Goal: Task Accomplishment & Management: Use online tool/utility

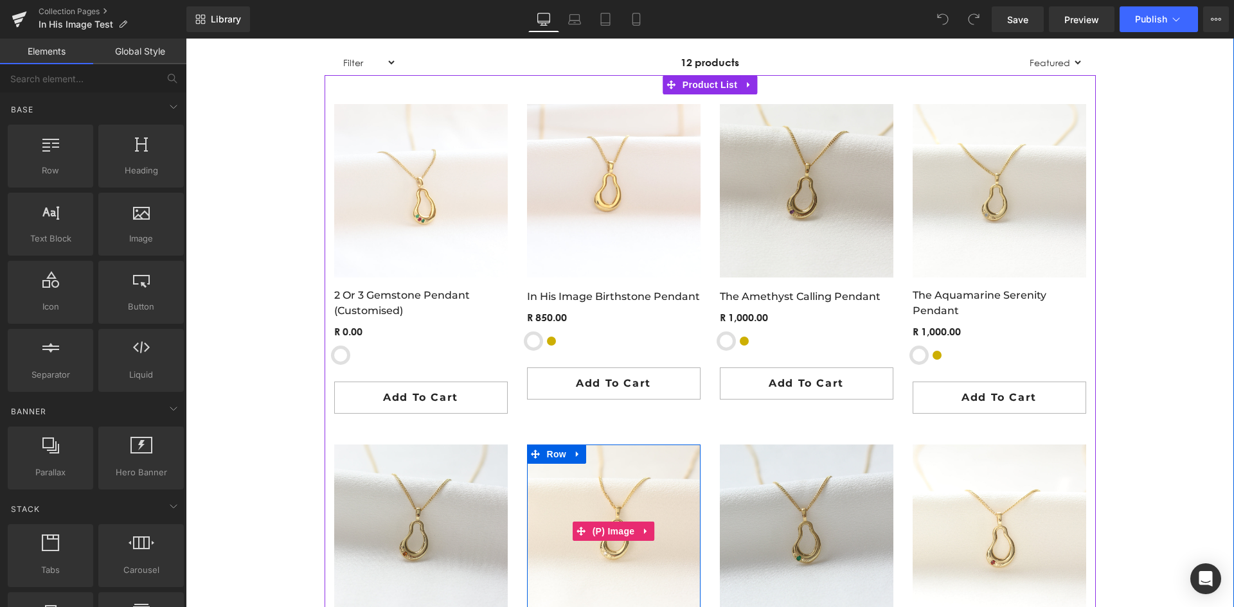
scroll to position [771, 0]
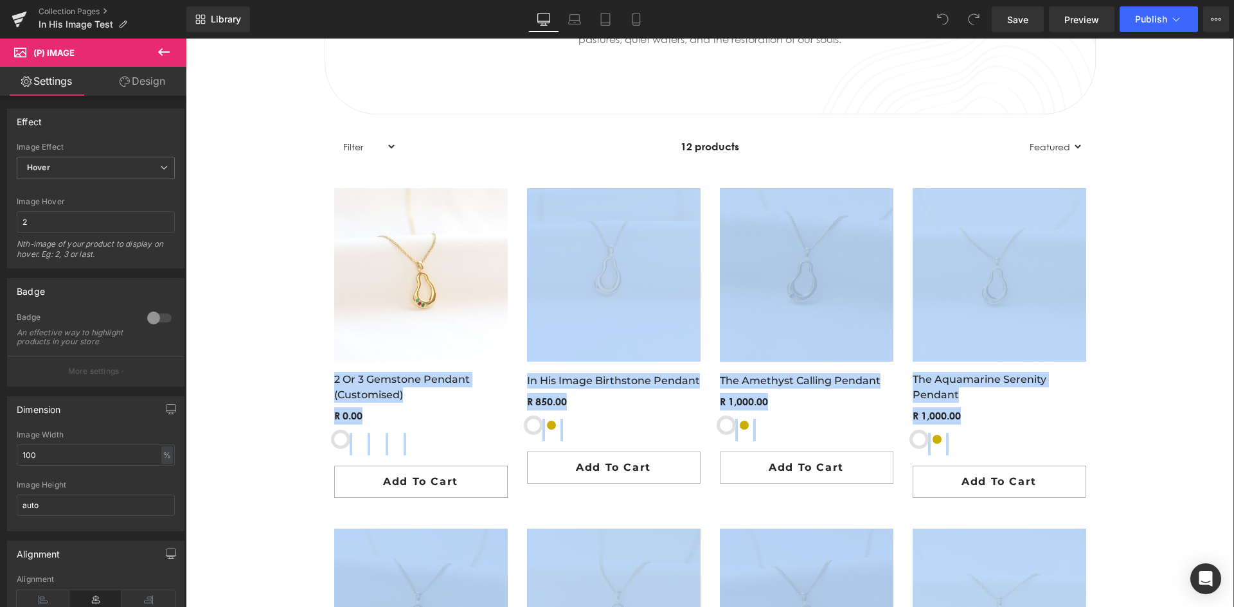
click at [1189, 288] on div "IN HIS IMAGE Heading Hero Banner THE FRUITFUL COLLECTION Heading Hero Banner Ki…" at bounding box center [710, 529] width 1048 height 2100
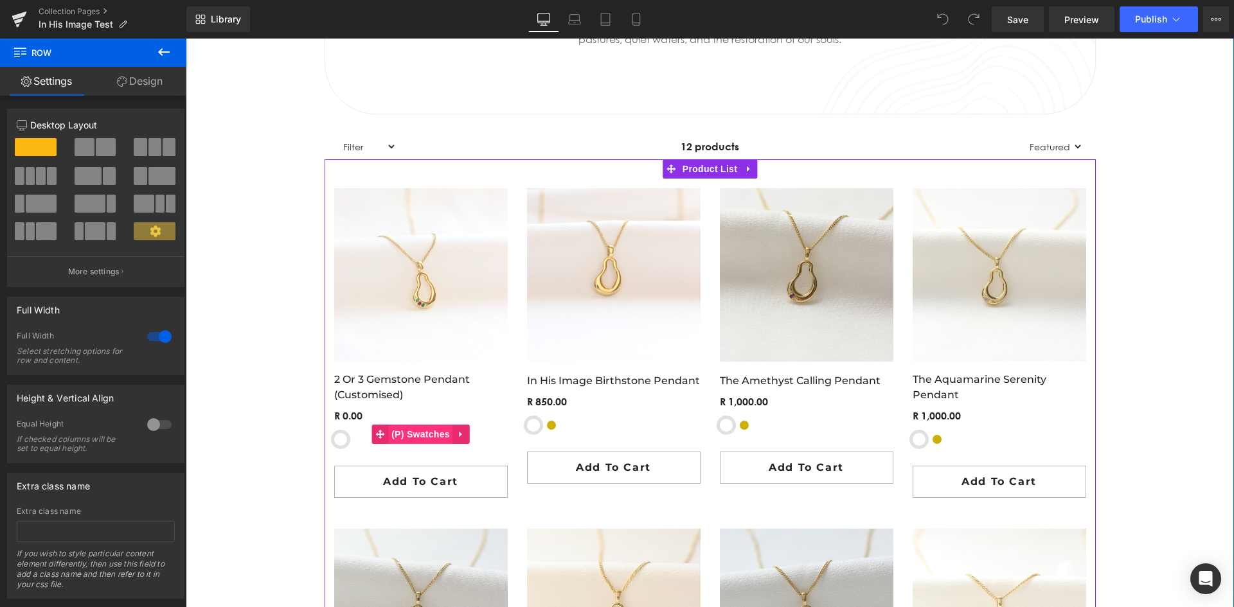
click at [396, 431] on span "(P) Swatches" at bounding box center [420, 434] width 65 height 19
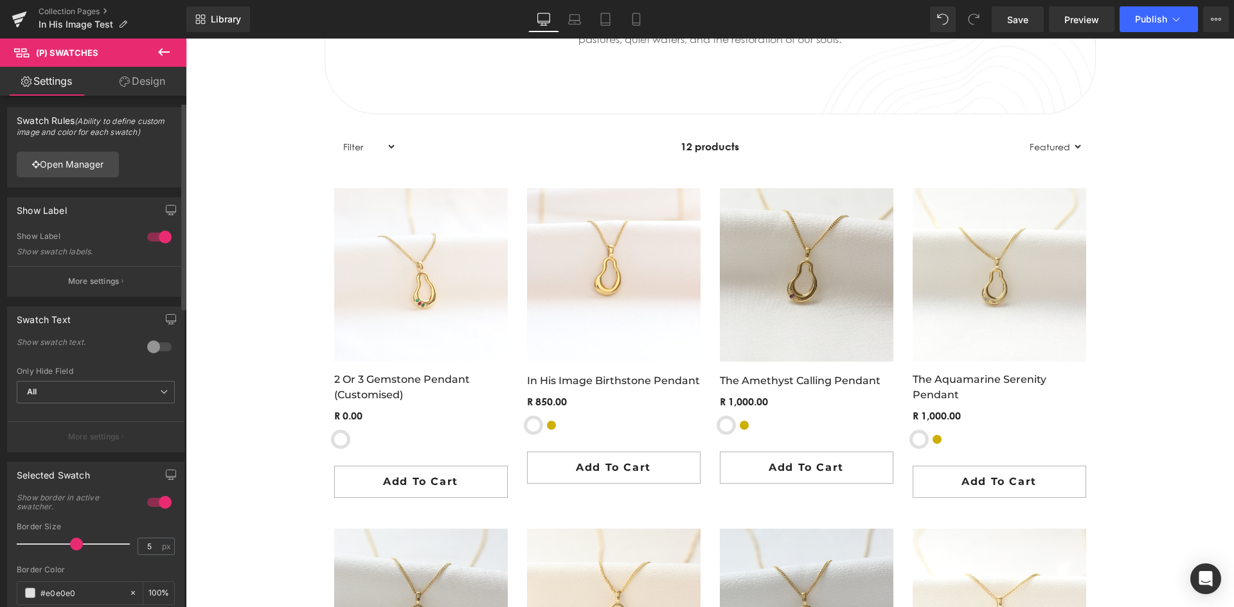
scroll to position [0, 0]
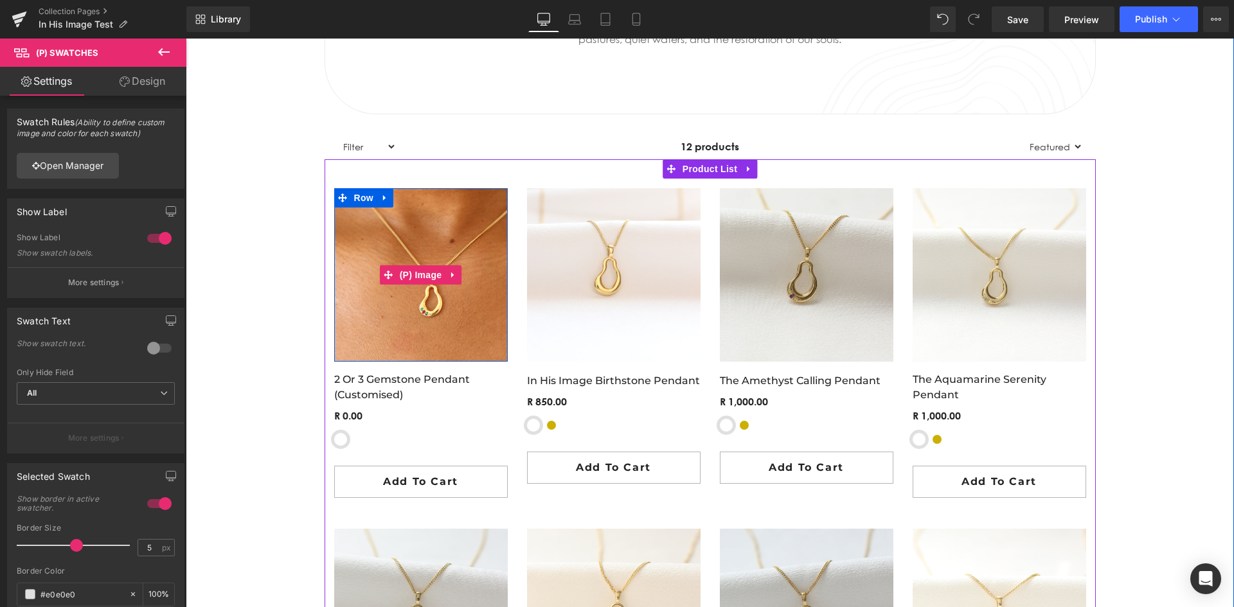
drag, startPoint x: 400, startPoint y: 294, endPoint x: 389, endPoint y: 295, distance: 11.6
click at [400, 294] on img at bounding box center [421, 275] width 174 height 174
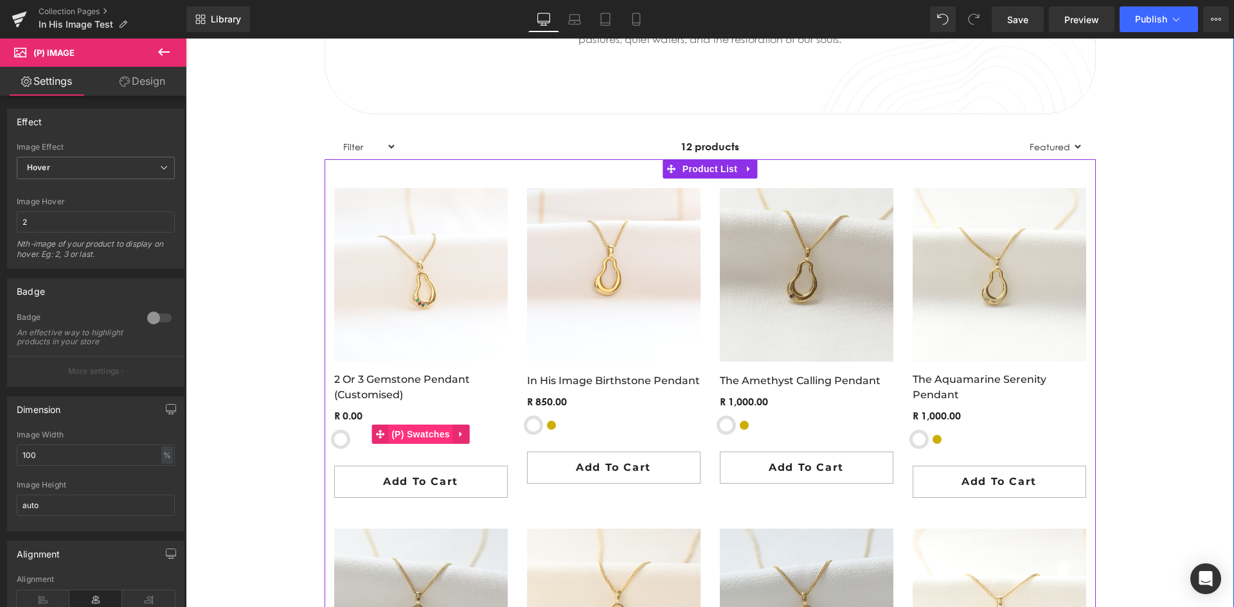
click at [402, 435] on span "(P) Swatches" at bounding box center [420, 434] width 65 height 19
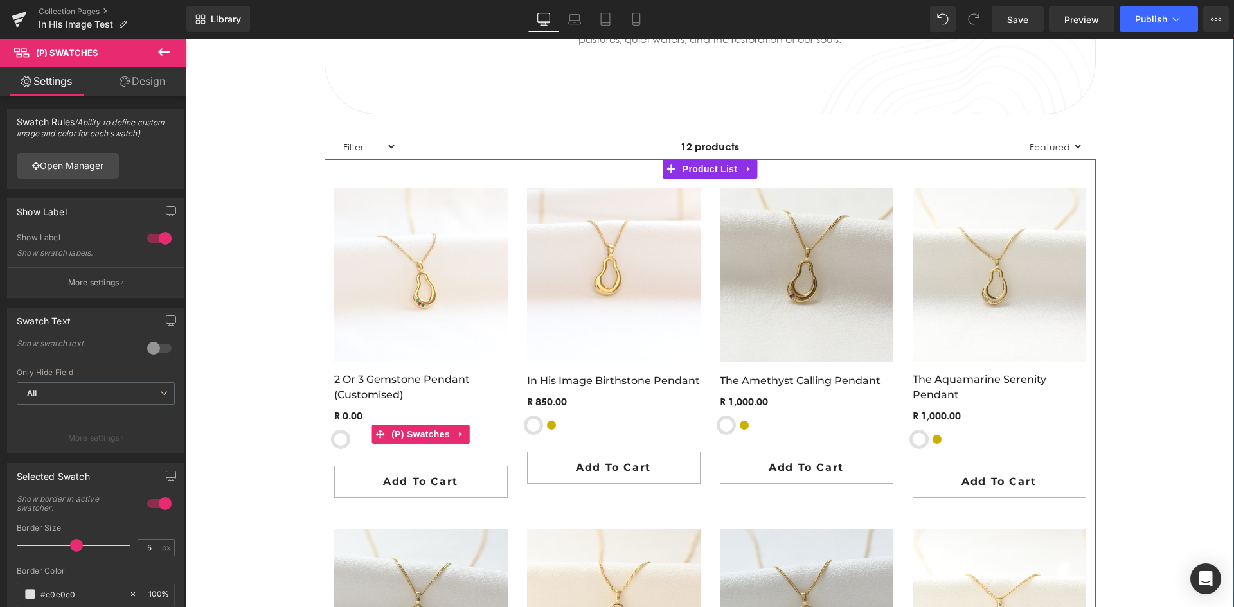
click at [335, 441] on span "Sterling Silver" at bounding box center [340, 439] width 13 height 13
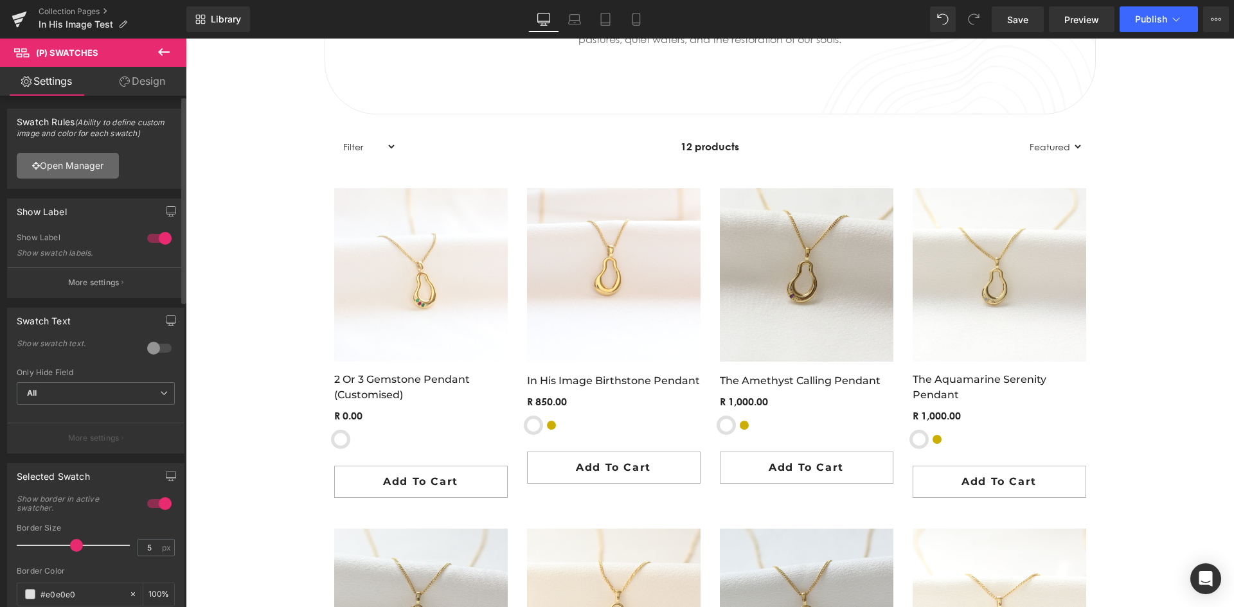
click at [76, 172] on link "Open Manager" at bounding box center [68, 166] width 102 height 26
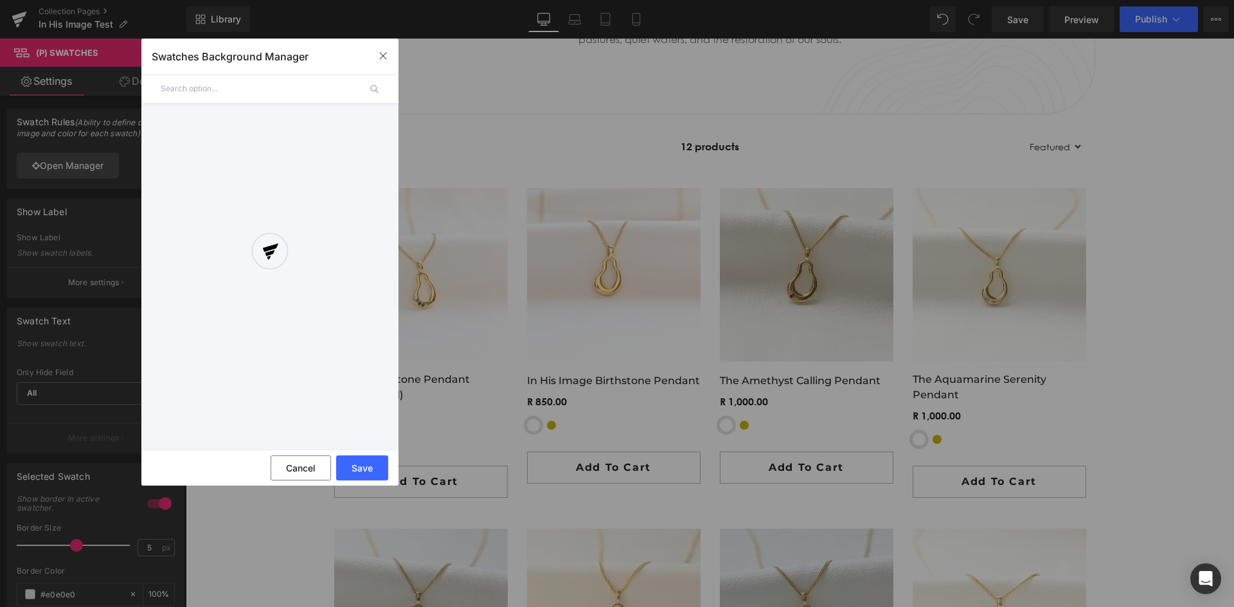
click at [378, 45] on div "Swatches Background Manager" at bounding box center [269, 57] width 257 height 36
click at [386, 53] on icon "button" at bounding box center [383, 56] width 10 height 10
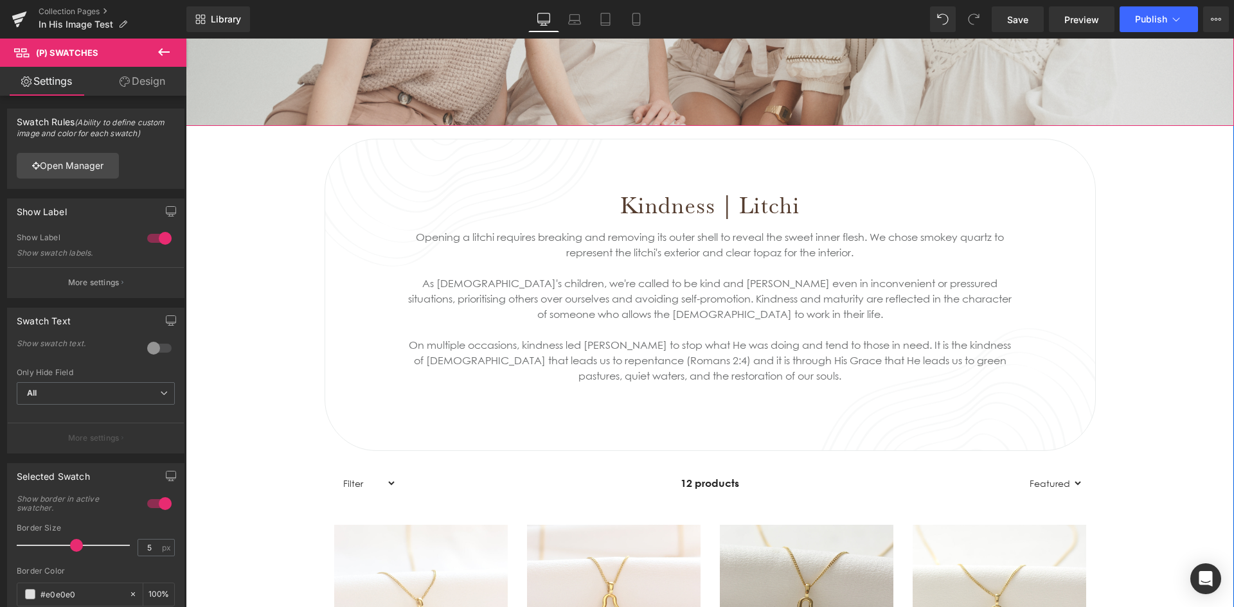
scroll to position [450, 0]
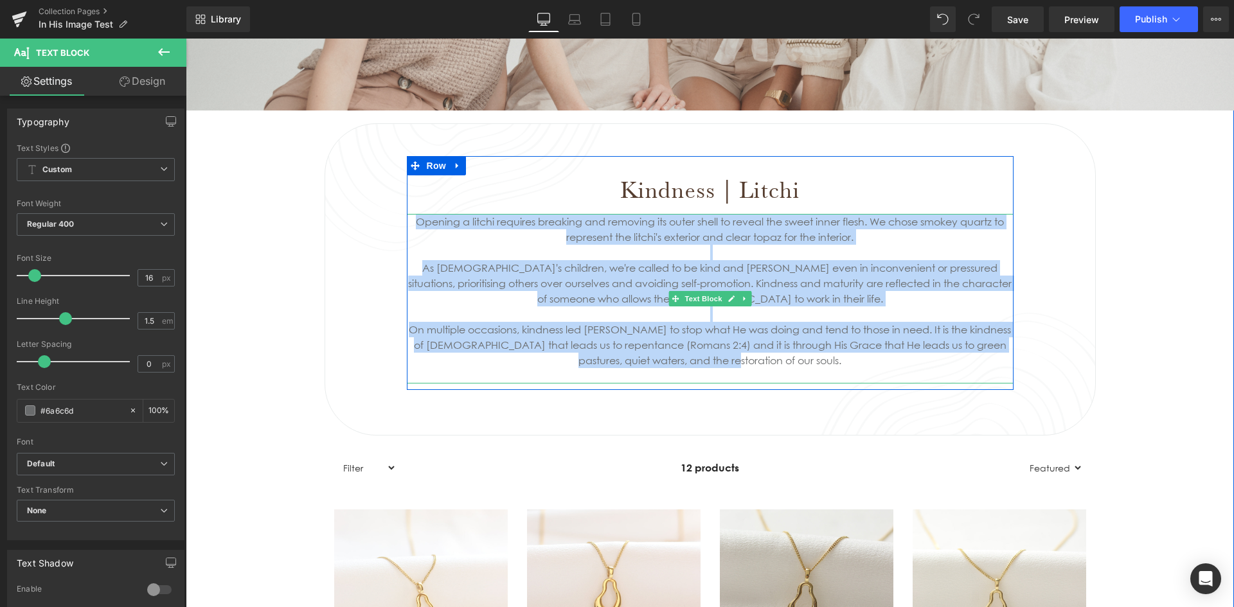
drag, startPoint x: 713, startPoint y: 359, endPoint x: 407, endPoint y: 226, distance: 333.8
click at [407, 226] on div "Opening a litchi requires breaking and removing its outer shell to reveal the s…" at bounding box center [710, 299] width 607 height 170
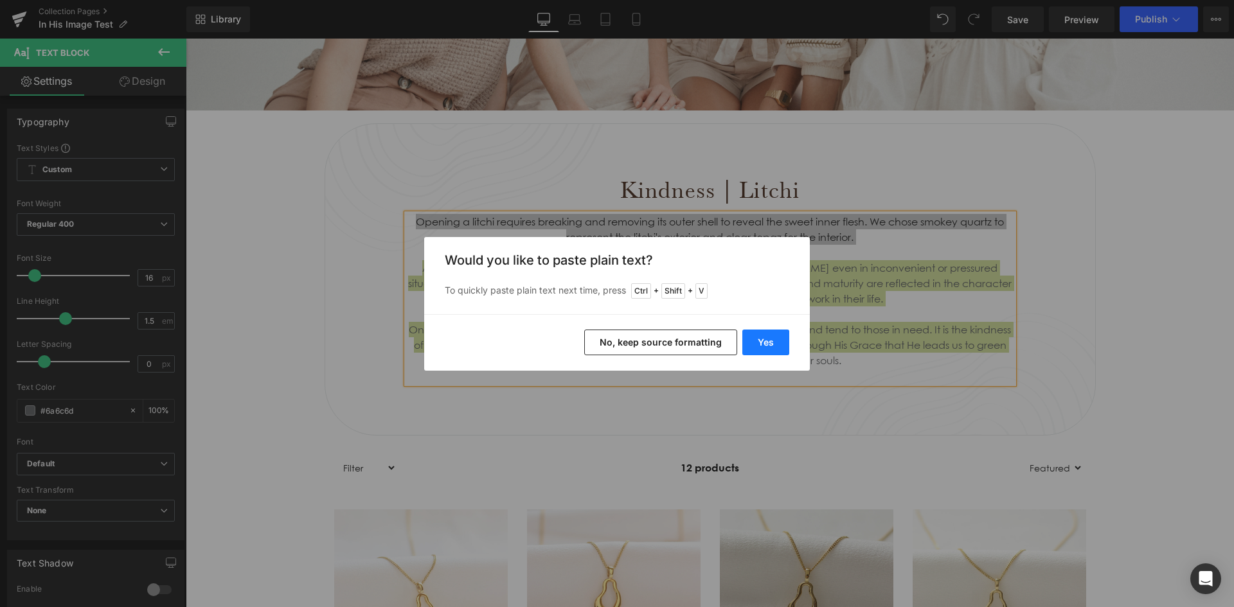
click at [751, 345] on button "Yes" at bounding box center [765, 343] width 47 height 26
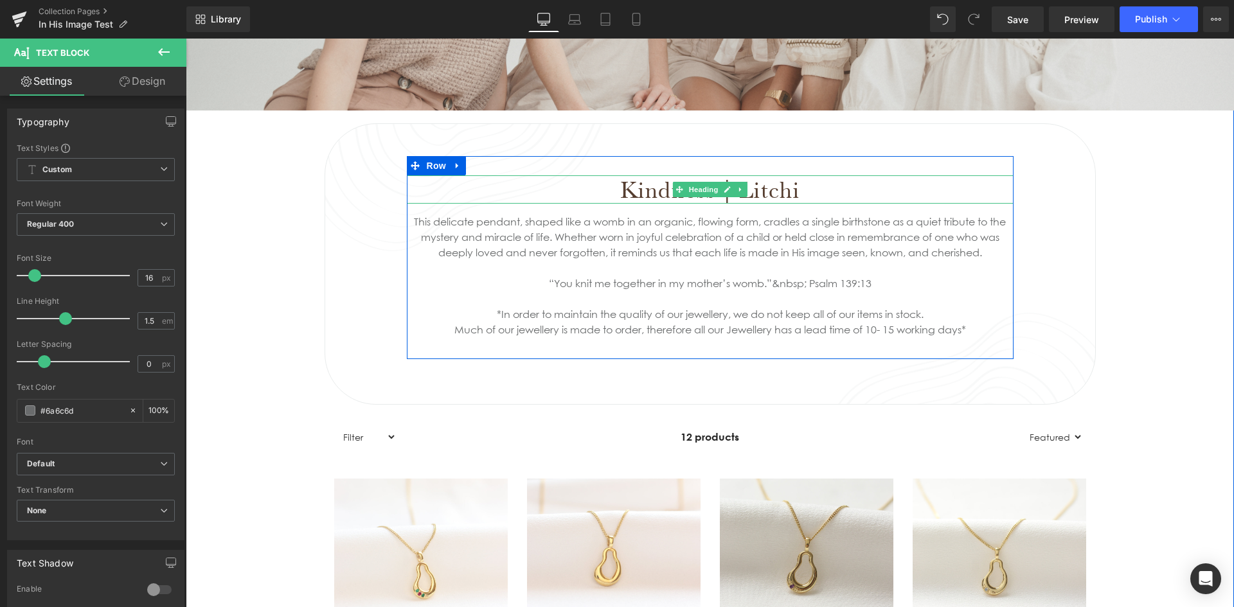
click at [808, 191] on h1 "Kindness | Litchi" at bounding box center [710, 189] width 607 height 28
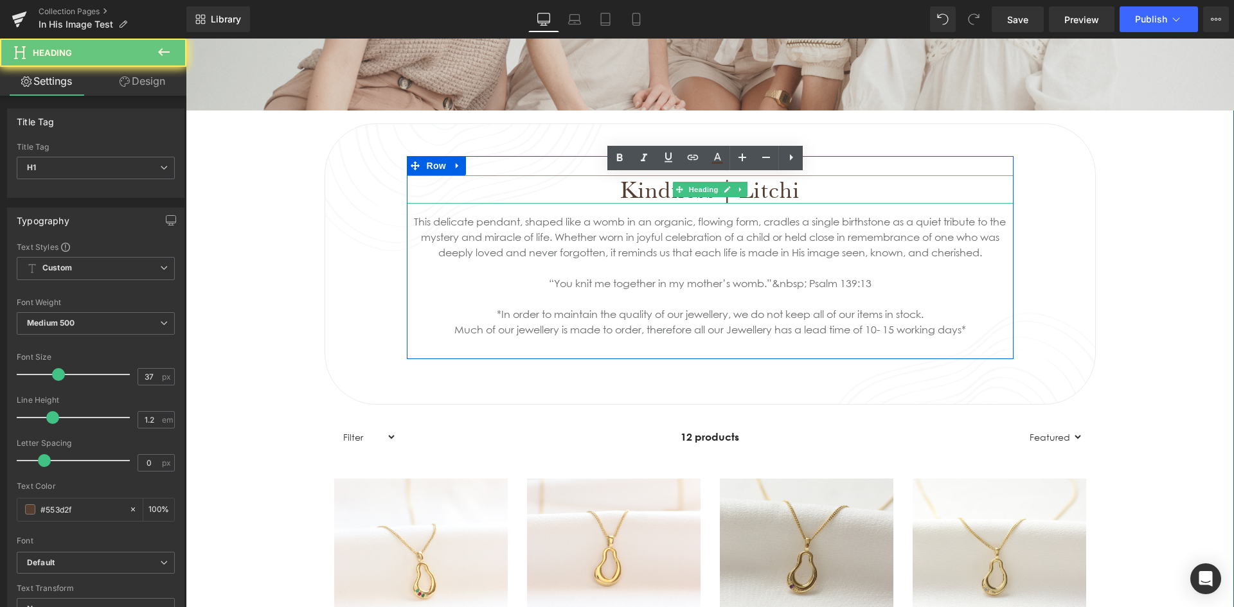
click at [808, 191] on h1 "Kindness | Litchi" at bounding box center [710, 189] width 607 height 28
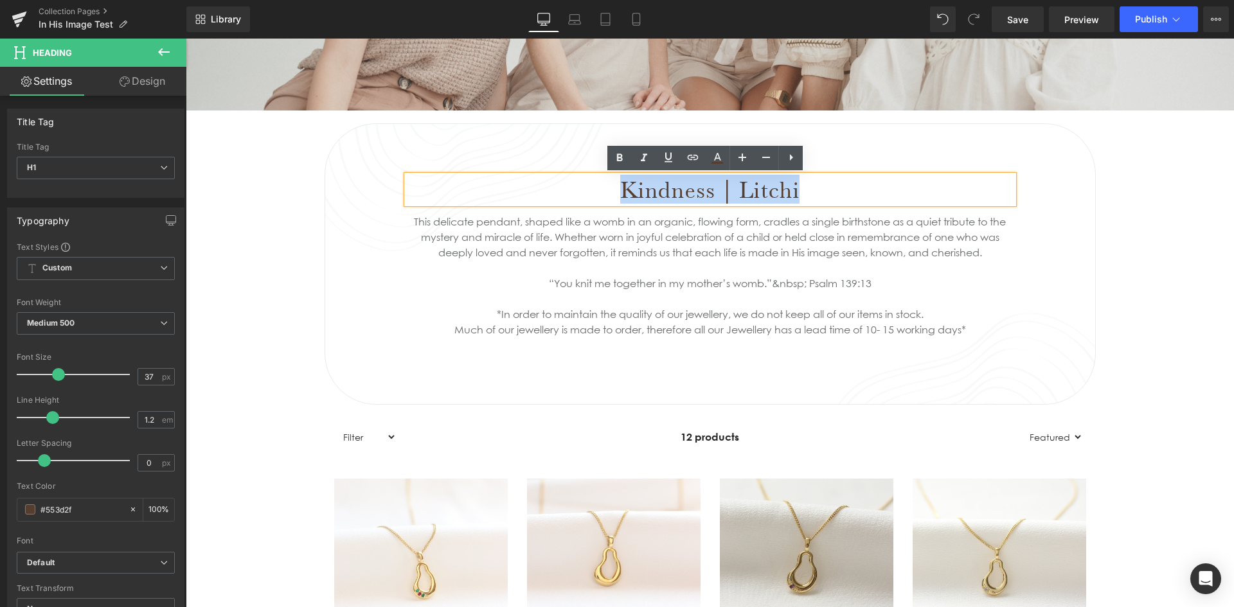
drag, startPoint x: 794, startPoint y: 195, endPoint x: 601, endPoint y: 187, distance: 193.6
click at [601, 187] on h1 "Kindness | Litchi" at bounding box center [710, 189] width 607 height 28
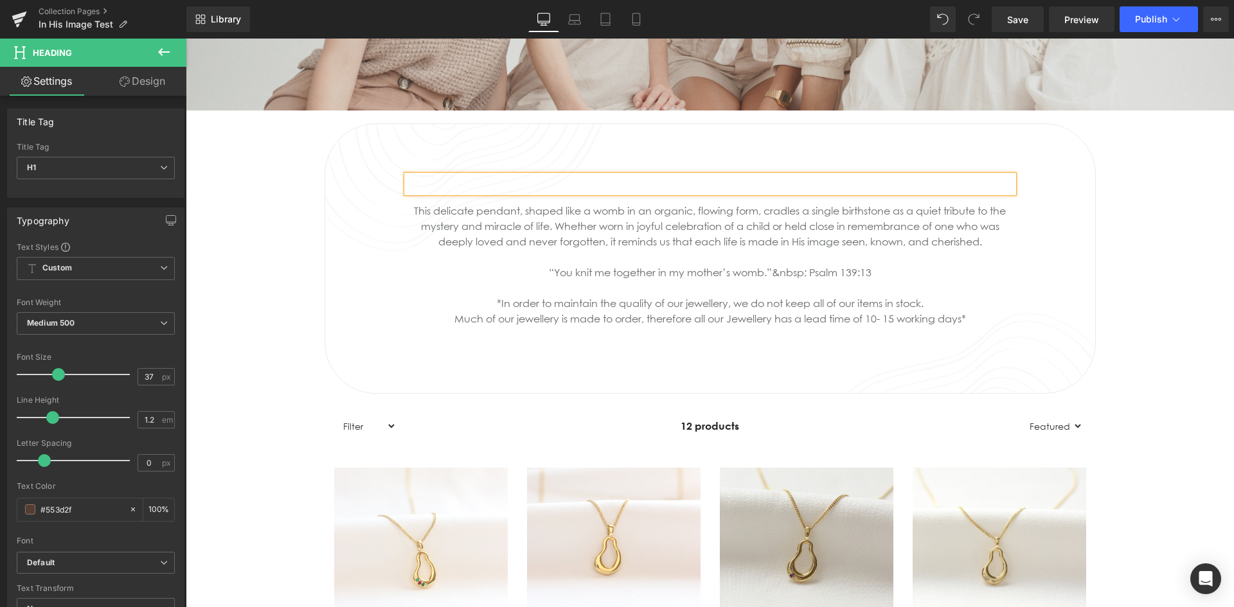
click at [602, 181] on div at bounding box center [710, 183] width 607 height 17
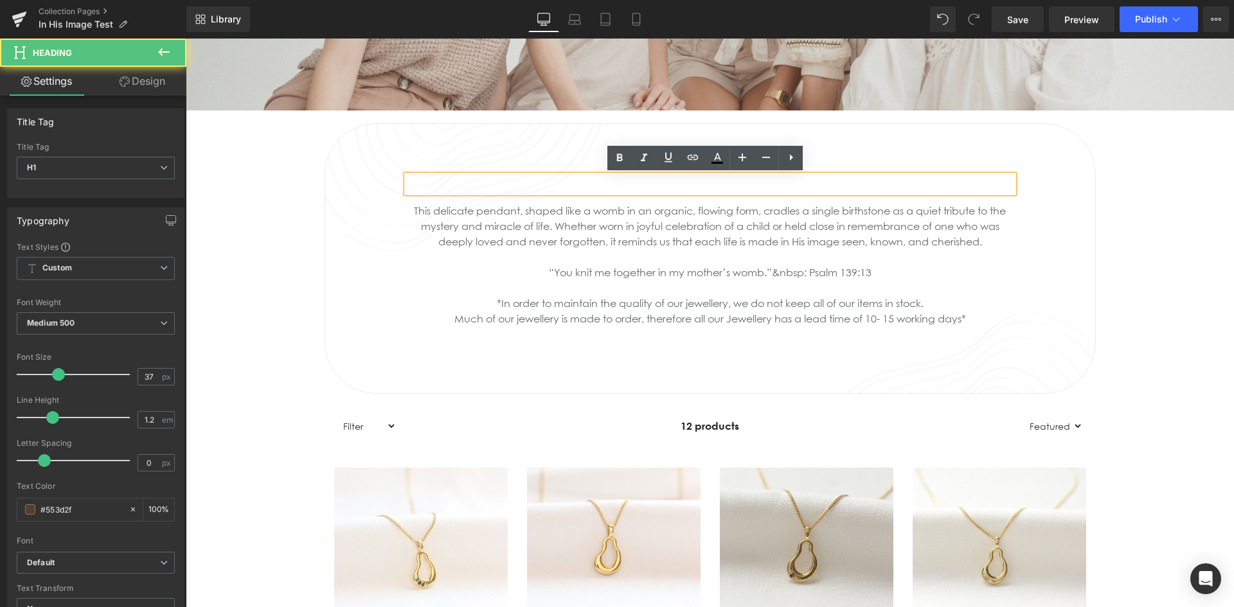
click at [1033, 205] on div "Heading This delicate pendant, shaped like a womb in an organic, flowing form, …" at bounding box center [710, 252] width 770 height 192
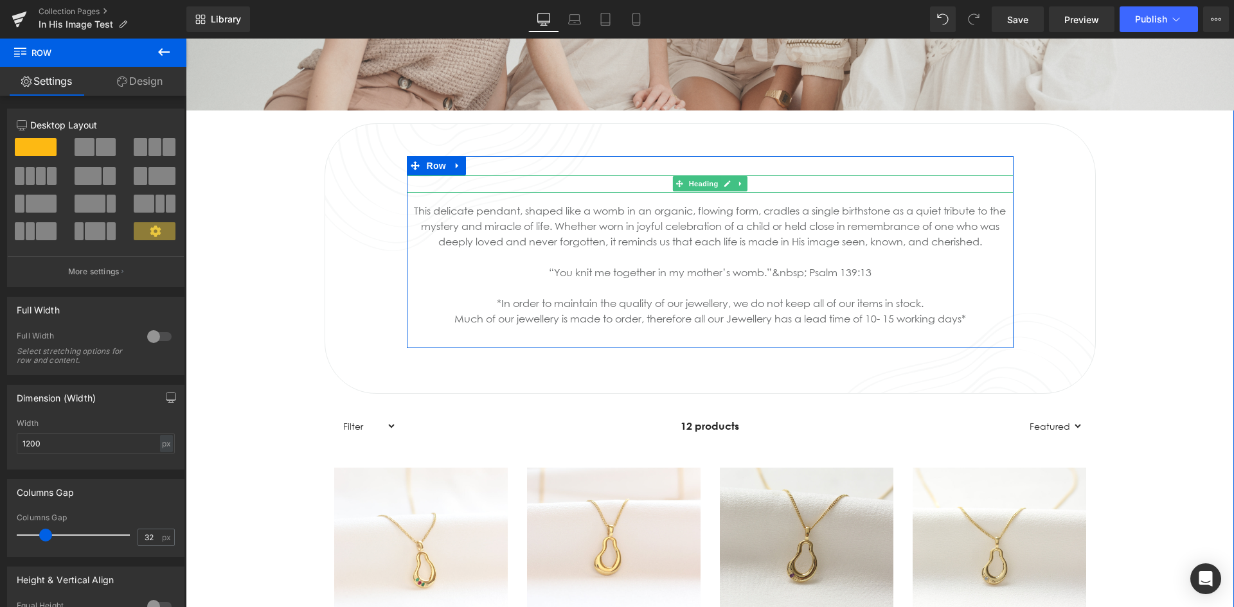
click at [861, 186] on div at bounding box center [710, 183] width 607 height 17
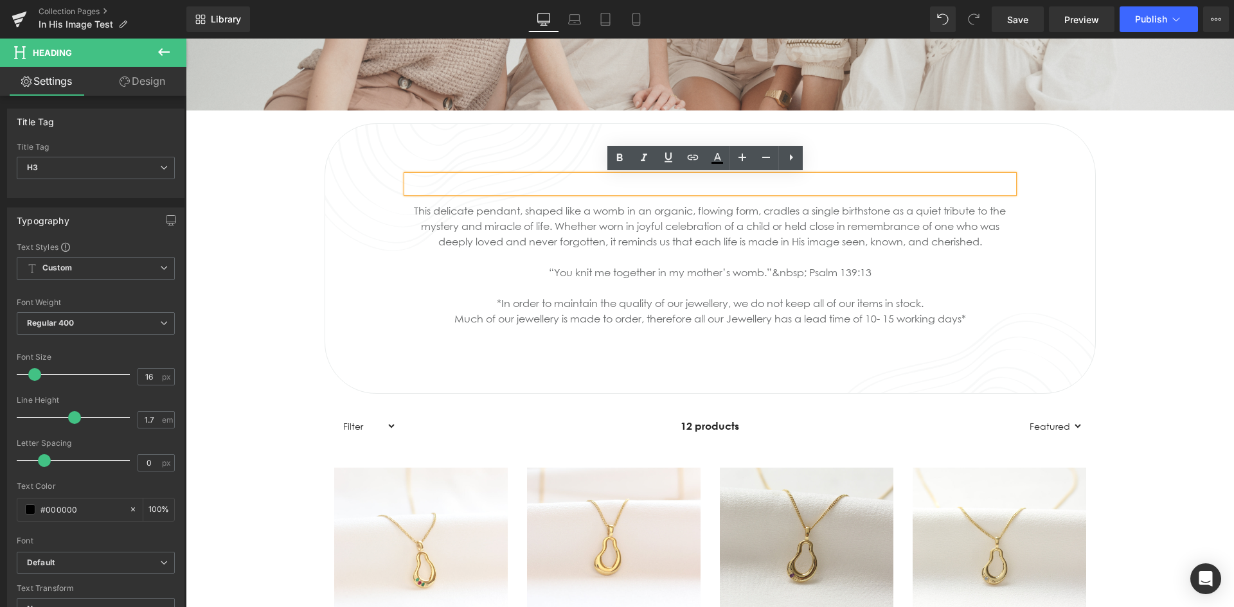
click at [738, 186] on div at bounding box center [710, 183] width 607 height 17
click at [1022, 201] on div "Heading This delicate pendant, shaped like a womb in an organic, flowing form, …" at bounding box center [710, 252] width 770 height 192
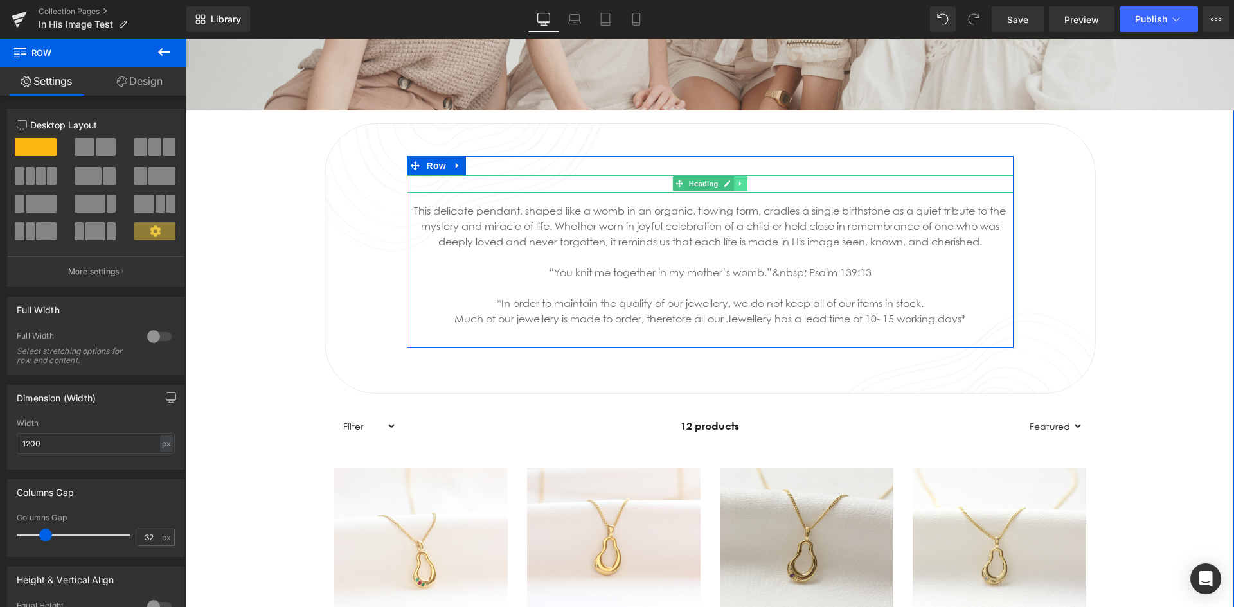
click at [737, 184] on icon at bounding box center [740, 184] width 7 height 8
click at [743, 182] on icon at bounding box center [746, 184] width 7 height 8
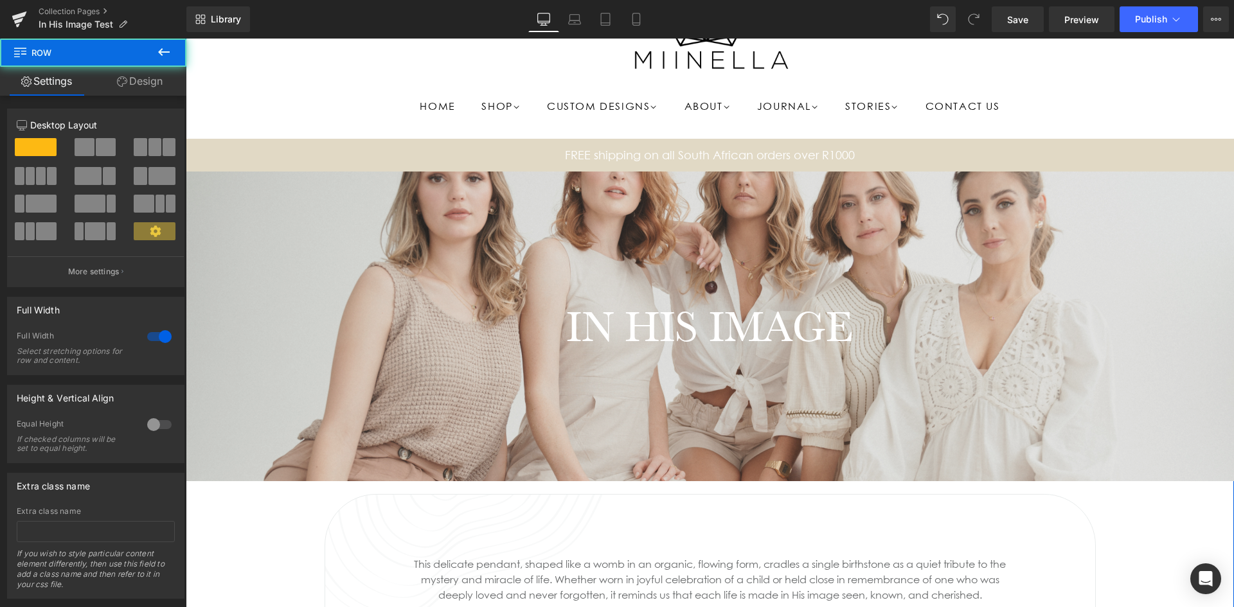
scroll to position [64, 0]
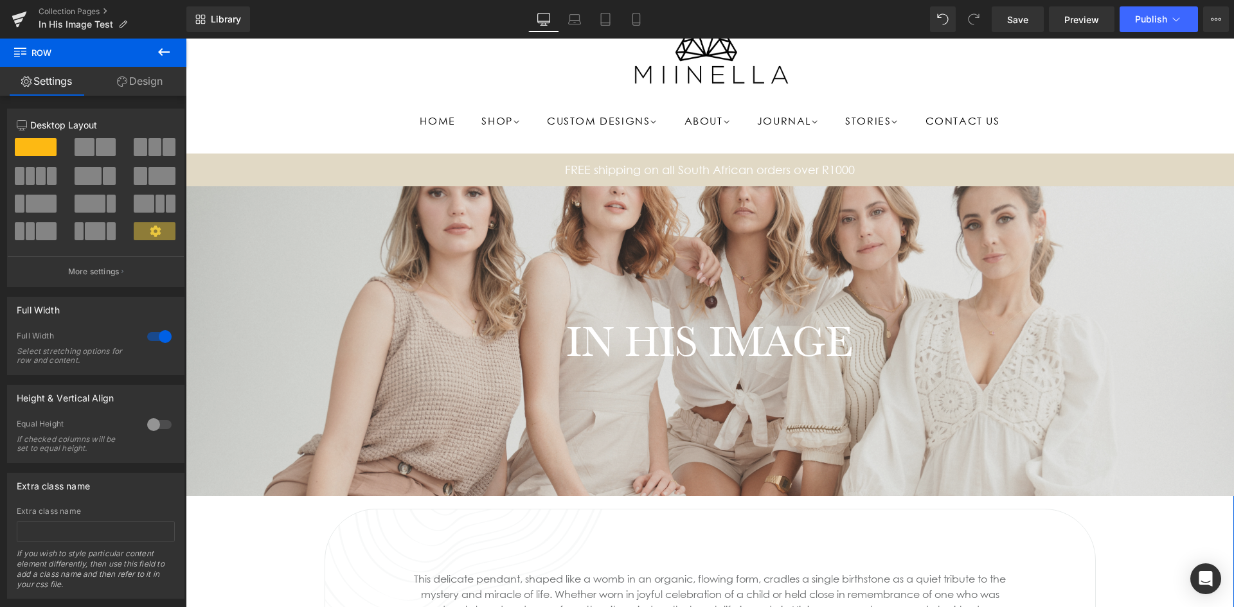
click at [294, 310] on div at bounding box center [710, 341] width 1048 height 310
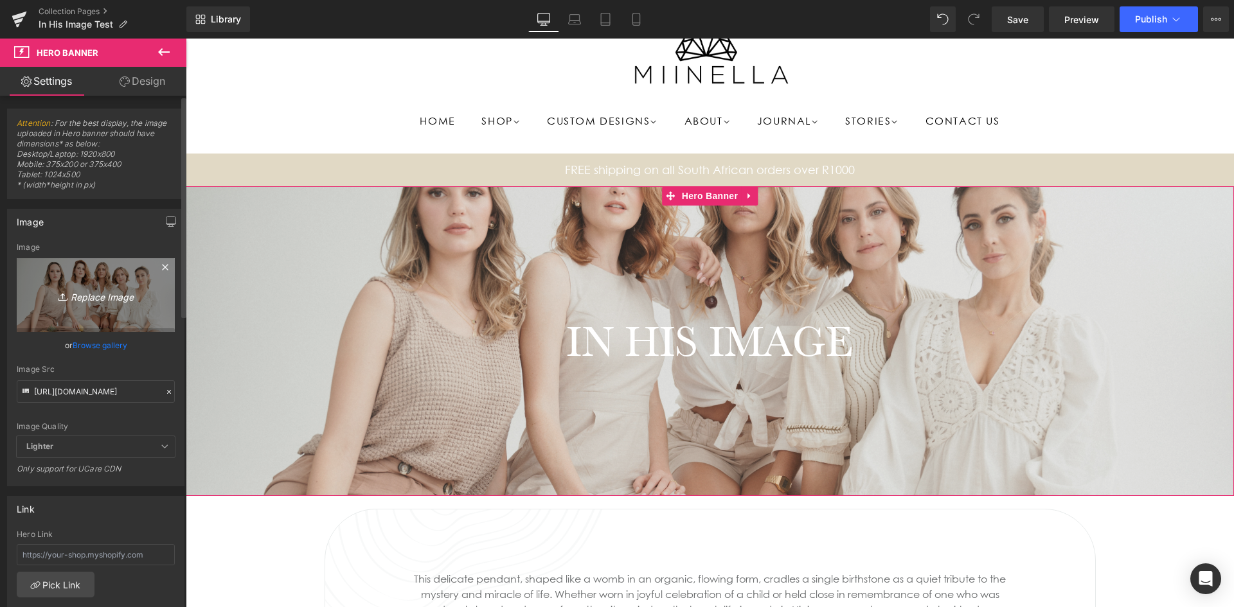
click at [96, 295] on icon "Replace Image" at bounding box center [95, 295] width 103 height 16
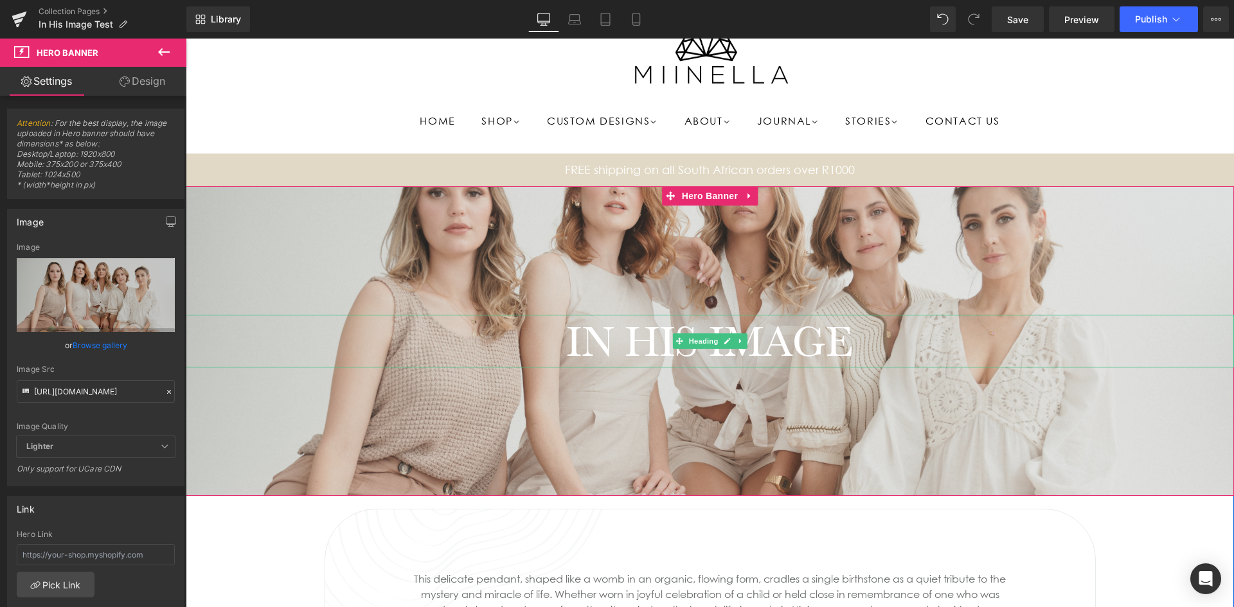
click at [436, 341] on h1 "IN HIS IMAGE" at bounding box center [710, 341] width 1048 height 53
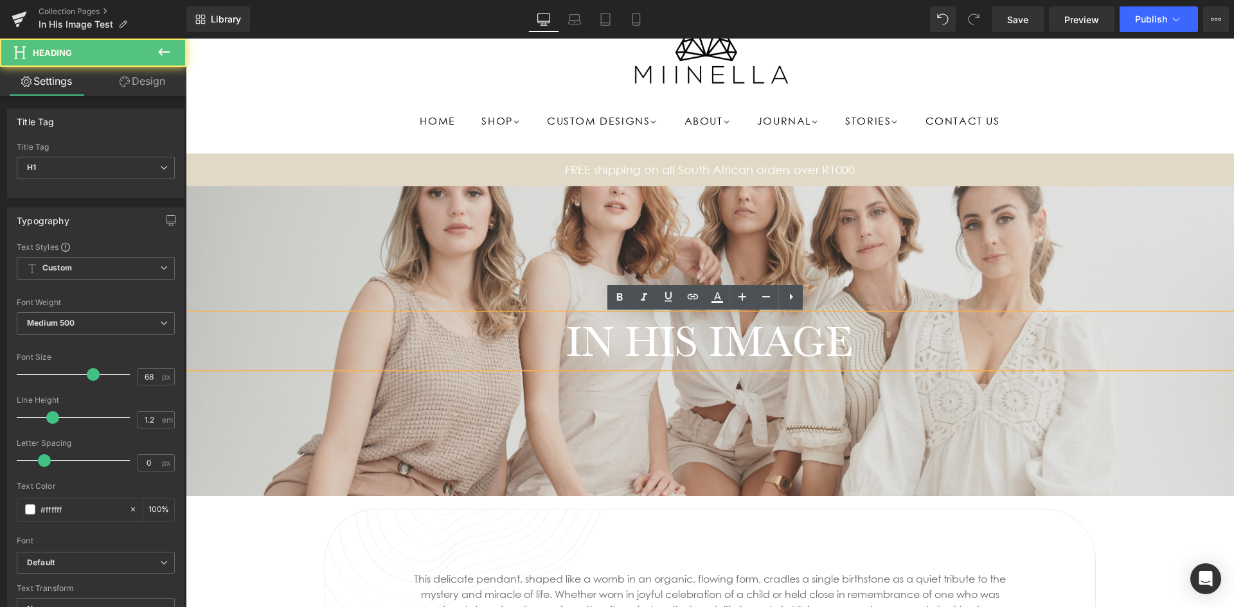
click at [423, 262] on div at bounding box center [710, 341] width 1048 height 310
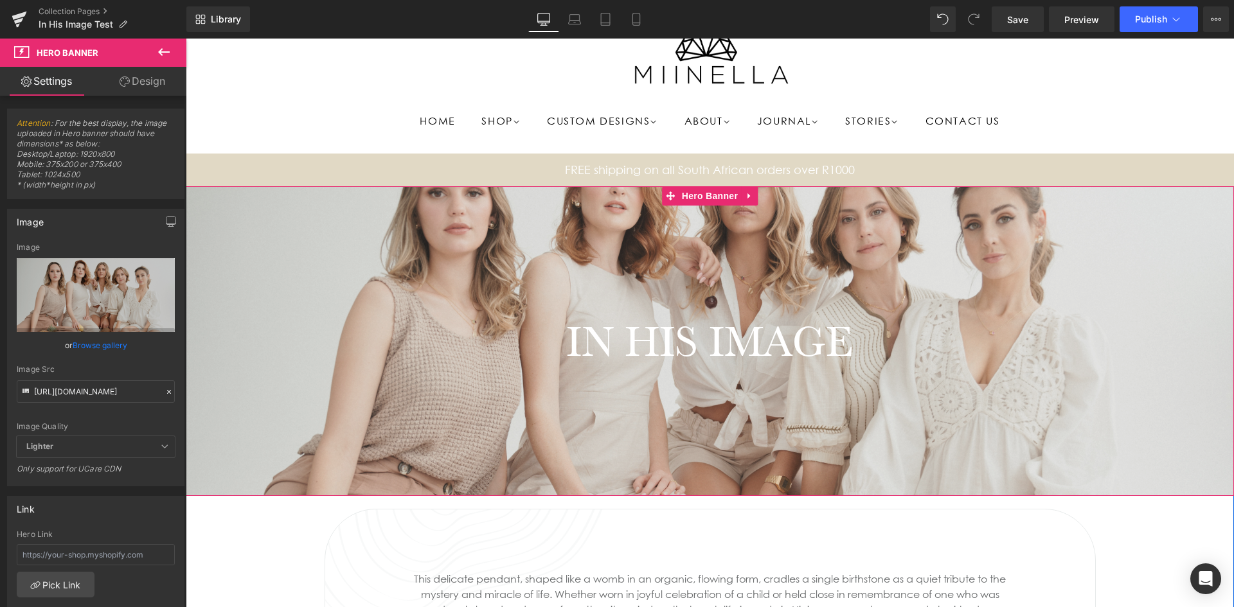
click at [425, 251] on div at bounding box center [710, 341] width 1048 height 310
click at [170, 218] on icon "button" at bounding box center [171, 222] width 10 height 10
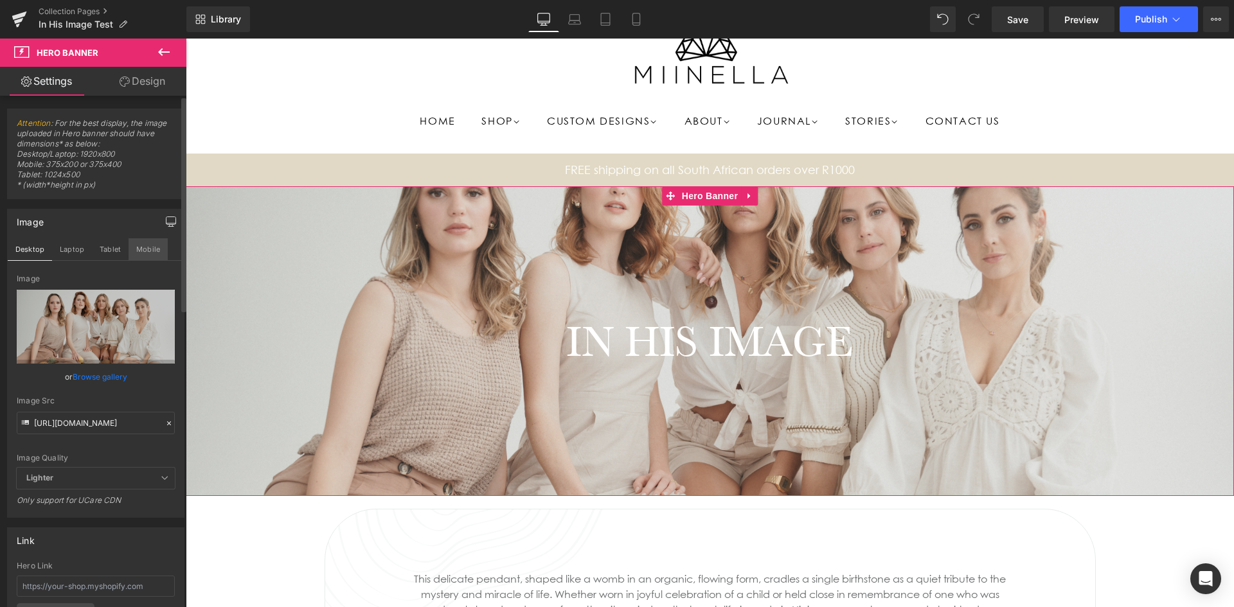
click at [157, 249] on button "Mobile" at bounding box center [148, 249] width 39 height 22
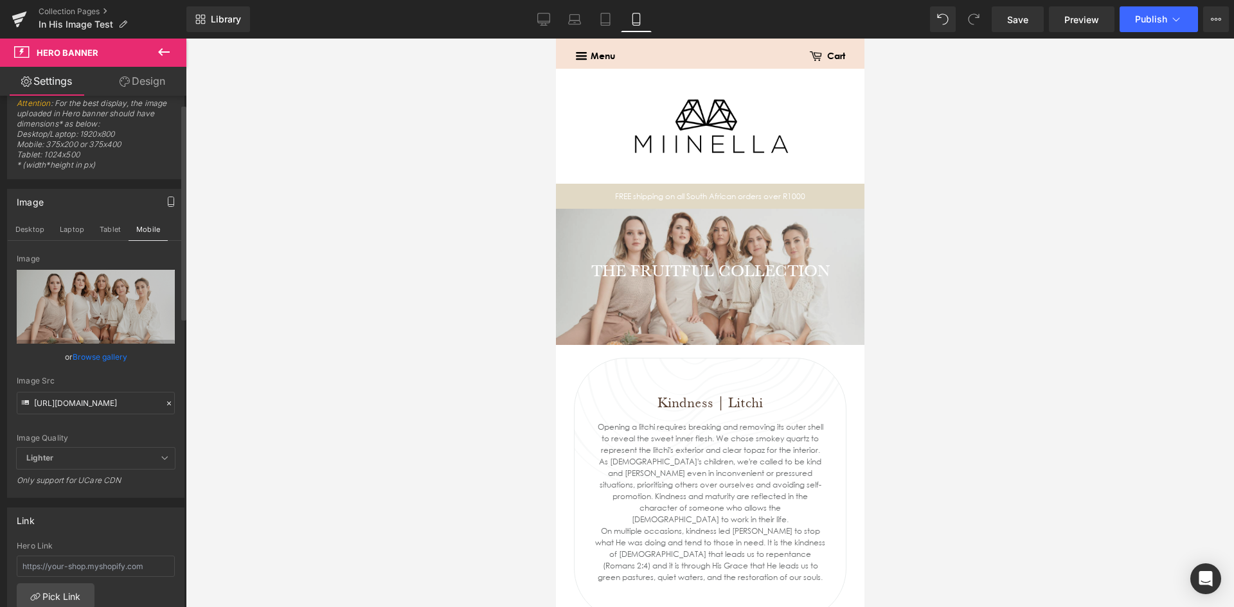
scroll to position [0, 0]
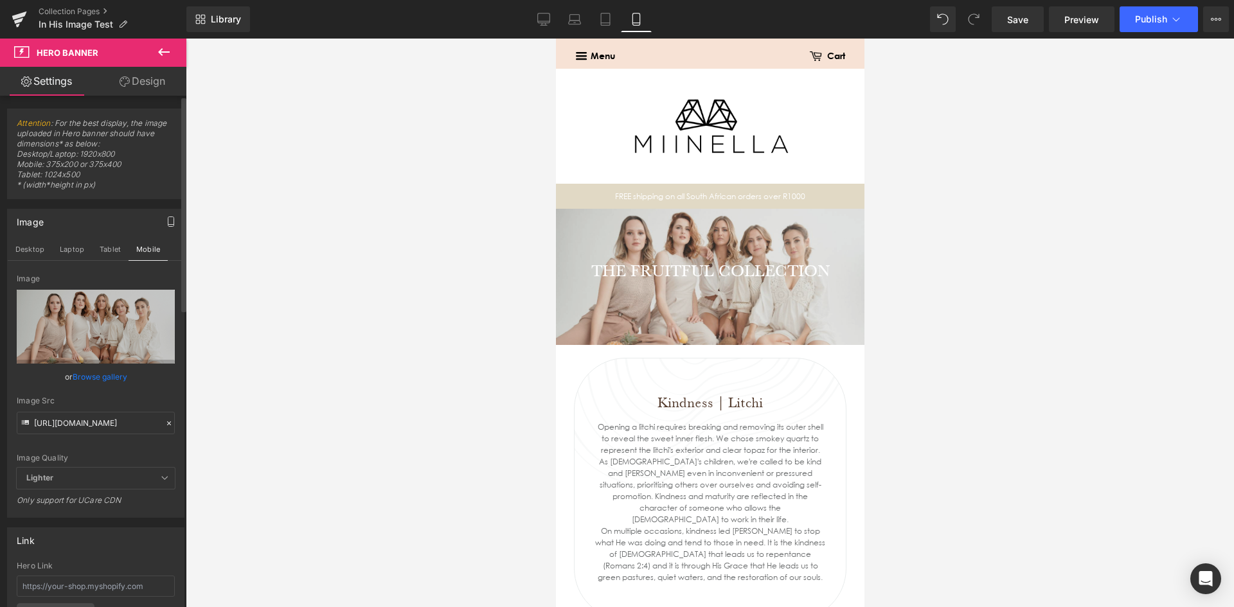
click at [37, 125] on link "Attention" at bounding box center [34, 123] width 34 height 10
click at [128, 130] on span "Attention : For the best display, the image uploaded in Hero banner should have…" at bounding box center [96, 158] width 158 height 80
click at [106, 251] on button "Tablet" at bounding box center [110, 249] width 37 height 22
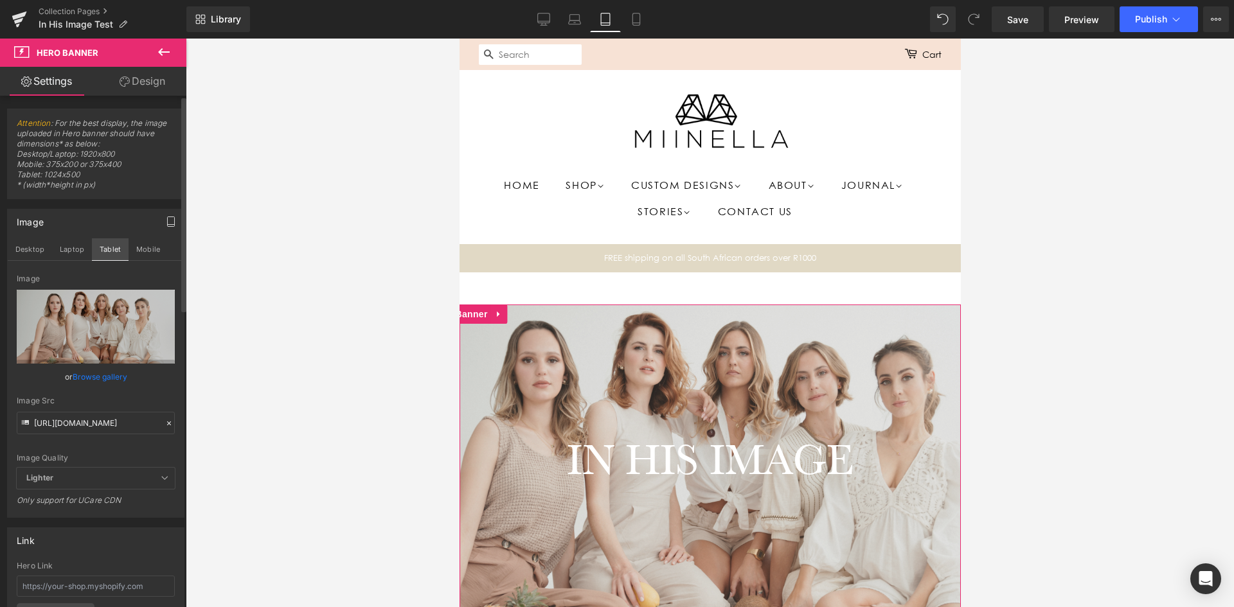
scroll to position [74, 0]
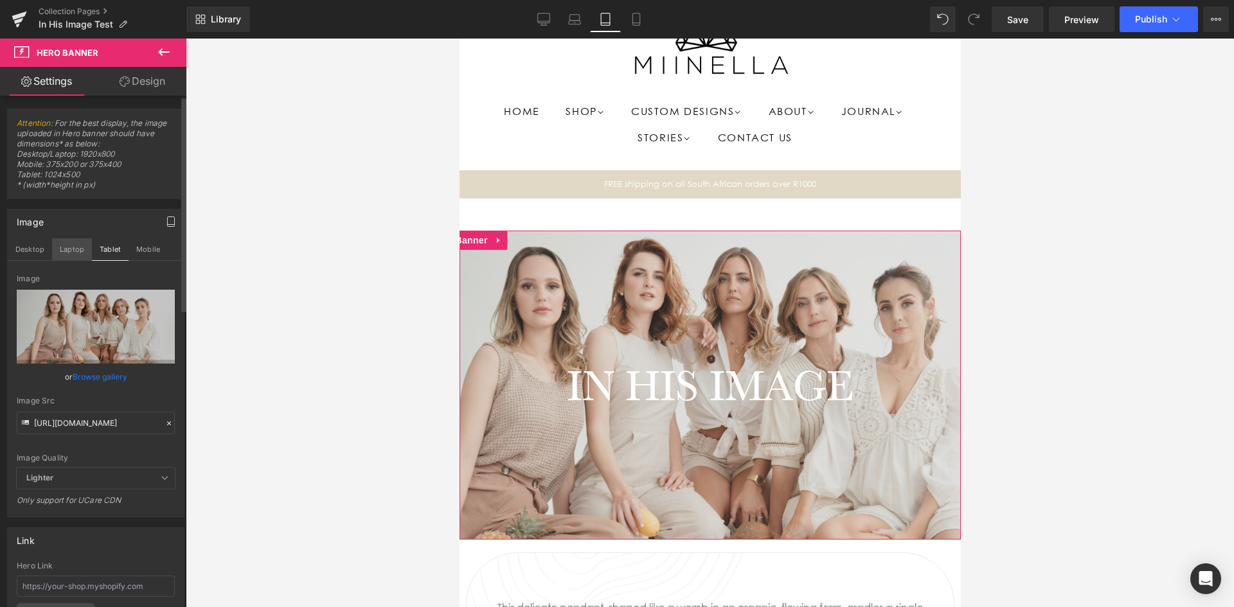
click at [71, 250] on button "Laptop" at bounding box center [72, 249] width 40 height 22
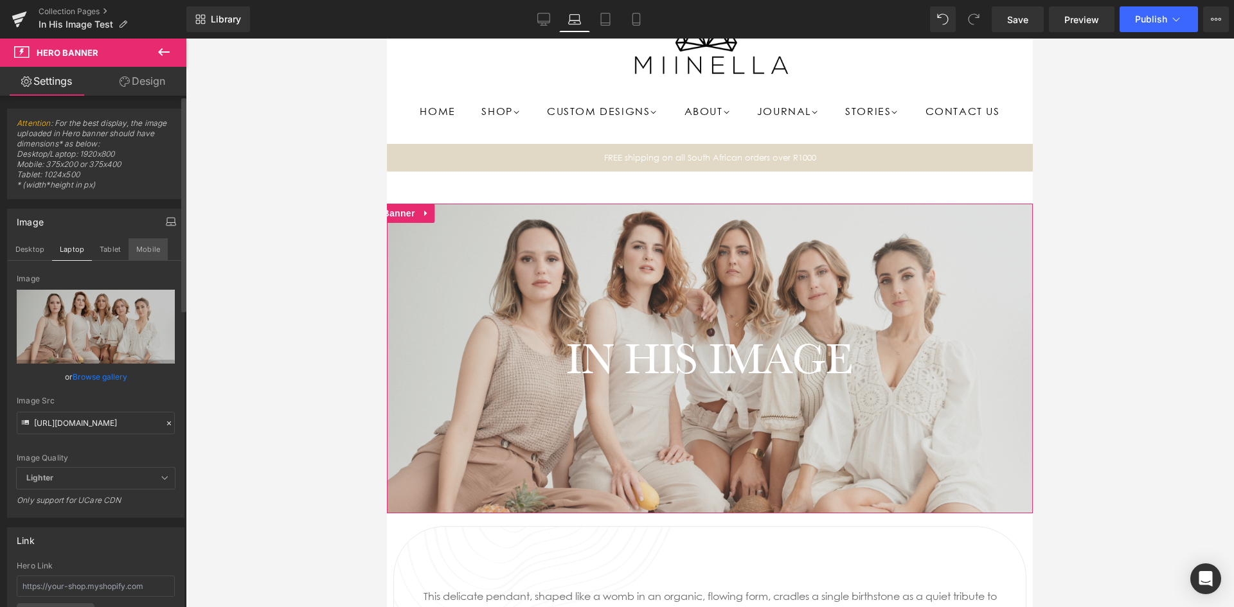
click at [145, 252] on button "Mobile" at bounding box center [148, 249] width 39 height 22
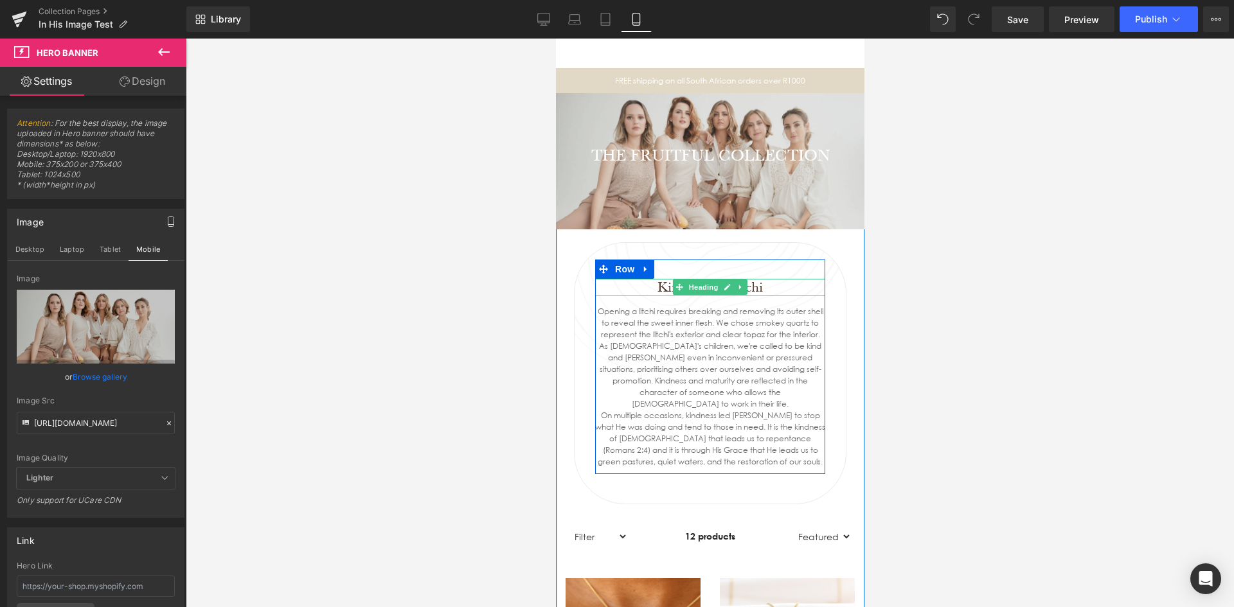
scroll to position [193, 0]
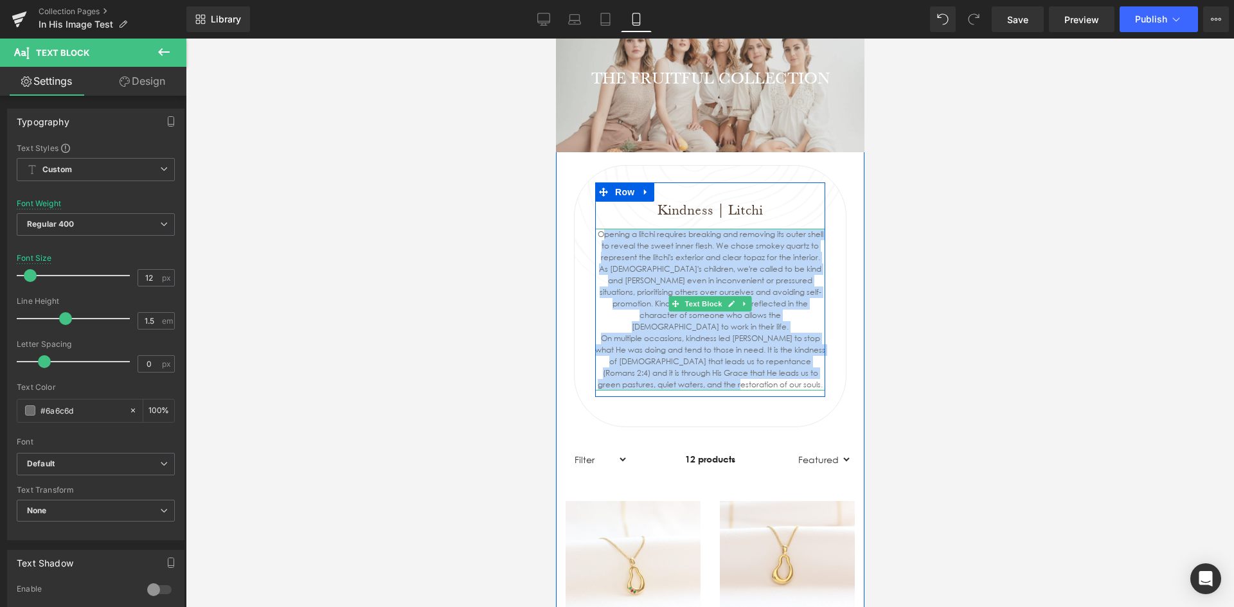
drag, startPoint x: 775, startPoint y: 371, endPoint x: 593, endPoint y: 235, distance: 226.8
click at [594, 235] on div "Opening a litchi requires breaking and removing its outer shell to reveal the s…" at bounding box center [709, 310] width 230 height 162
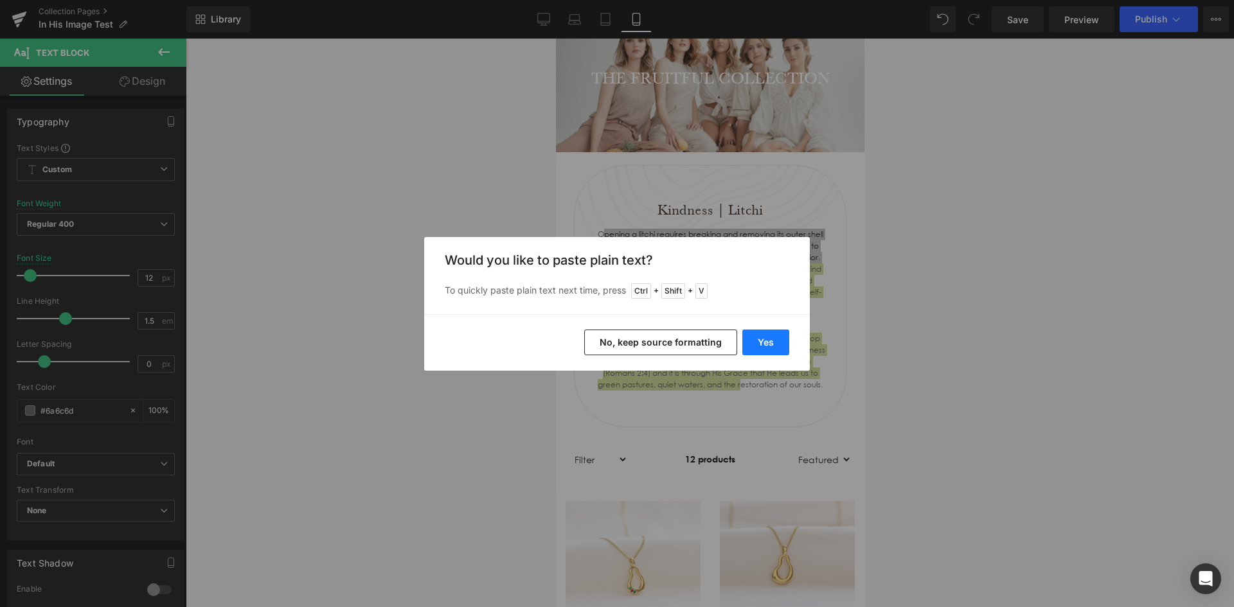
click at [775, 346] on button "Yes" at bounding box center [765, 343] width 47 height 26
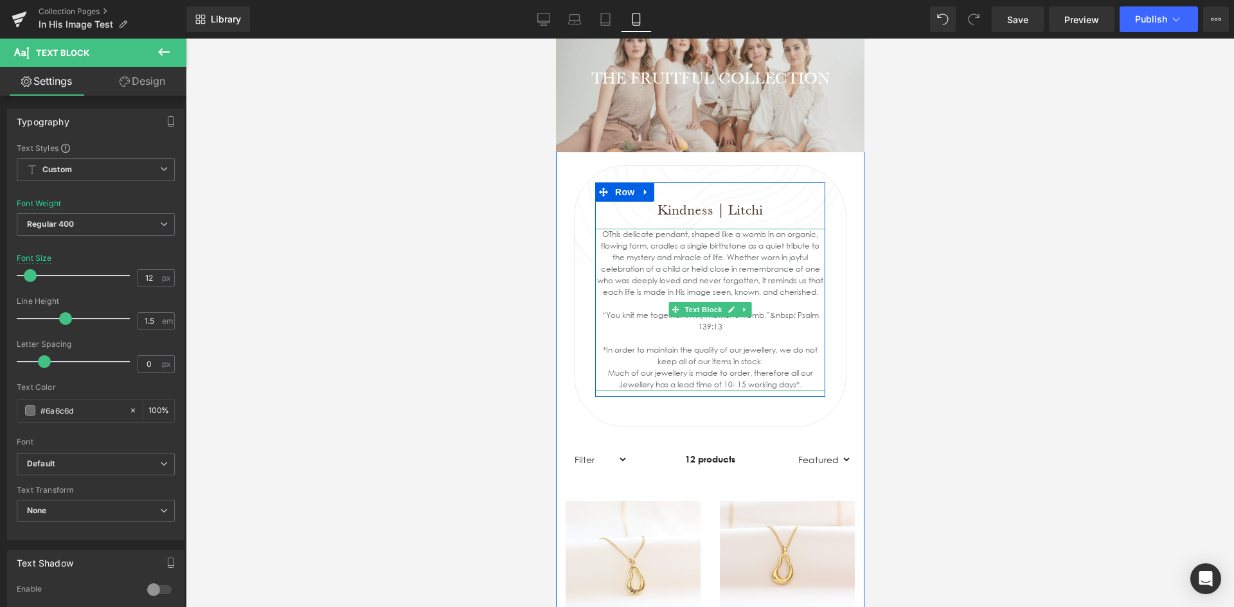
click at [598, 235] on div "OThis delicate pendant, shaped like a womb in an organic, flowing form, cradles…" at bounding box center [709, 310] width 230 height 162
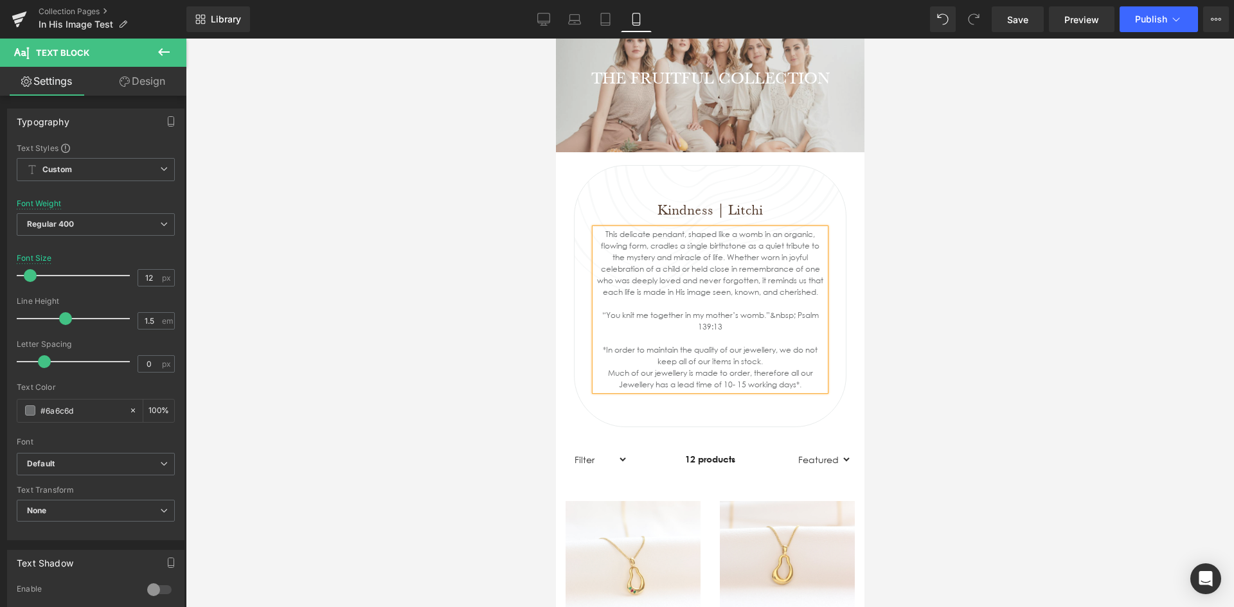
click at [902, 283] on div at bounding box center [710, 323] width 1048 height 569
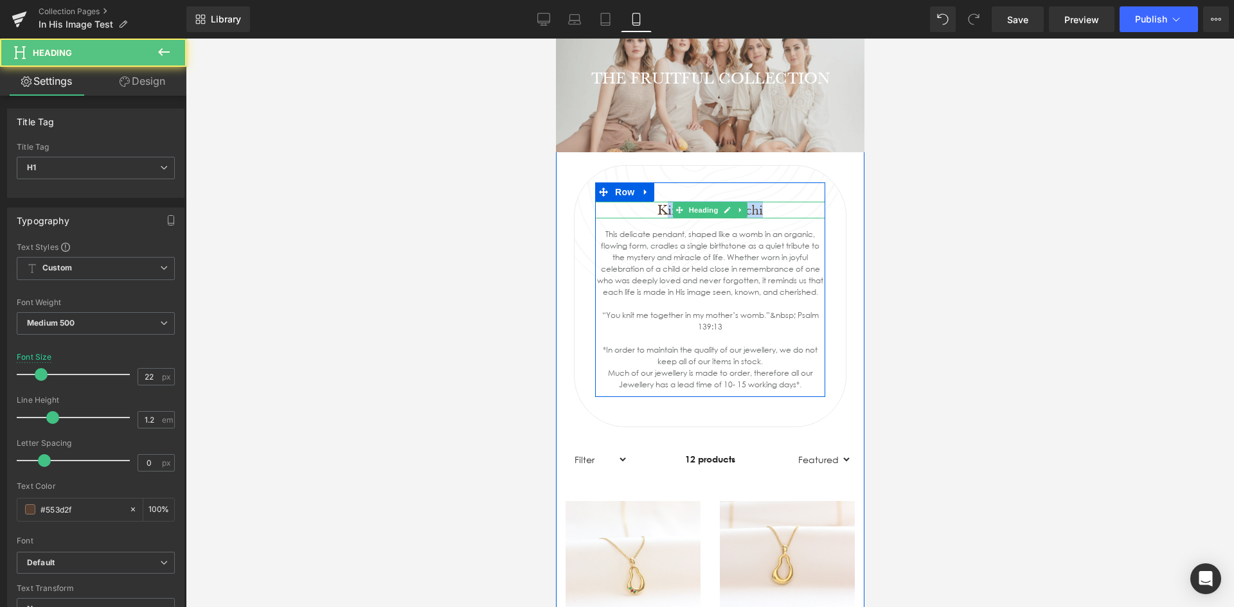
drag, startPoint x: 766, startPoint y: 210, endPoint x: 657, endPoint y: 207, distance: 108.6
click at [657, 207] on h1 "Kindness | Litchi" at bounding box center [709, 210] width 230 height 17
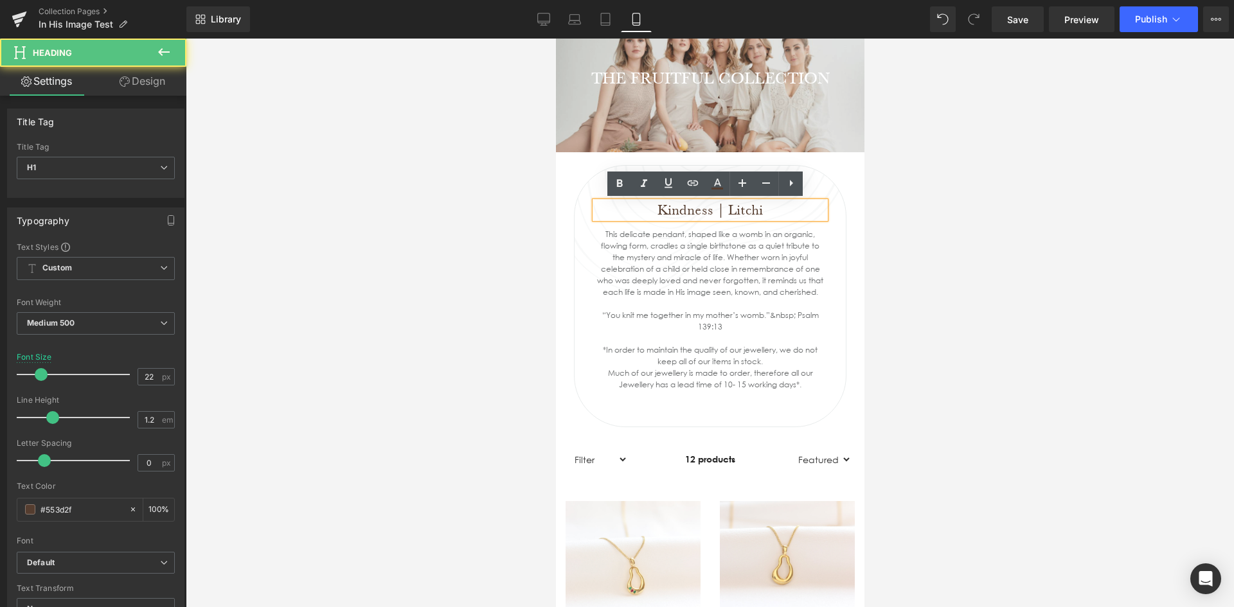
click at [656, 207] on h1 "Kindness | Litchi" at bounding box center [709, 210] width 230 height 17
click at [655, 207] on h1 "Kindness | Litchi" at bounding box center [709, 210] width 230 height 17
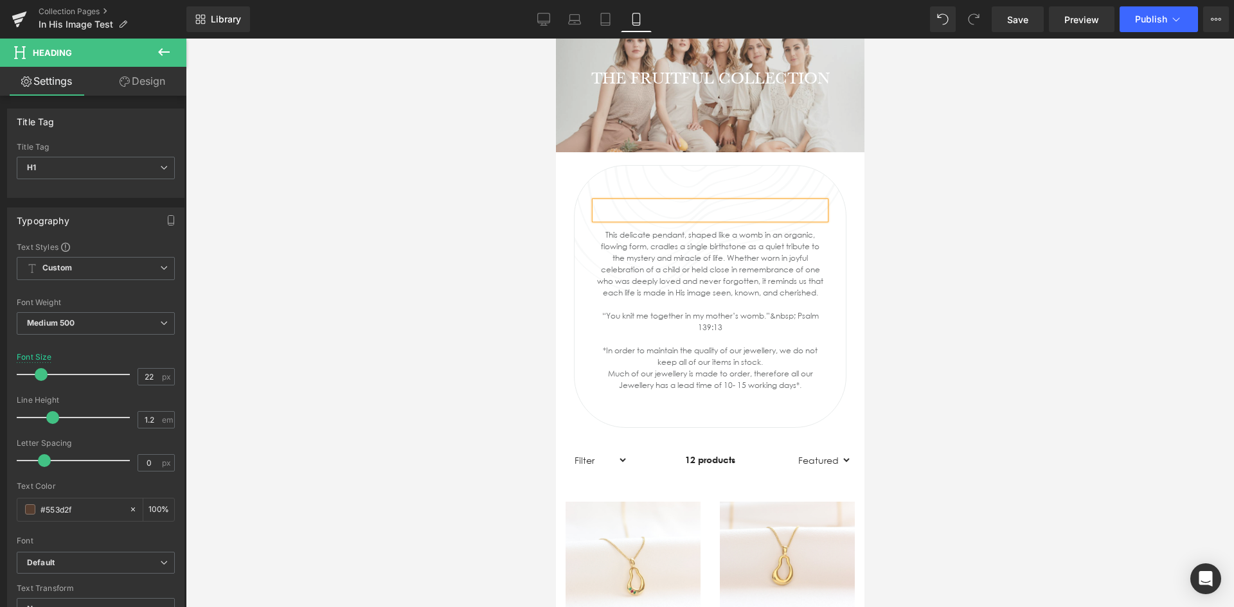
click at [747, 215] on div at bounding box center [709, 210] width 230 height 17
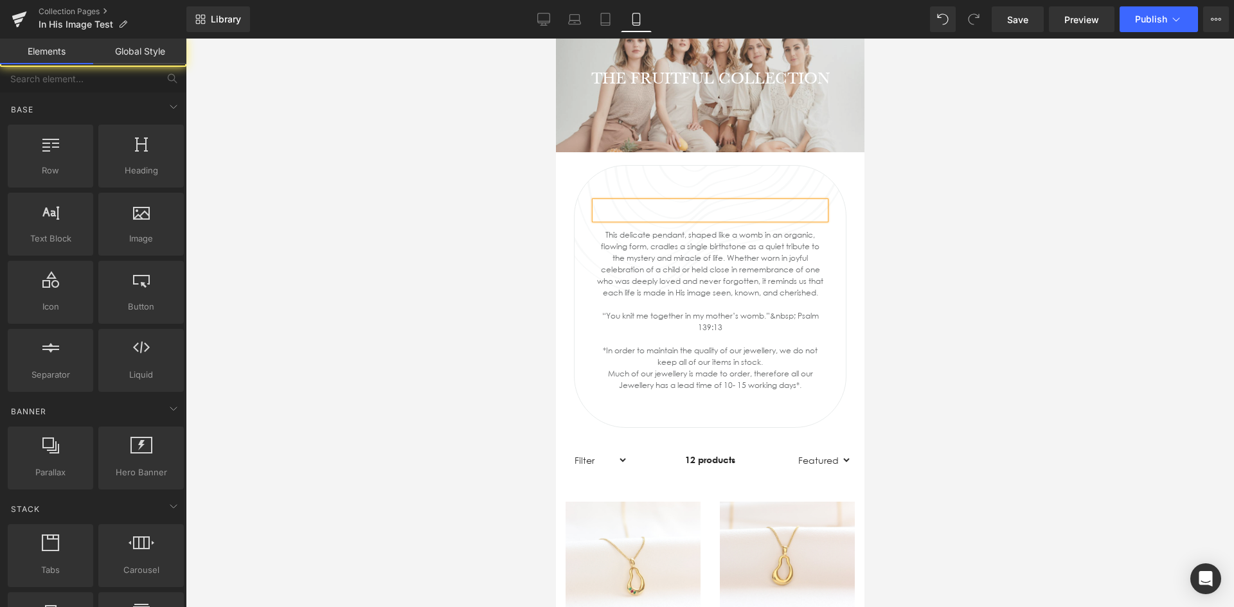
drag, startPoint x: 871, startPoint y: 244, endPoint x: 292, endPoint y: 209, distance: 580.0
click at [871, 244] on div at bounding box center [710, 323] width 1048 height 569
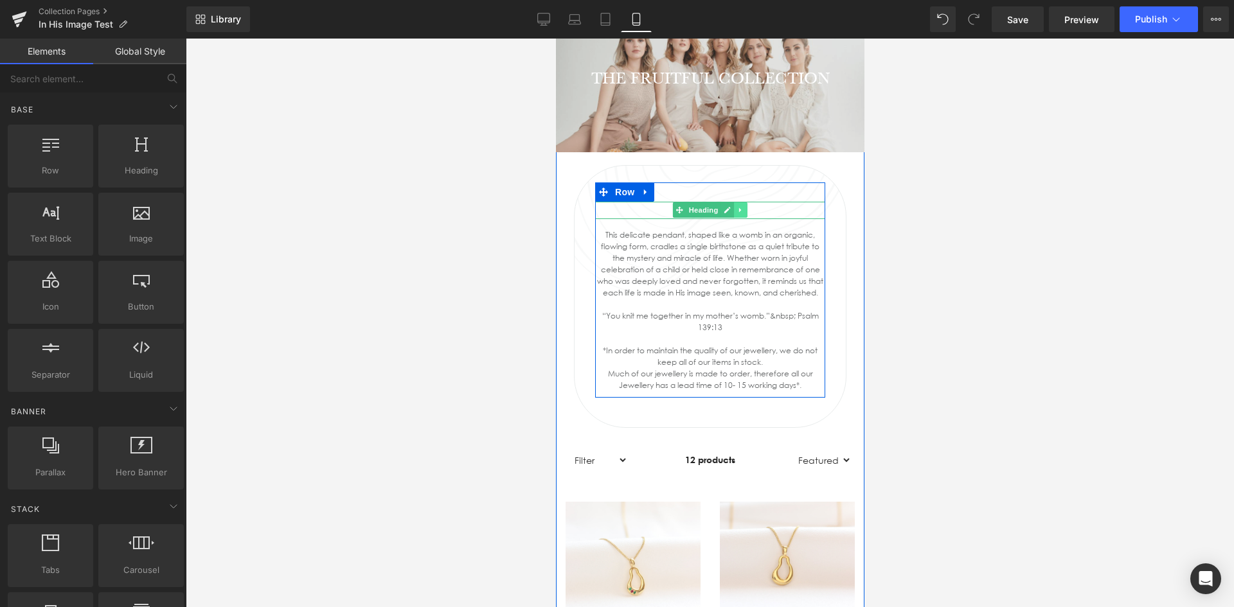
click at [736, 209] on icon at bounding box center [739, 210] width 7 height 8
click at [754, 209] on link at bounding box center [760, 209] width 13 height 15
click at [740, 209] on link at bounding box center [739, 209] width 13 height 15
click at [743, 209] on icon at bounding box center [746, 210] width 7 height 7
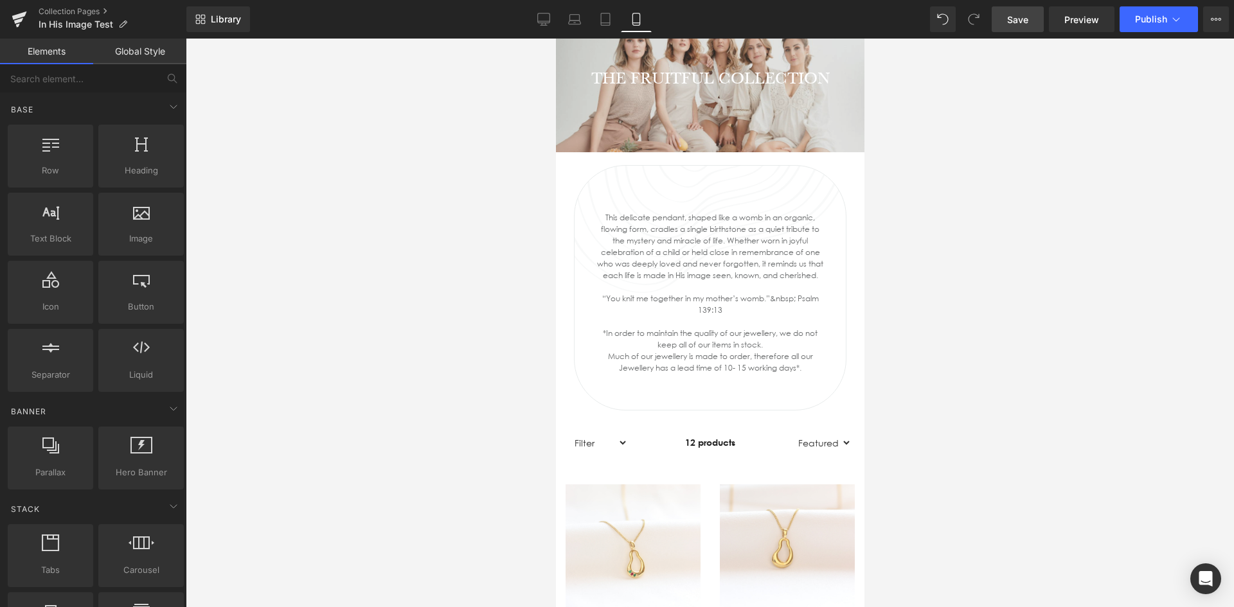
click at [1017, 21] on span "Save" at bounding box center [1017, 19] width 21 height 13
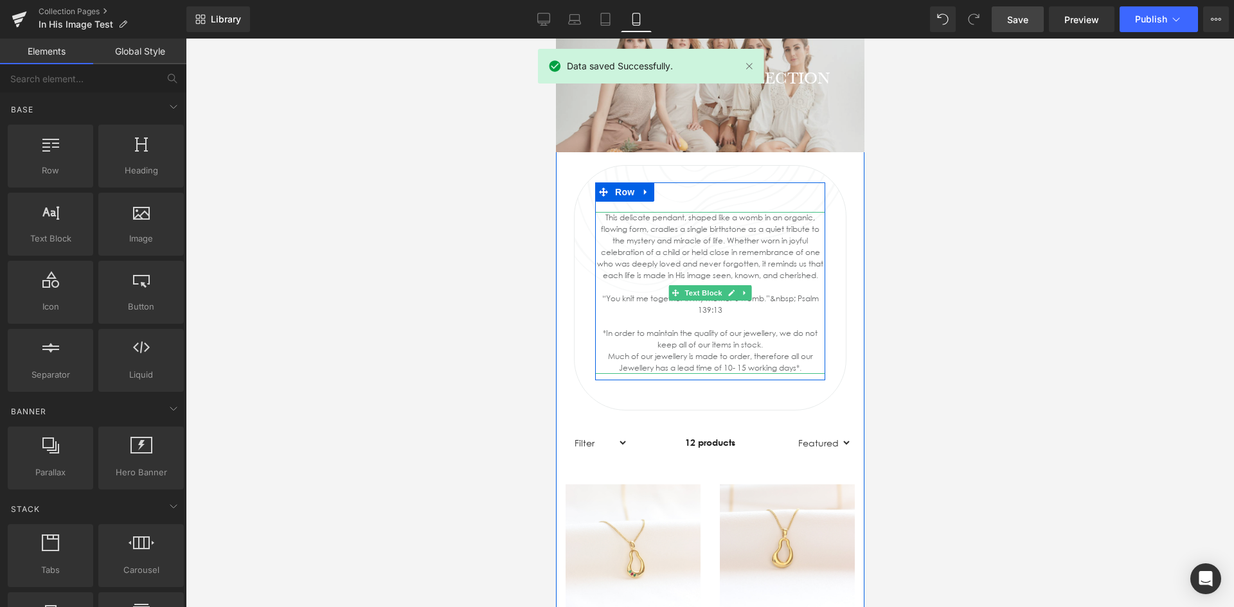
scroll to position [0, 0]
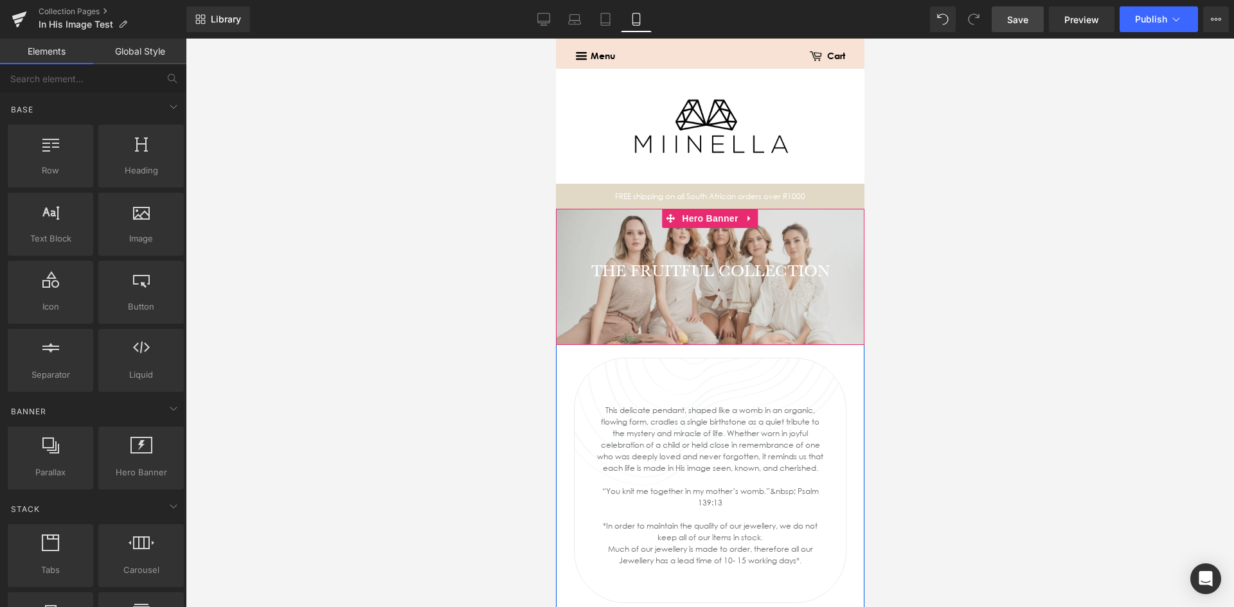
click at [803, 242] on div "THE FRUITFUL COLLECTION Heading" at bounding box center [709, 277] width 308 height 136
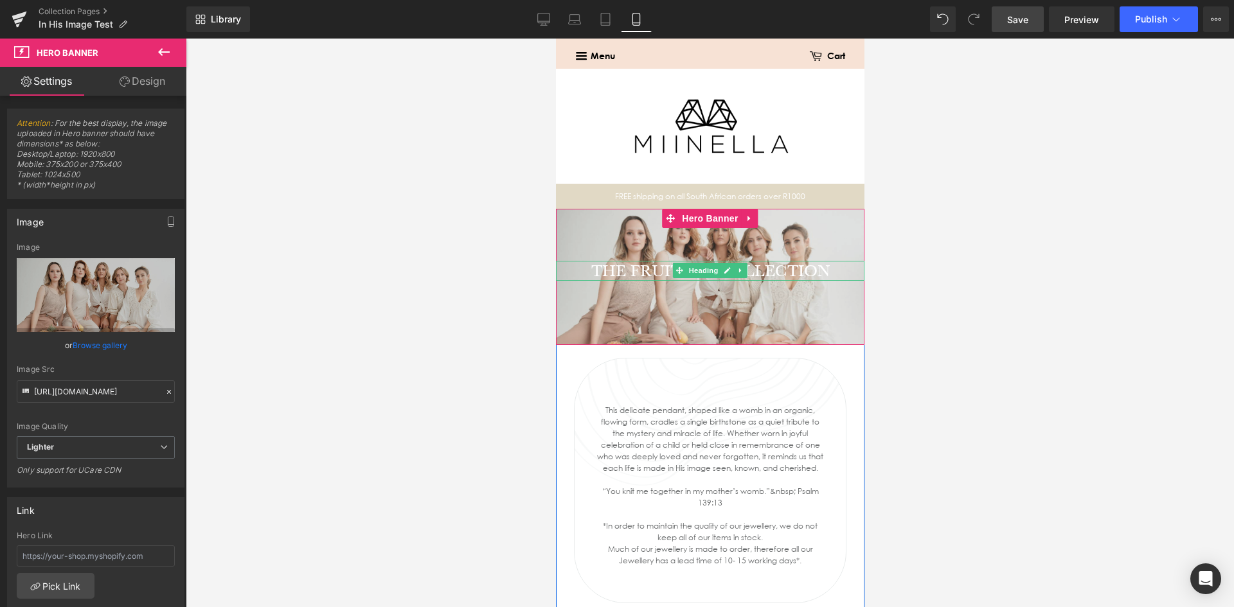
click at [741, 269] on link at bounding box center [739, 270] width 13 height 15
click at [795, 269] on h1 "THE FRUITFUL COLLECTION" at bounding box center [709, 271] width 308 height 20
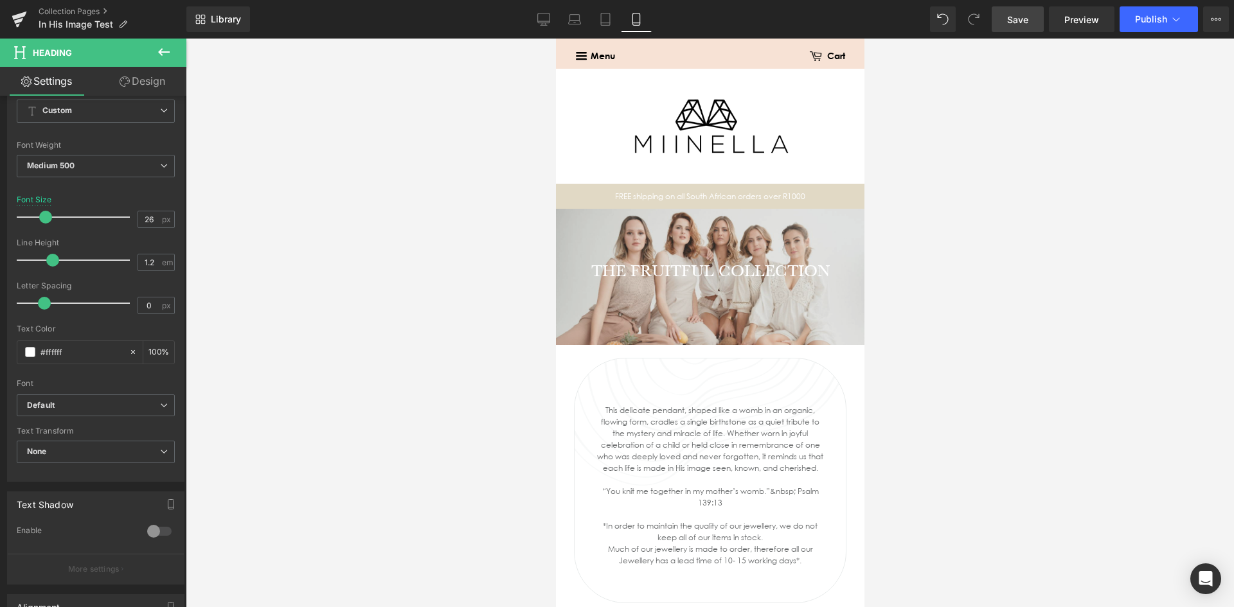
scroll to position [193, 0]
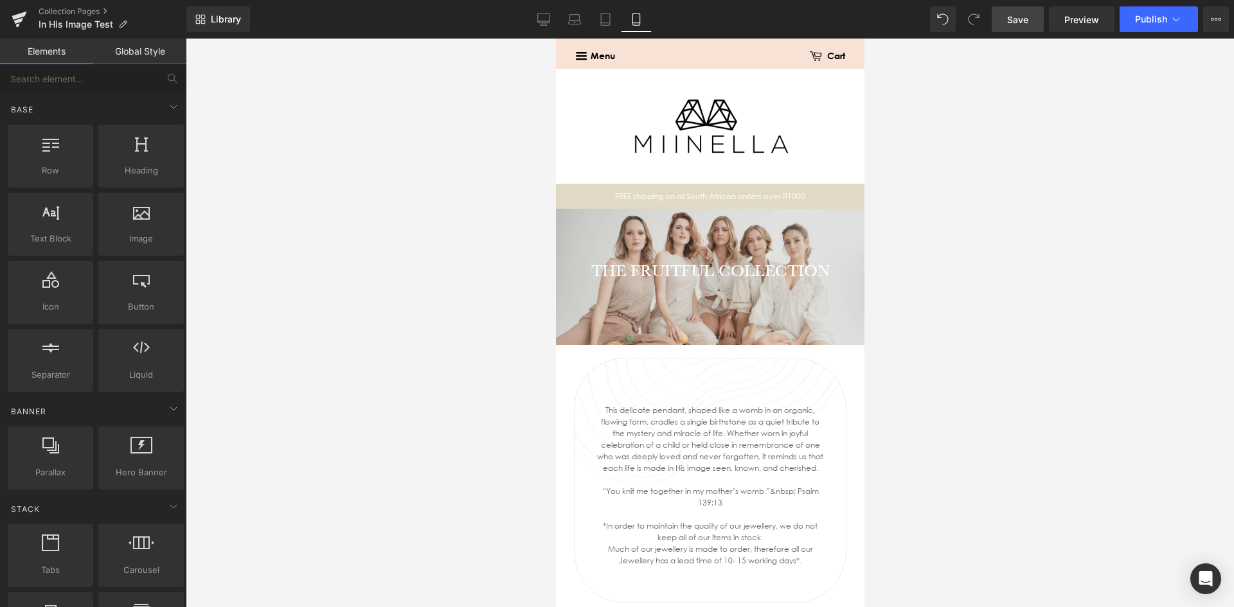
drag, startPoint x: 393, startPoint y: 286, endPoint x: 52, endPoint y: 202, distance: 351.5
click at [393, 286] on div at bounding box center [710, 323] width 1048 height 569
click at [636, 221] on div "THE FRUITFUL COLLECTION Heading" at bounding box center [709, 277] width 308 height 136
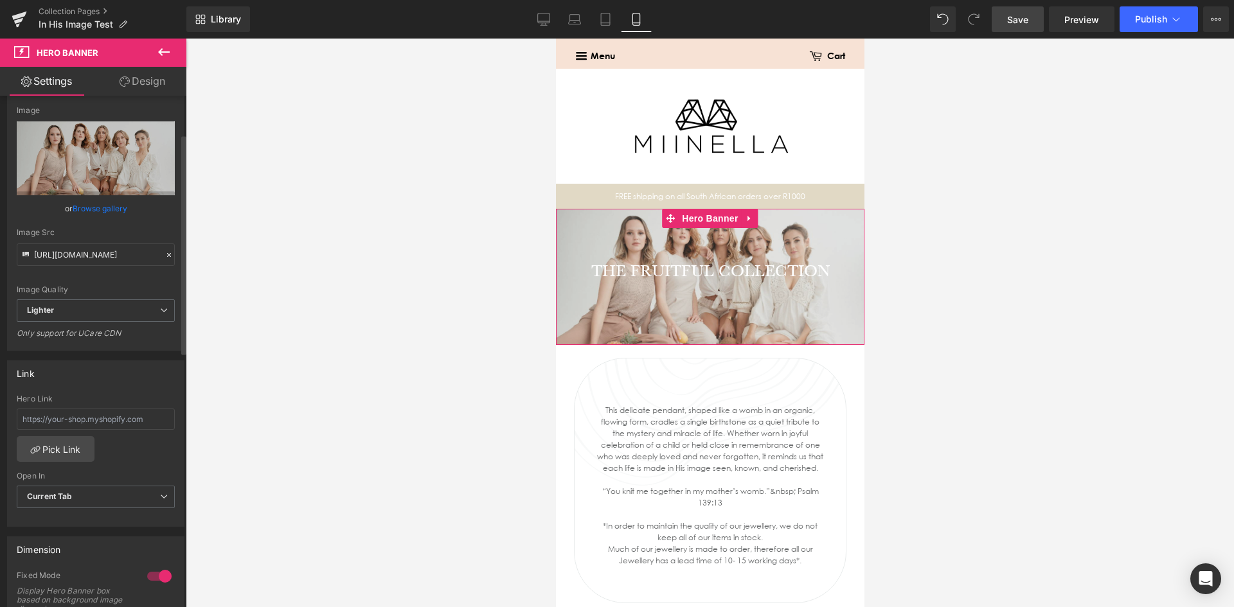
scroll to position [0, 0]
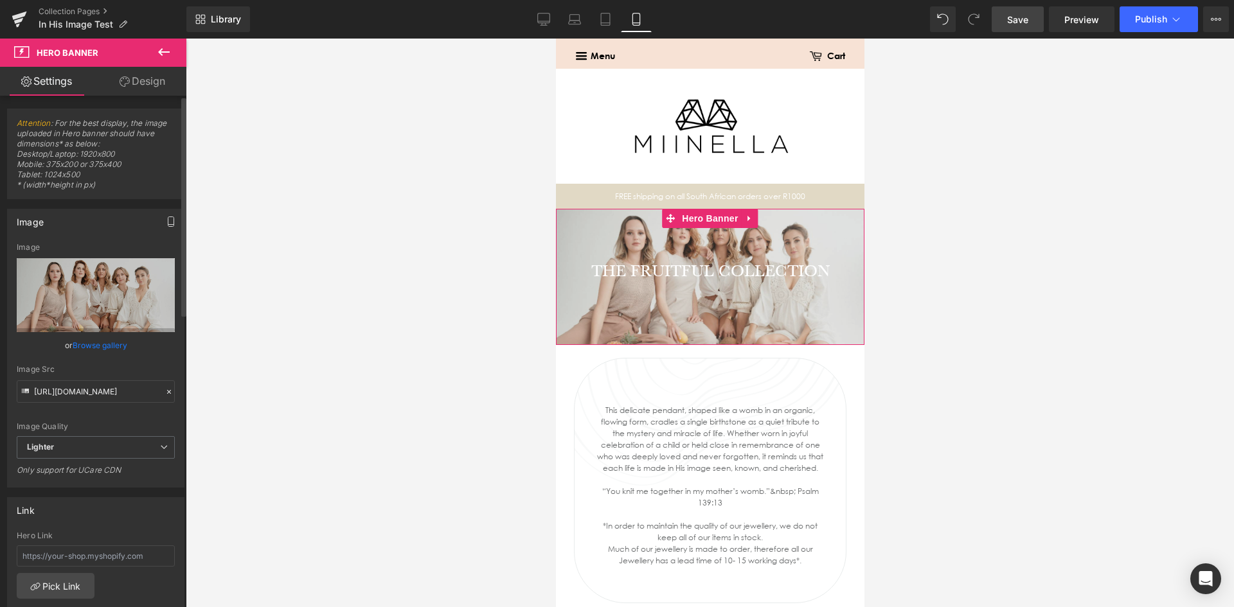
click at [168, 218] on icon "button" at bounding box center [171, 222] width 10 height 10
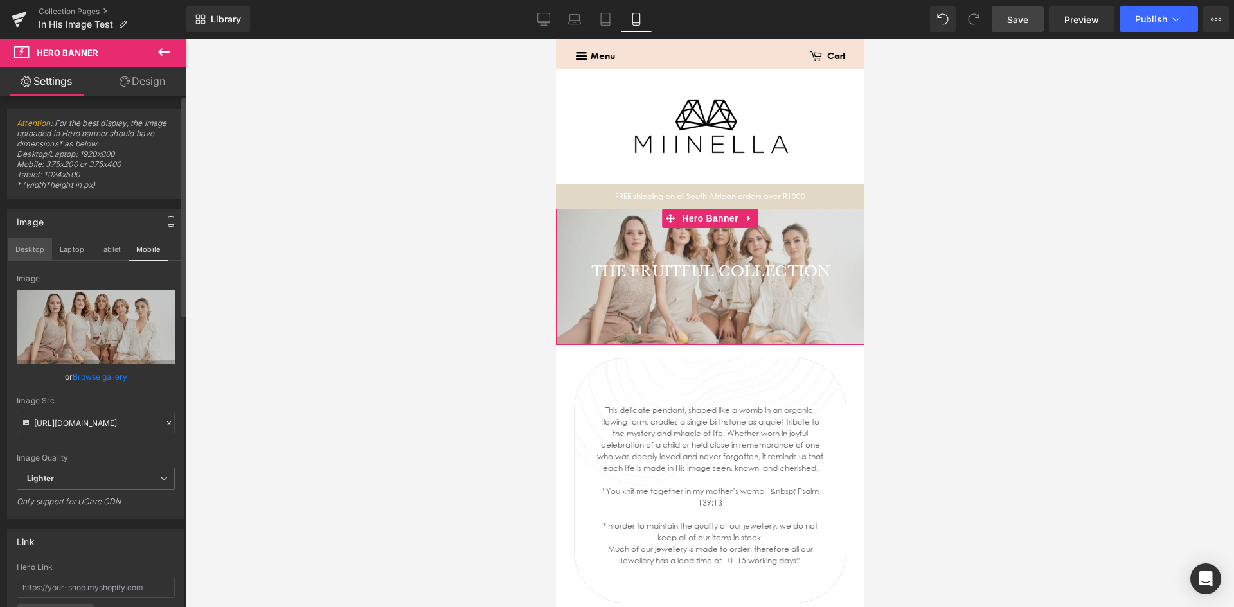
click at [17, 241] on button "Desktop" at bounding box center [30, 249] width 44 height 22
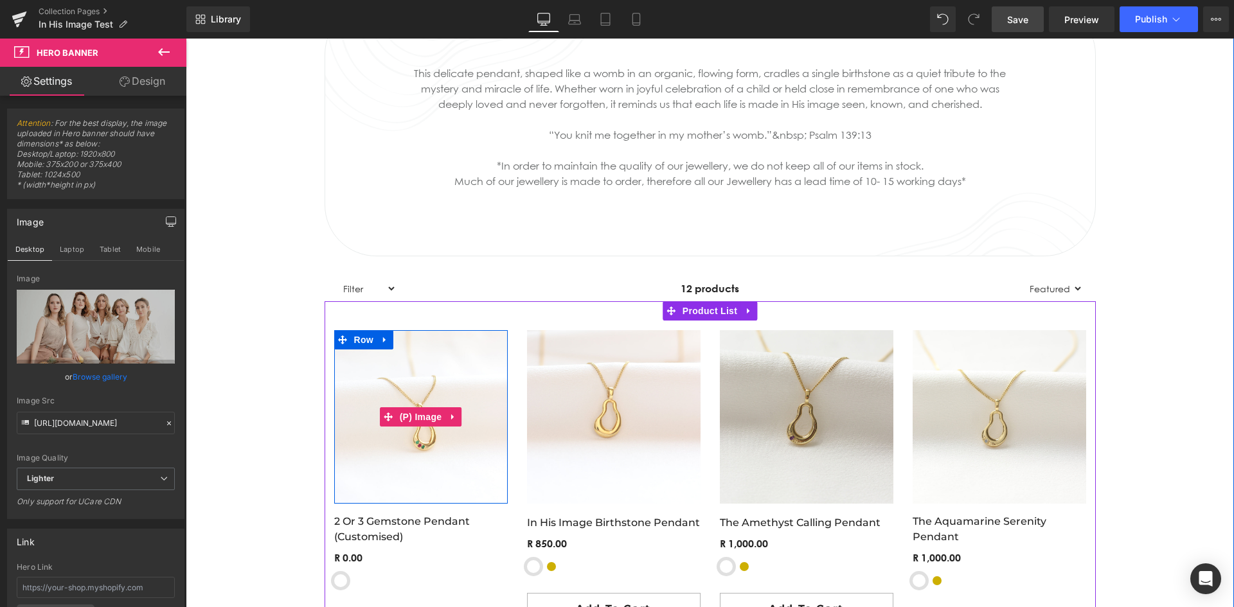
scroll to position [450, 0]
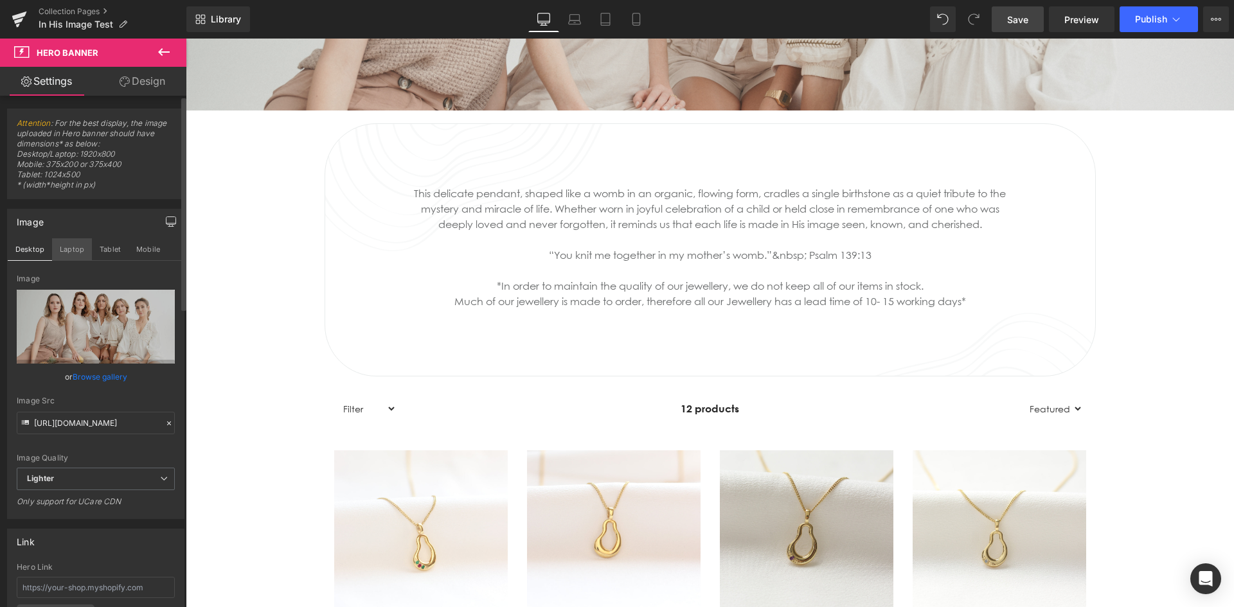
click at [76, 251] on button "Laptop" at bounding box center [72, 249] width 40 height 22
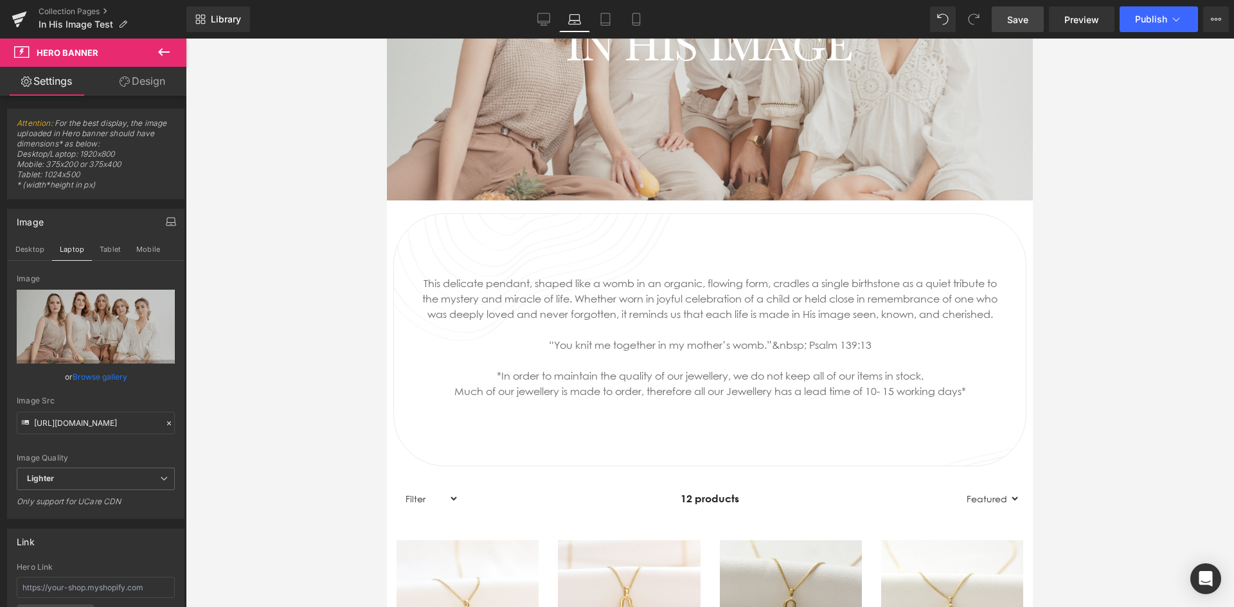
scroll to position [386, 0]
click at [107, 251] on button "Tablet" at bounding box center [110, 249] width 37 height 22
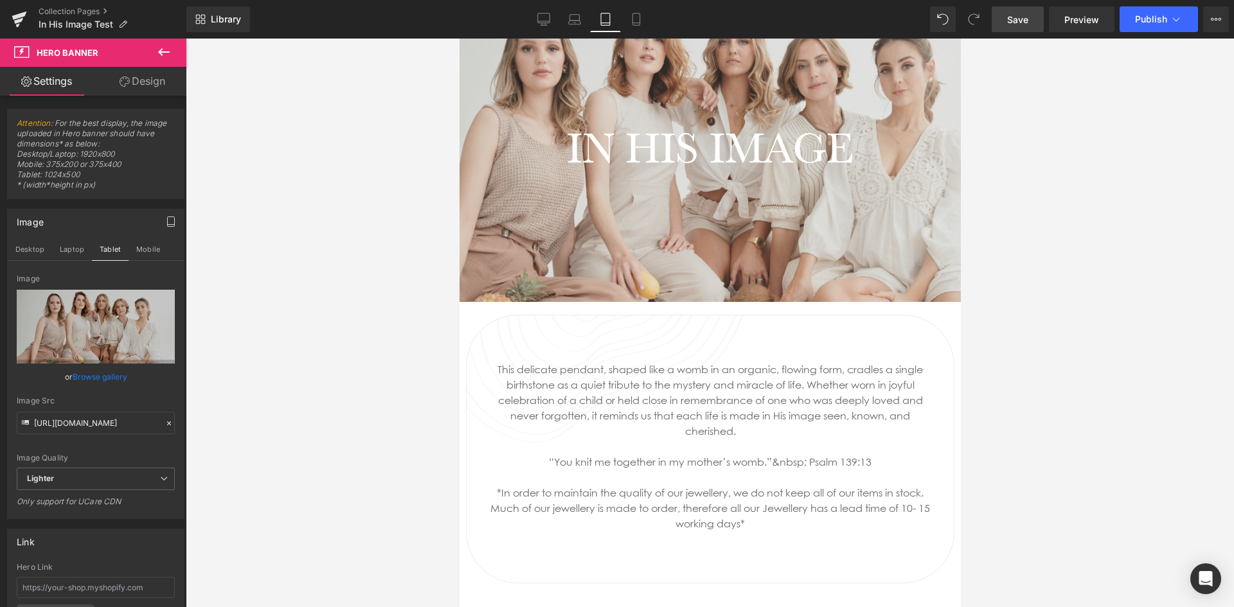
scroll to position [321, 0]
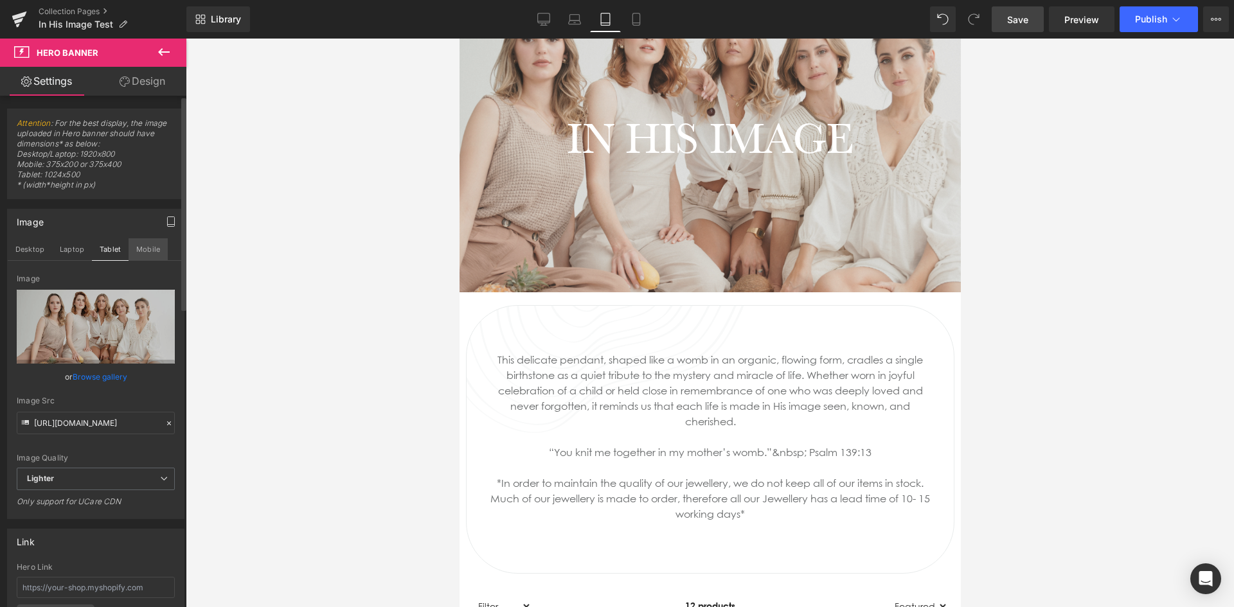
click at [148, 250] on button "Mobile" at bounding box center [148, 249] width 39 height 22
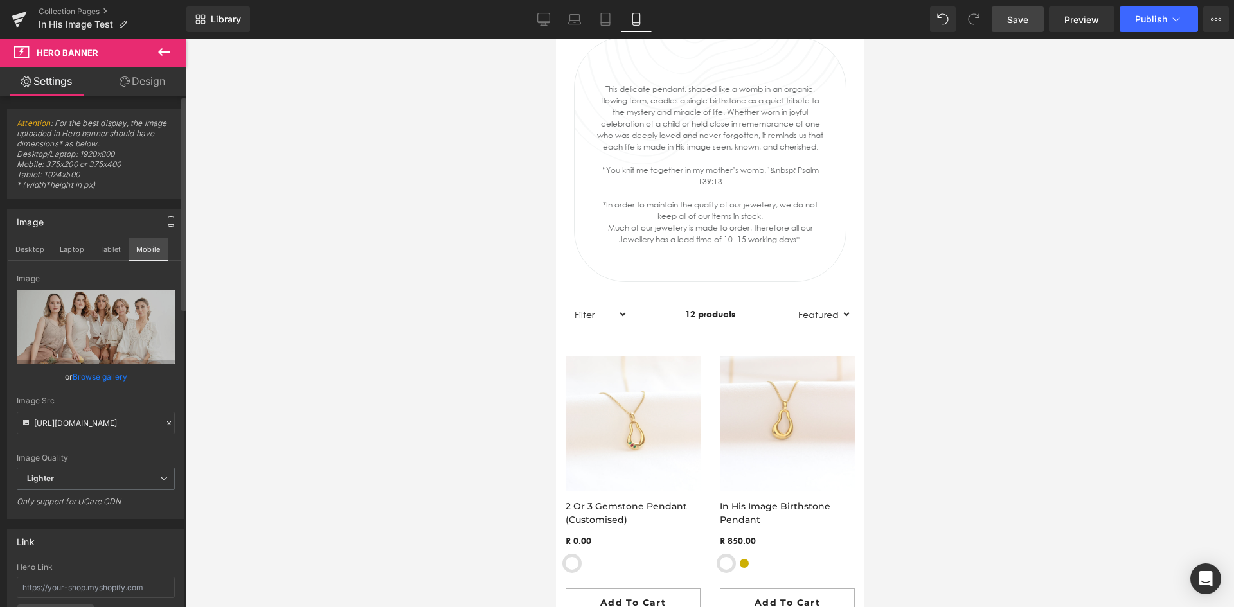
scroll to position [0, 0]
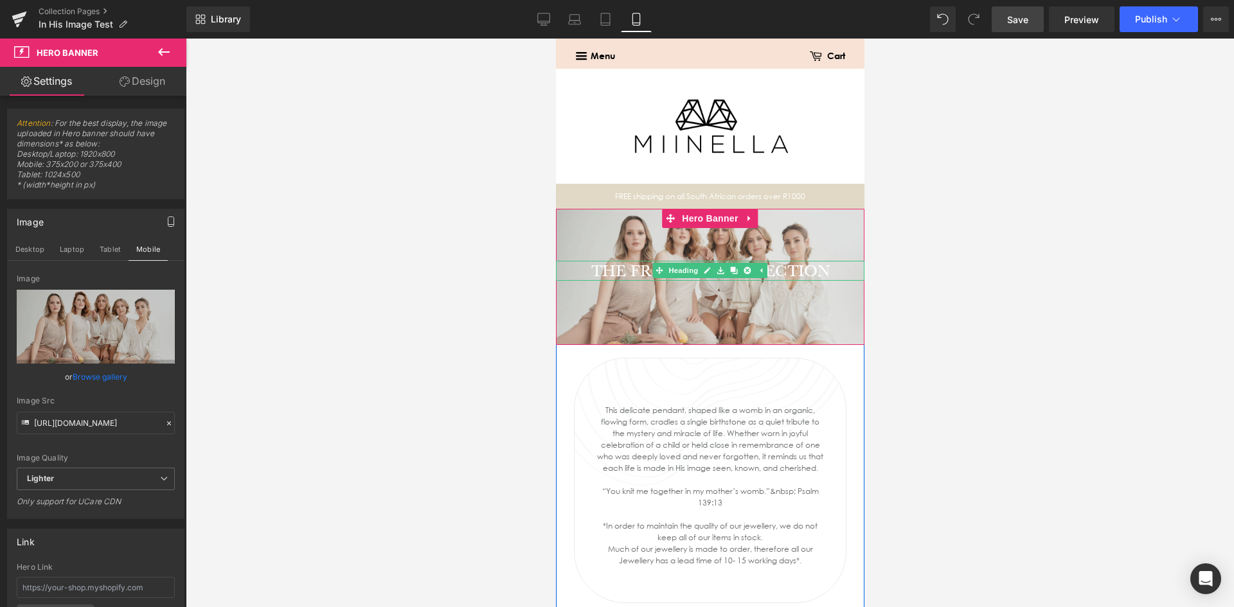
click at [828, 265] on h1 "THE FRUITFUL COLLECTION" at bounding box center [709, 271] width 308 height 20
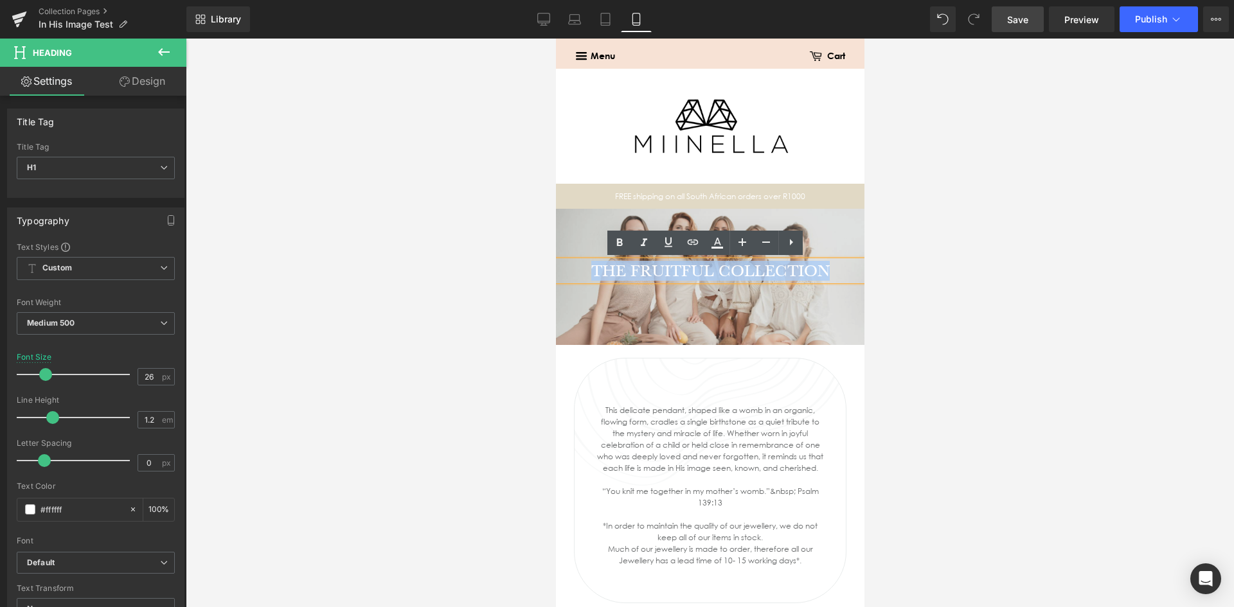
drag, startPoint x: 823, startPoint y: 269, endPoint x: 571, endPoint y: 269, distance: 251.9
click at [571, 269] on h1 "THE FRUITFUL COLLECTION" at bounding box center [709, 271] width 308 height 20
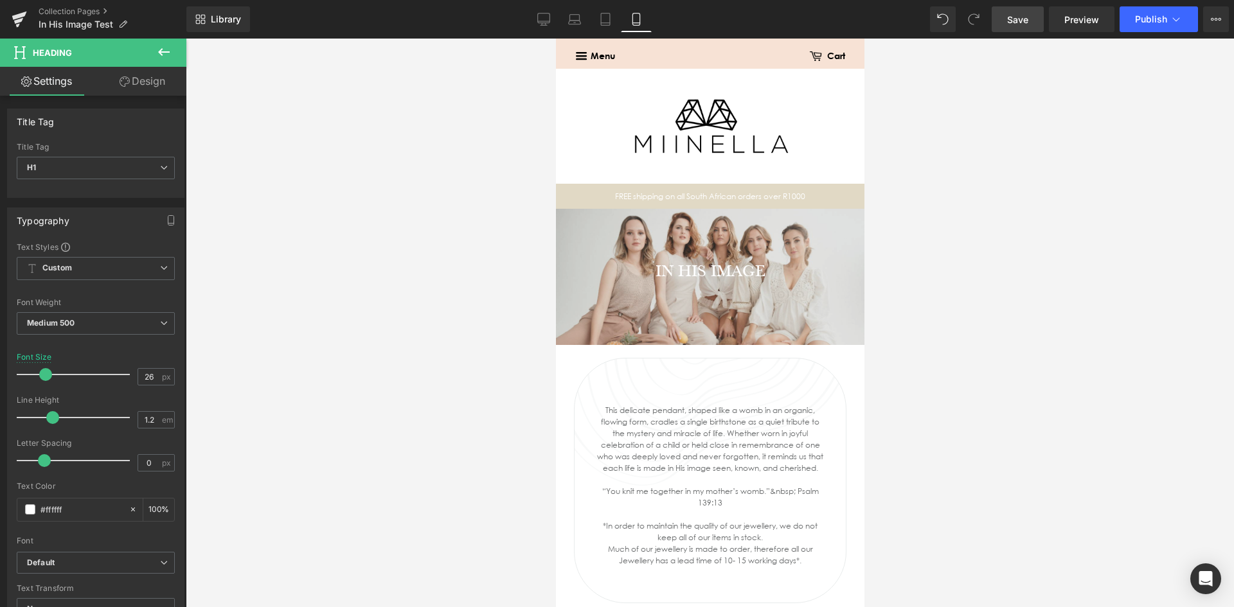
click at [439, 292] on div at bounding box center [710, 323] width 1048 height 569
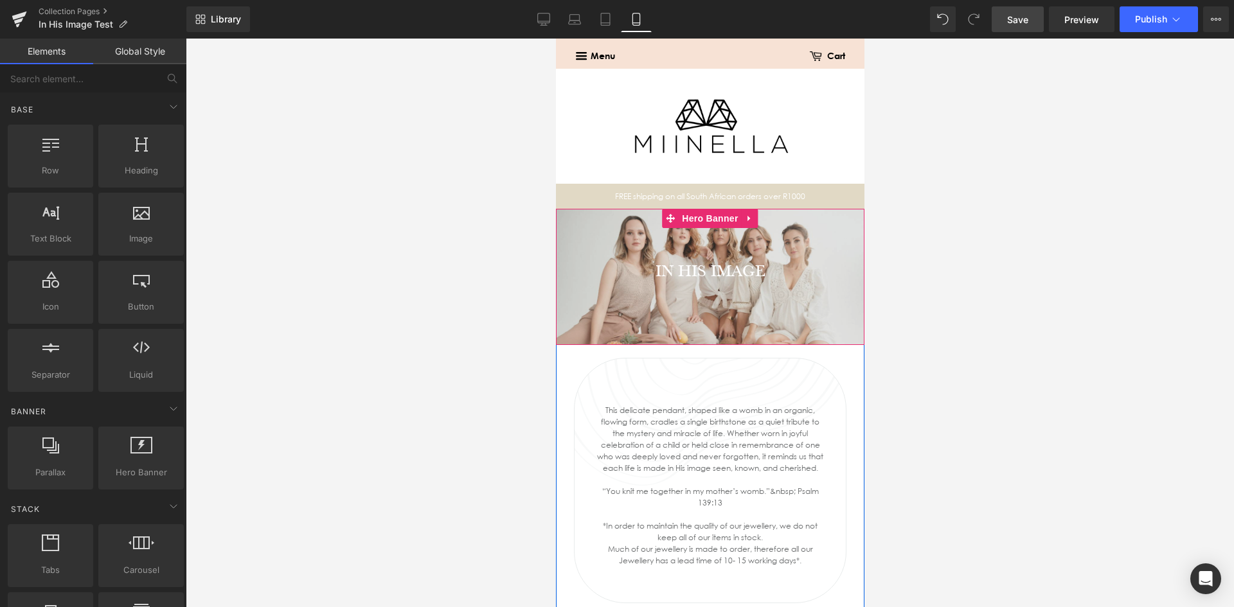
click at [616, 228] on div "IN HIS IMAGE Heading" at bounding box center [709, 277] width 308 height 136
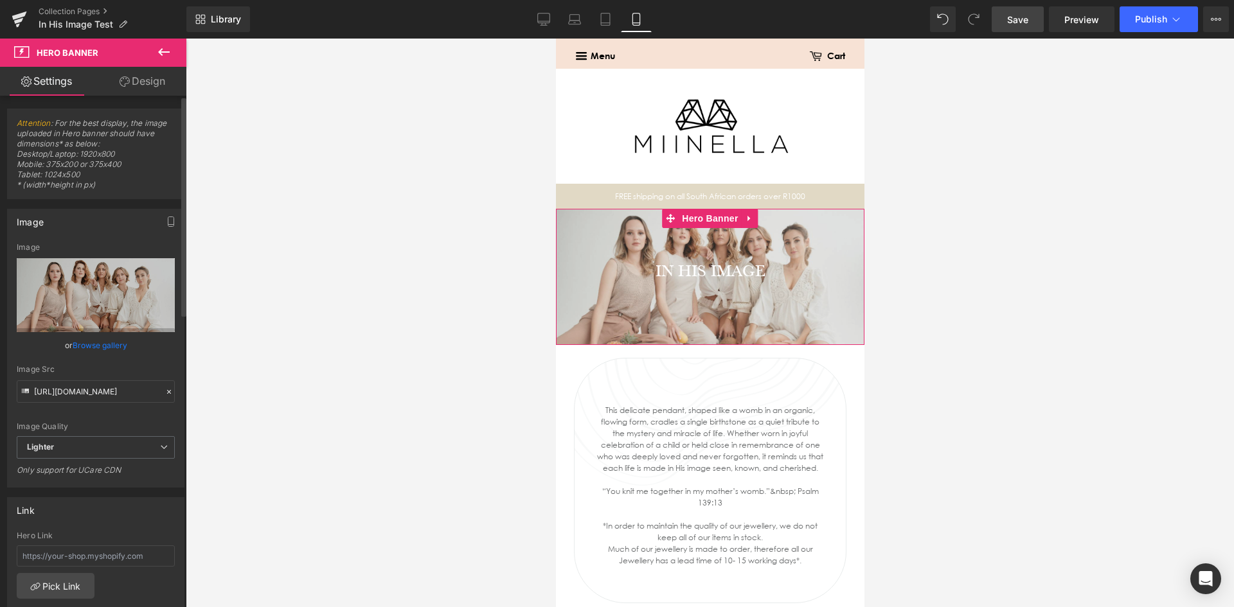
click at [97, 346] on link "Browse gallery" at bounding box center [100, 345] width 55 height 22
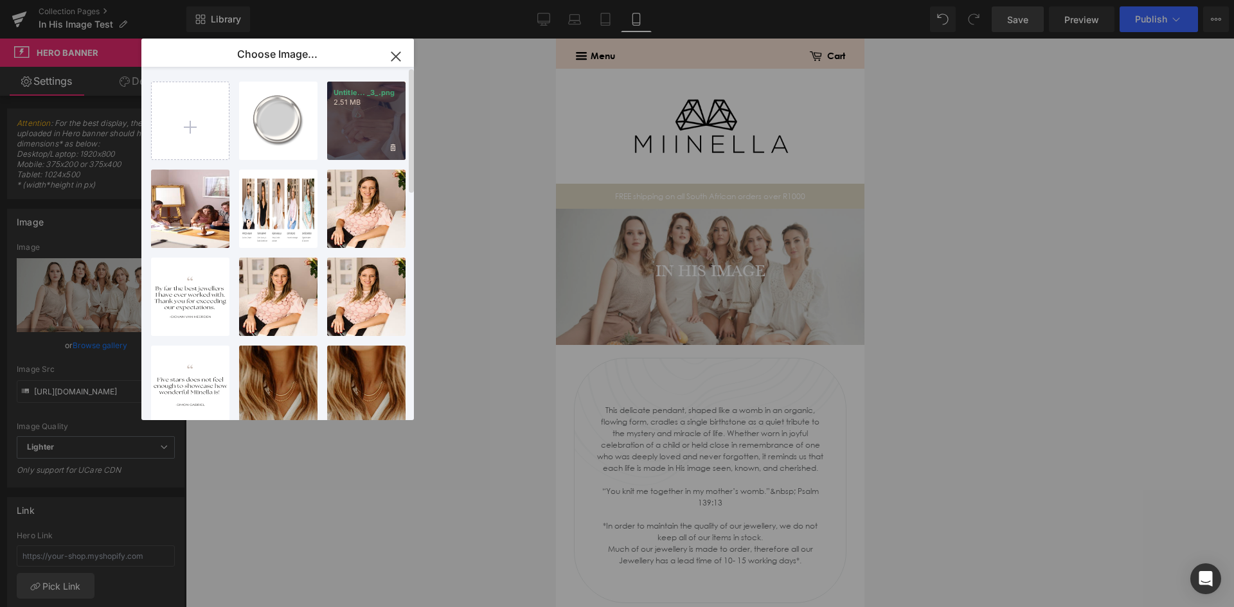
click at [361, 98] on p "2.51 MB" at bounding box center [367, 103] width 66 height 10
type input "[URL][DOMAIN_NAME]"
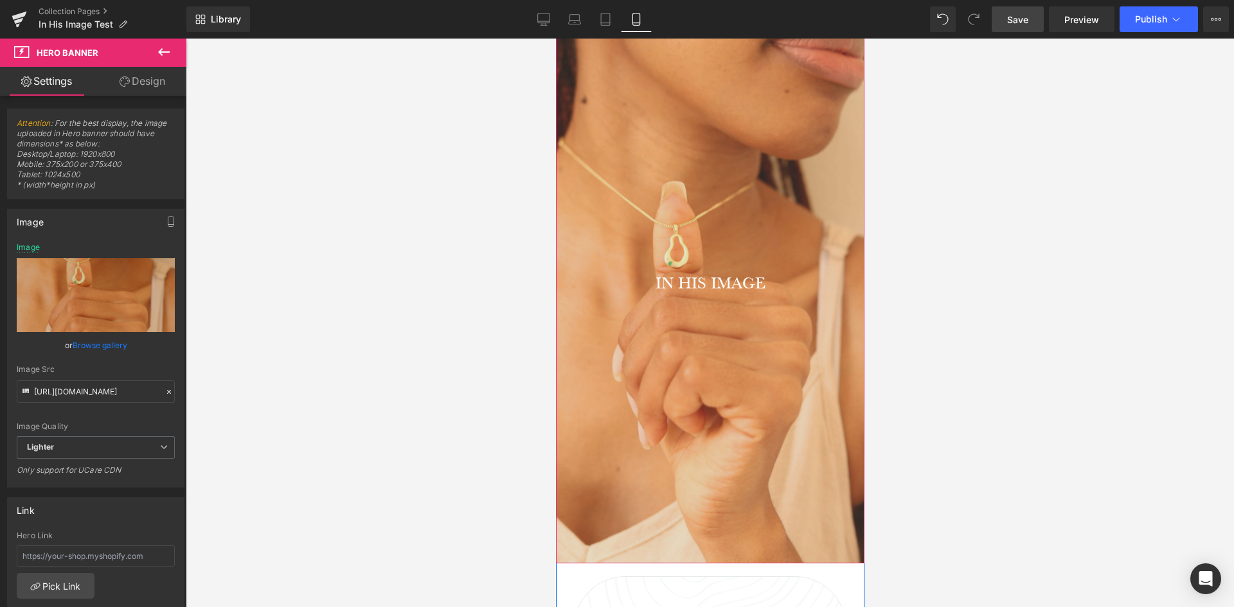
scroll to position [193, 0]
click at [736, 284] on icon at bounding box center [739, 284] width 7 height 8
click at [704, 284] on icon at bounding box center [707, 284] width 6 height 6
click at [0, 0] on icon at bounding box center [0, 0] width 0 height 0
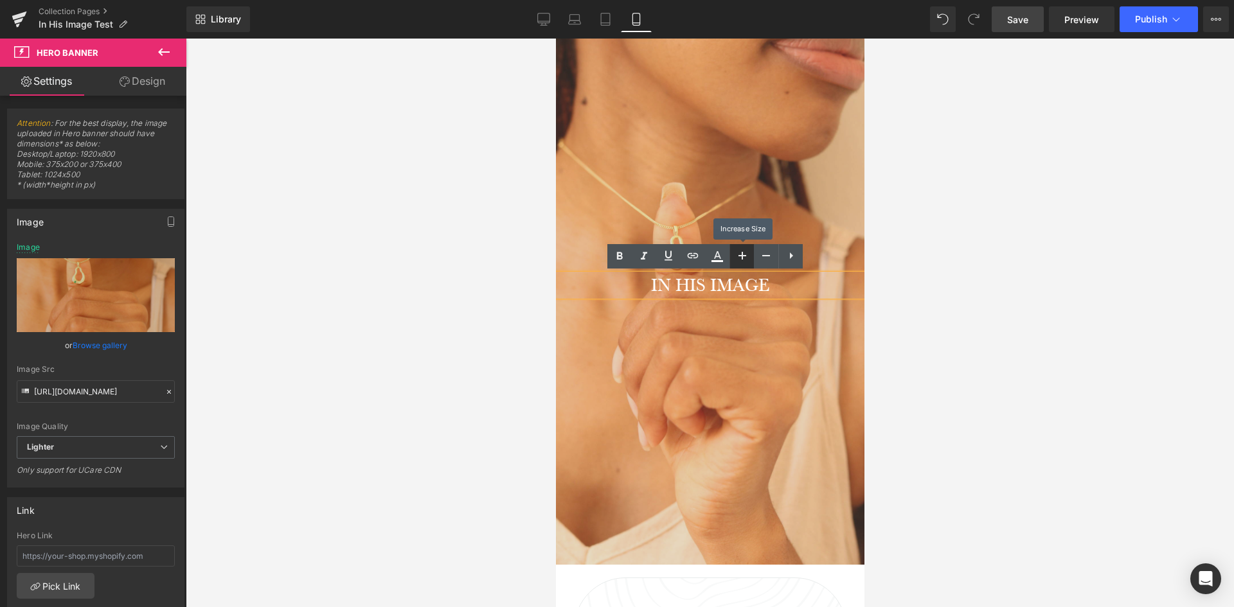
click at [0, 0] on icon at bounding box center [0, 0] width 0 height 0
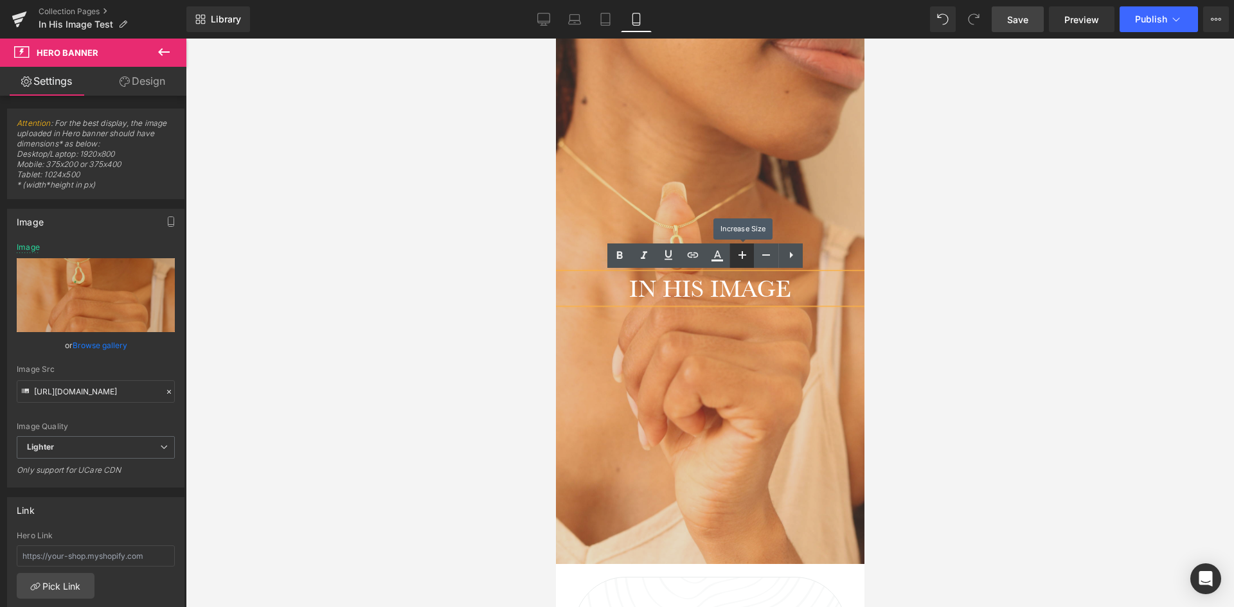
click at [0, 0] on icon at bounding box center [0, 0] width 0 height 0
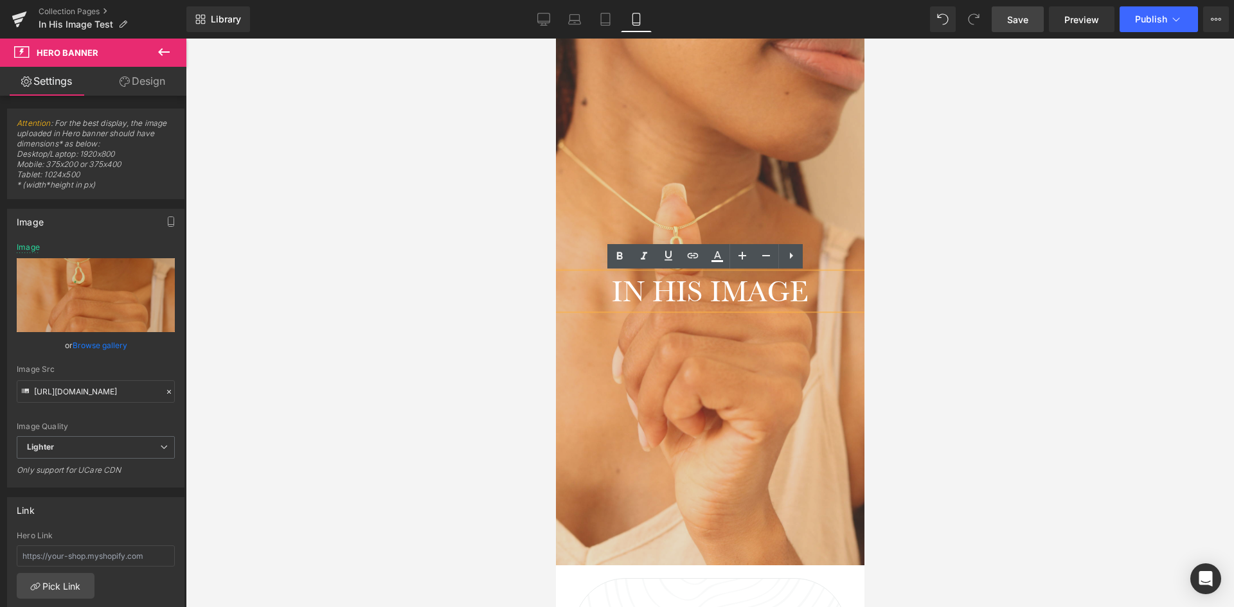
click at [400, 343] on div at bounding box center [710, 323] width 1048 height 569
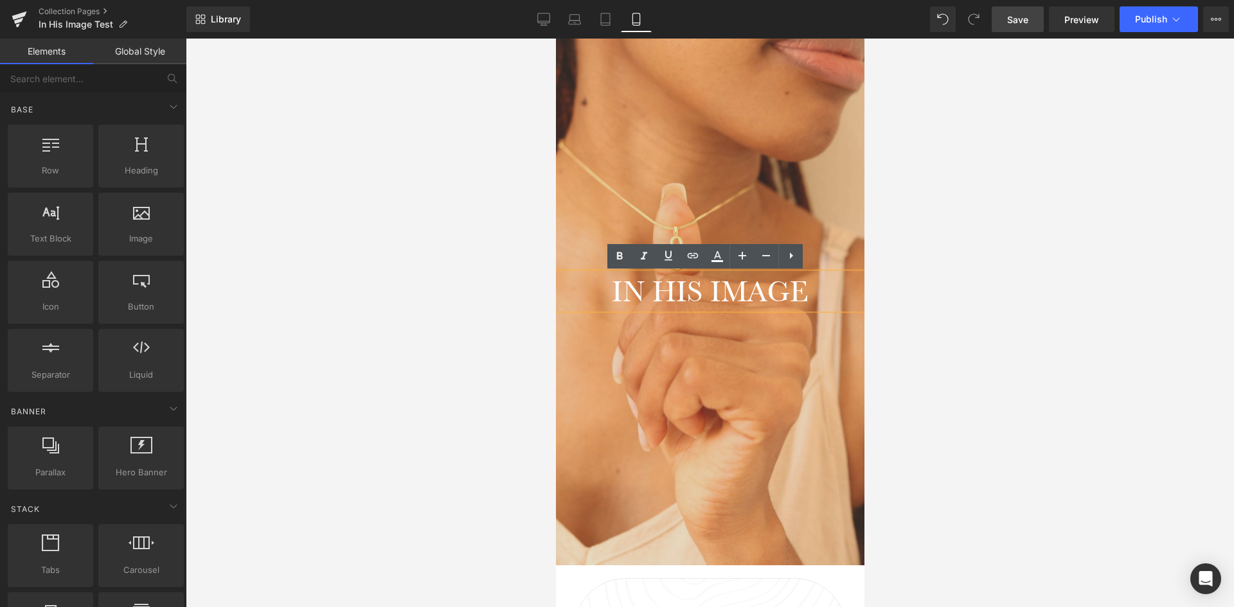
click at [409, 244] on div at bounding box center [710, 323] width 1048 height 569
click at [880, 215] on div at bounding box center [710, 323] width 1048 height 569
click at [783, 202] on div "IN HIS IMAGE Heading" at bounding box center [709, 291] width 308 height 548
click at [296, 271] on div at bounding box center [710, 323] width 1048 height 569
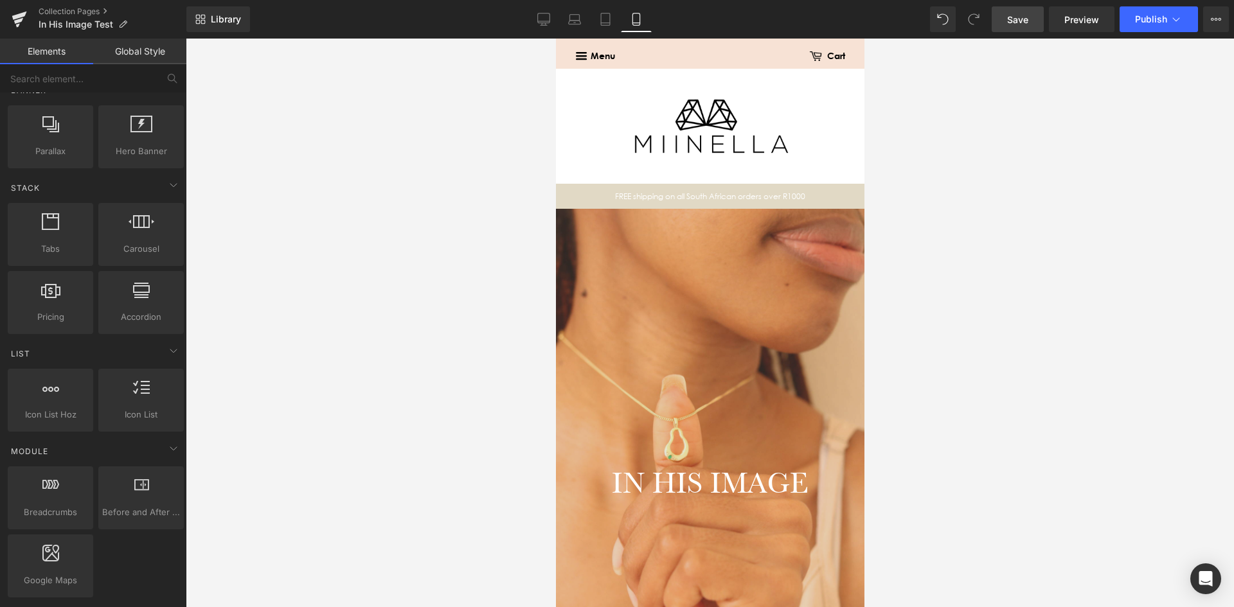
scroll to position [0, 0]
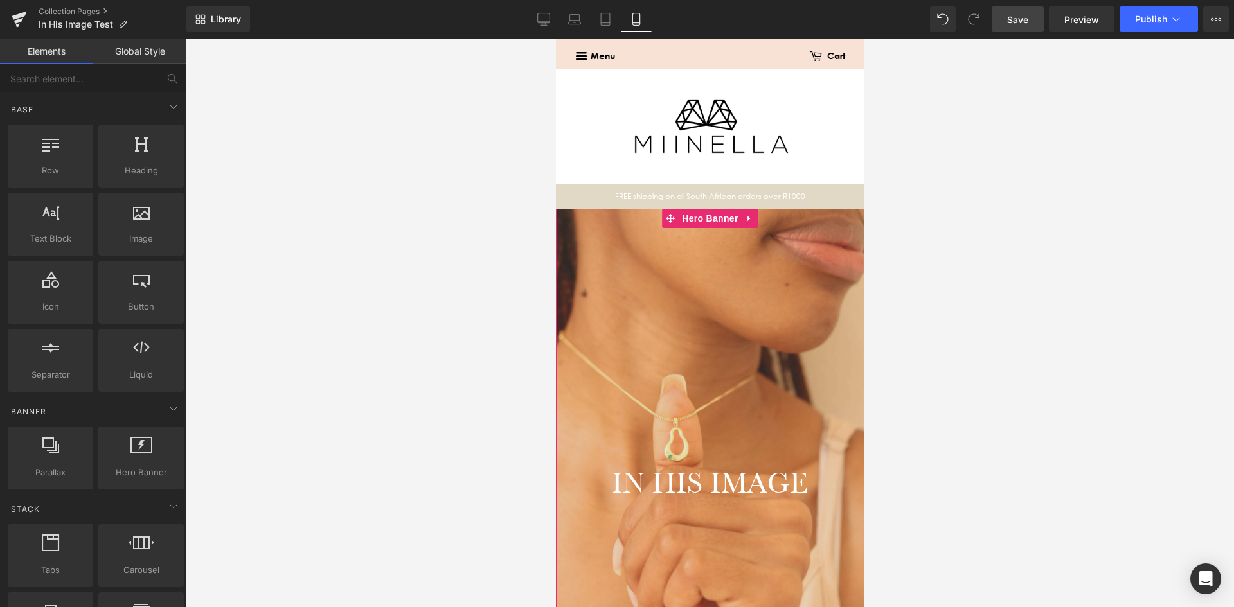
click at [666, 283] on div "IN HIS IMAGE Heading" at bounding box center [709, 483] width 308 height 548
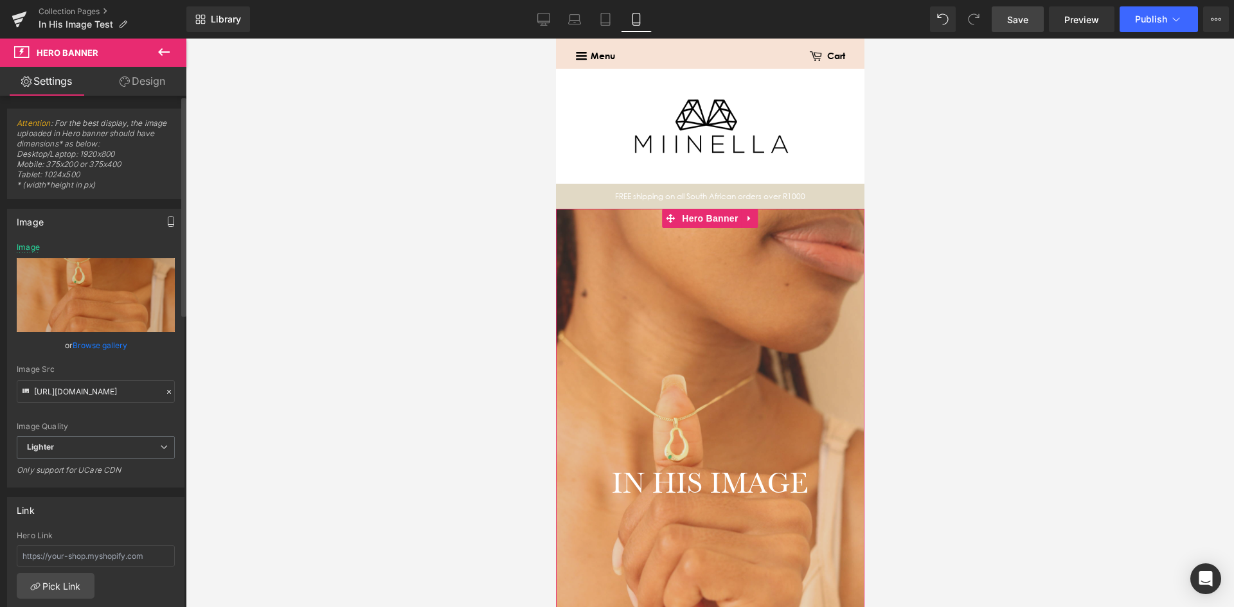
click at [170, 220] on icon "button" at bounding box center [171, 222] width 10 height 10
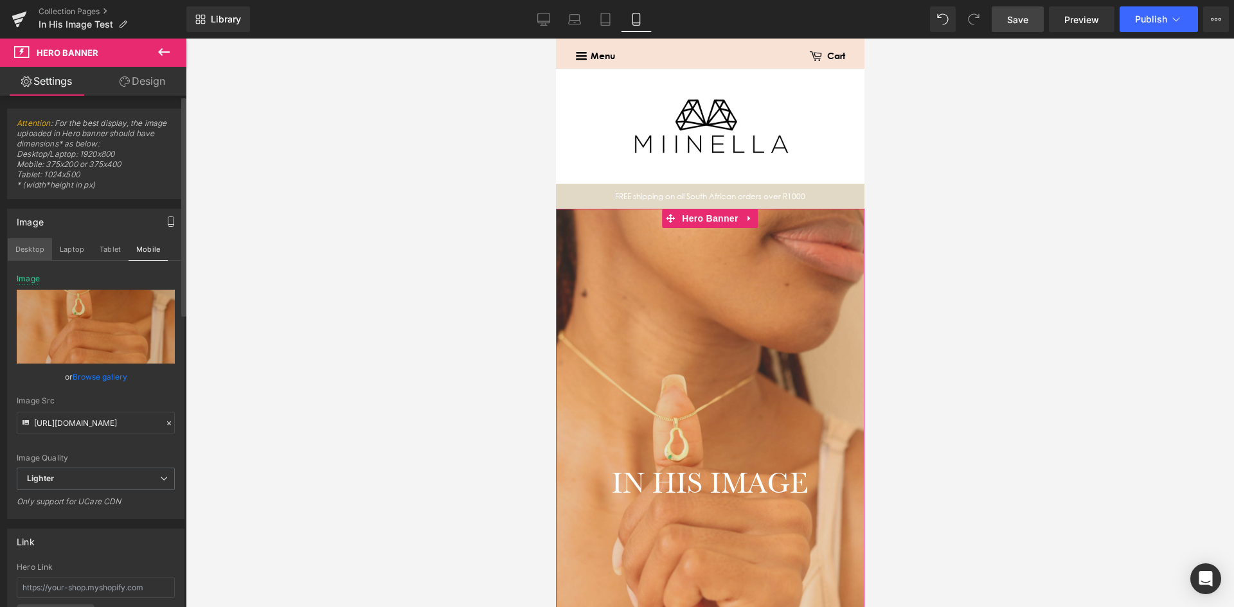
click at [33, 247] on button "Desktop" at bounding box center [30, 249] width 44 height 22
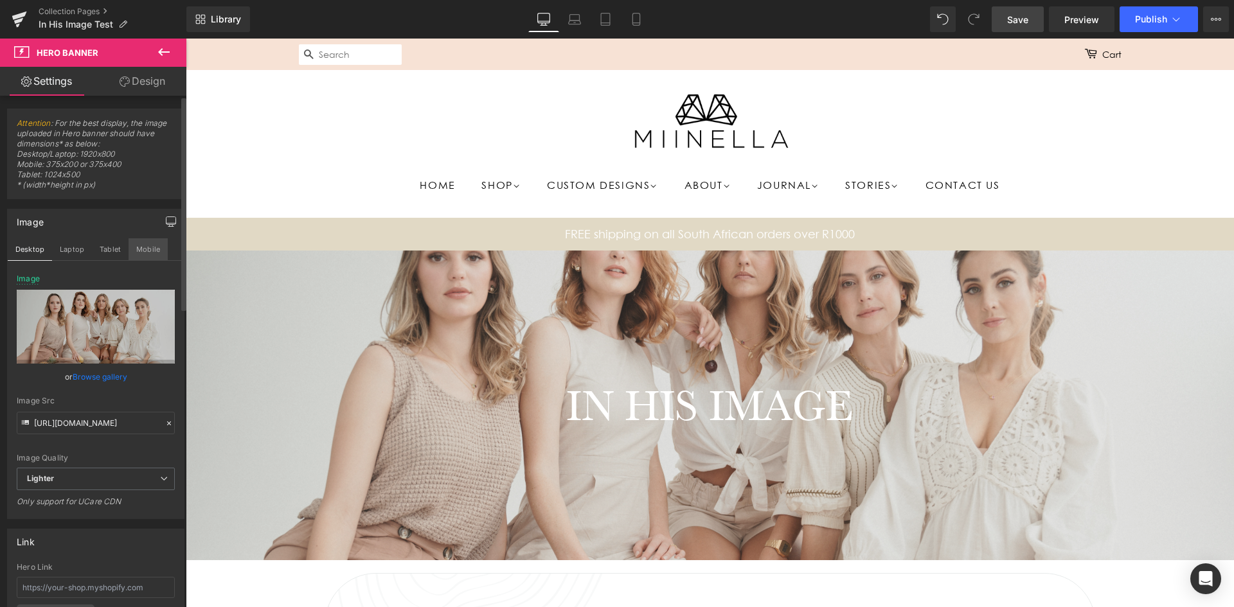
click at [151, 249] on button "Mobile" at bounding box center [148, 249] width 39 height 22
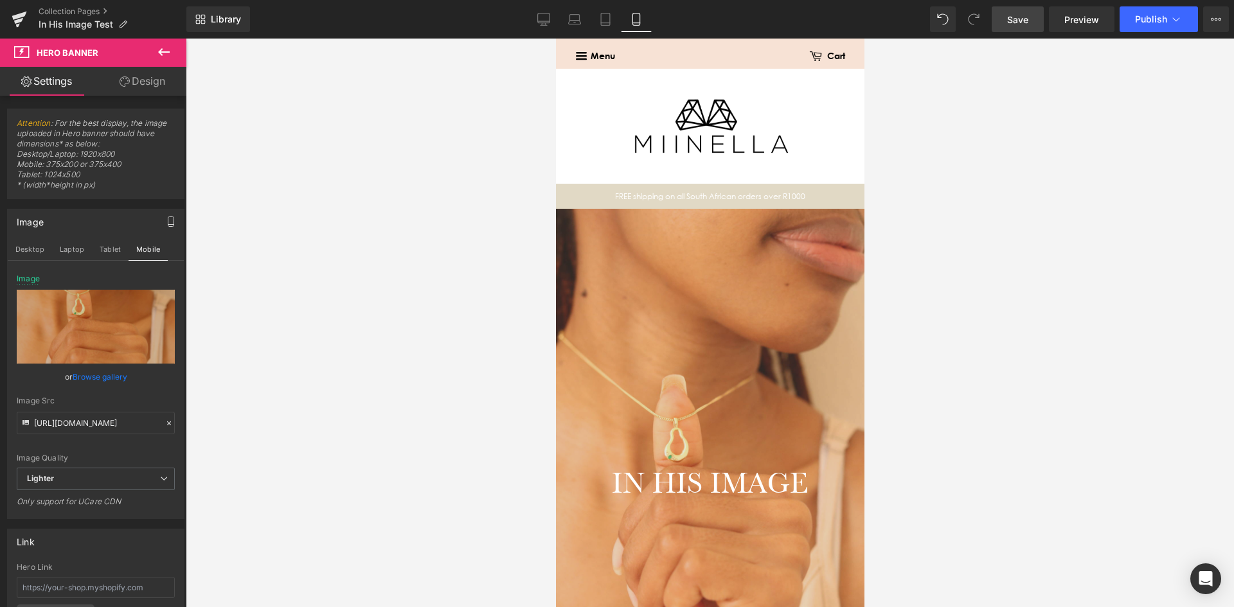
click at [1021, 24] on span "Save" at bounding box center [1017, 19] width 21 height 13
click at [124, 251] on button "Tablet" at bounding box center [110, 249] width 37 height 22
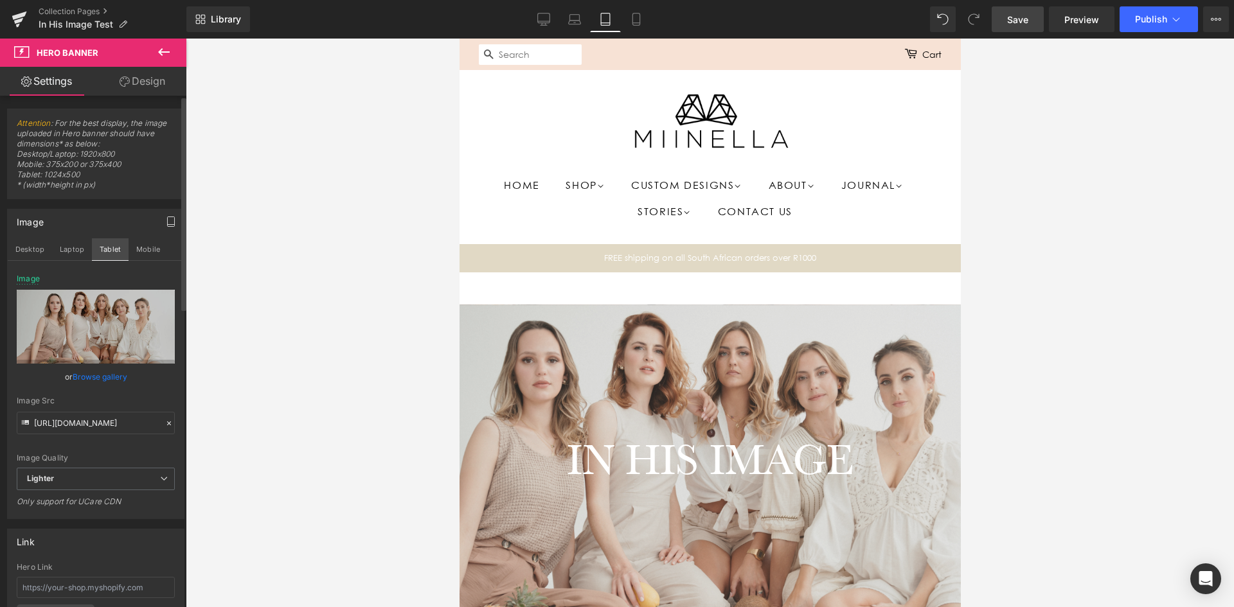
type input "[URL][DOMAIN_NAME]"
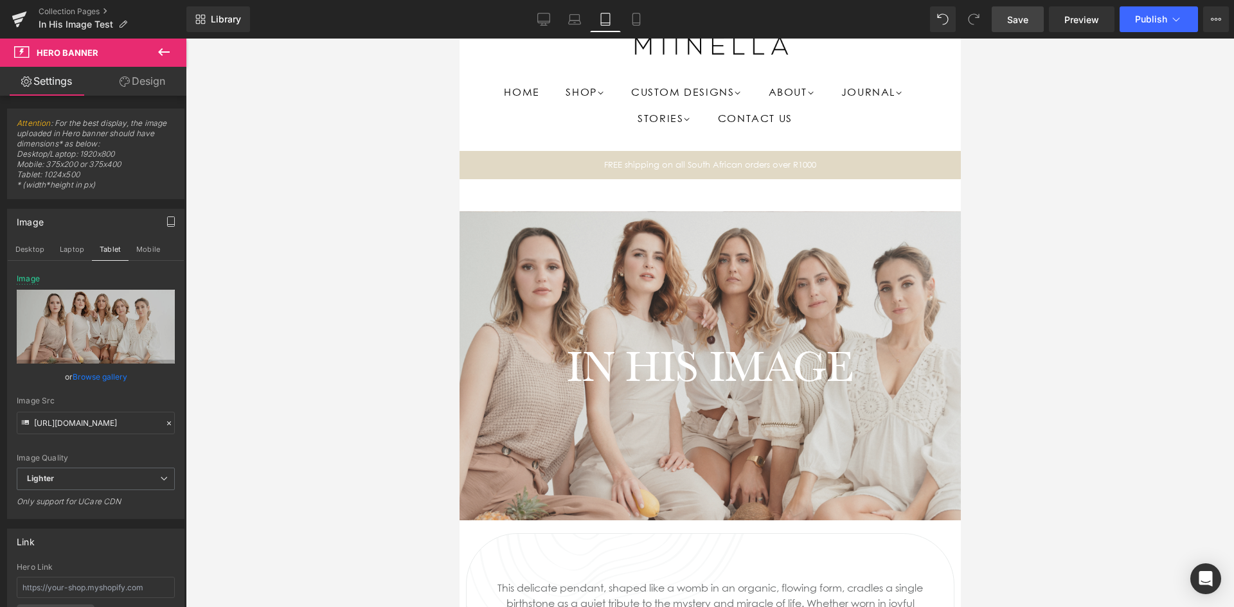
scroll to position [64, 0]
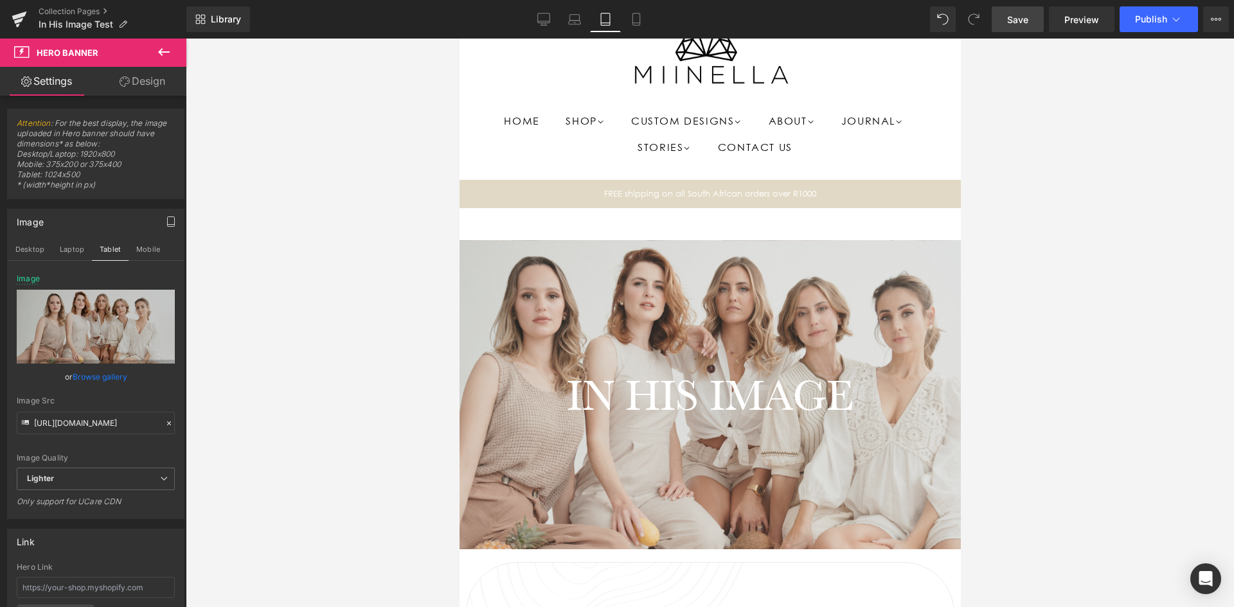
click at [693, 313] on div at bounding box center [709, 395] width 501 height 310
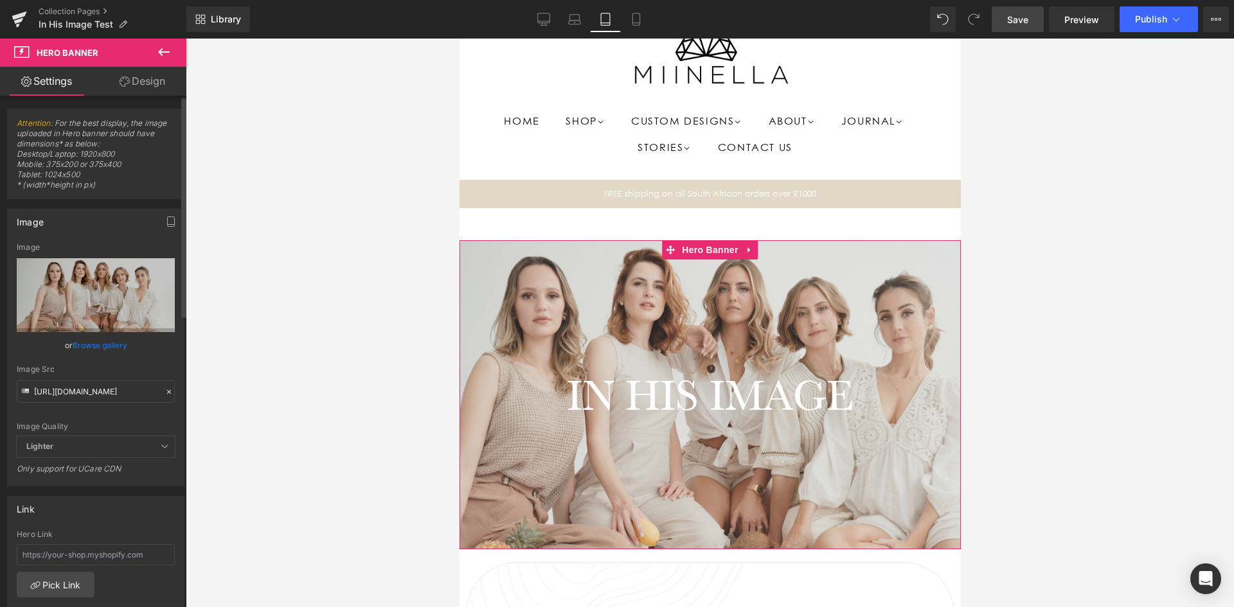
click at [84, 341] on link "Browse gallery" at bounding box center [100, 345] width 55 height 22
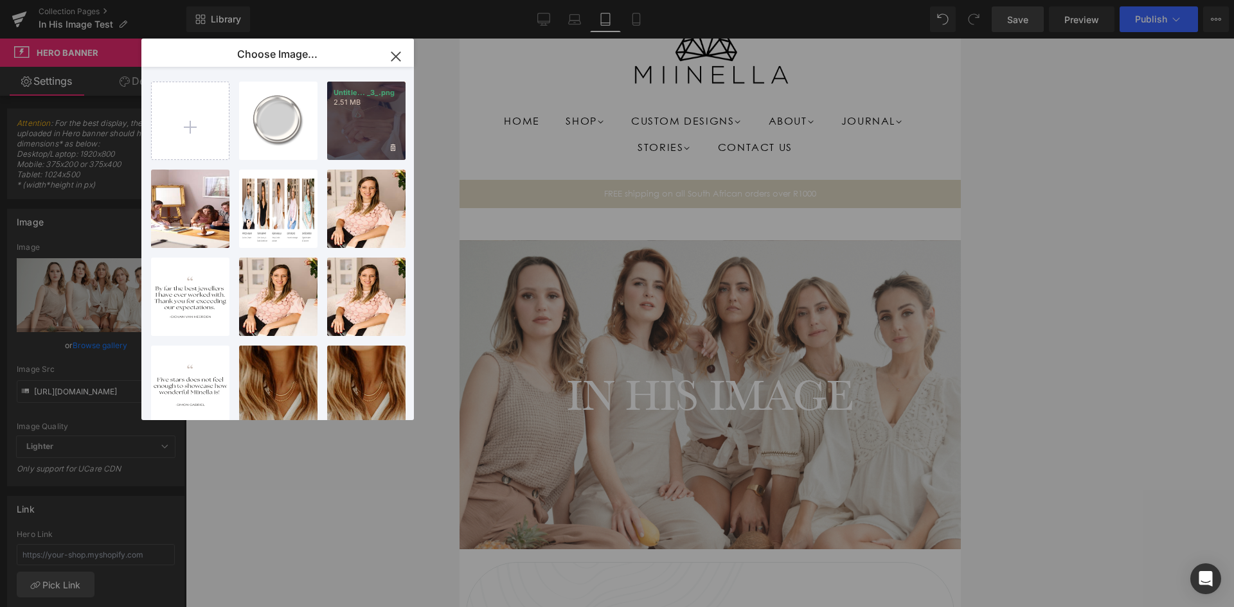
click at [361, 111] on div "Untitle... _3_.png 2.51 MB" at bounding box center [366, 121] width 78 height 78
type input "[URL][DOMAIN_NAME]"
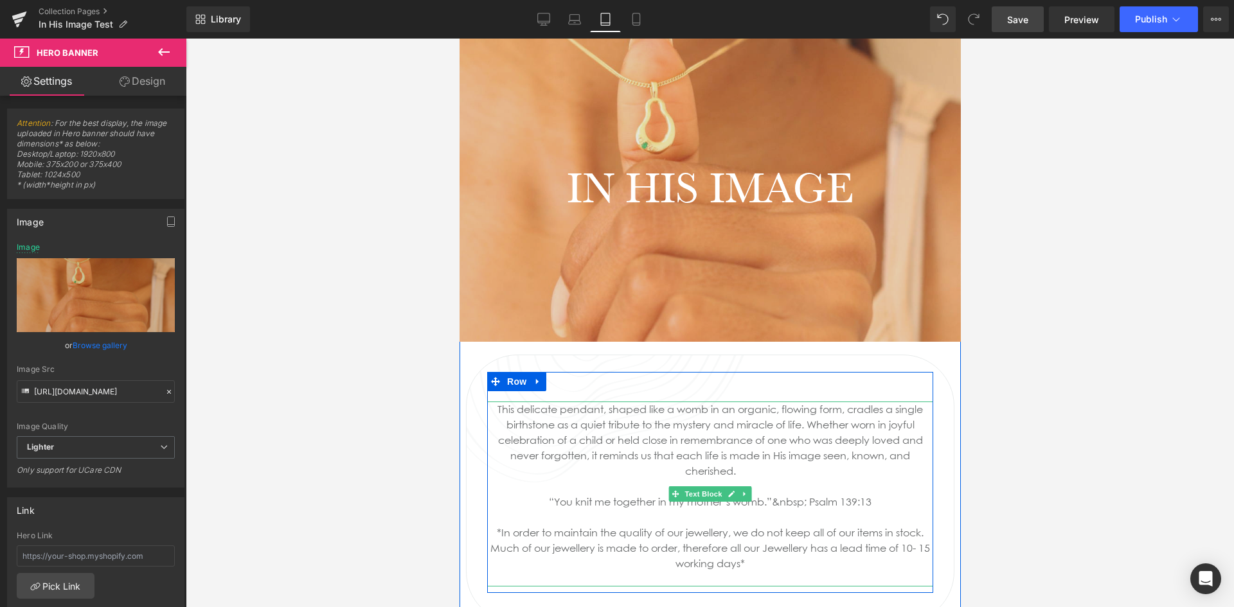
scroll to position [193, 0]
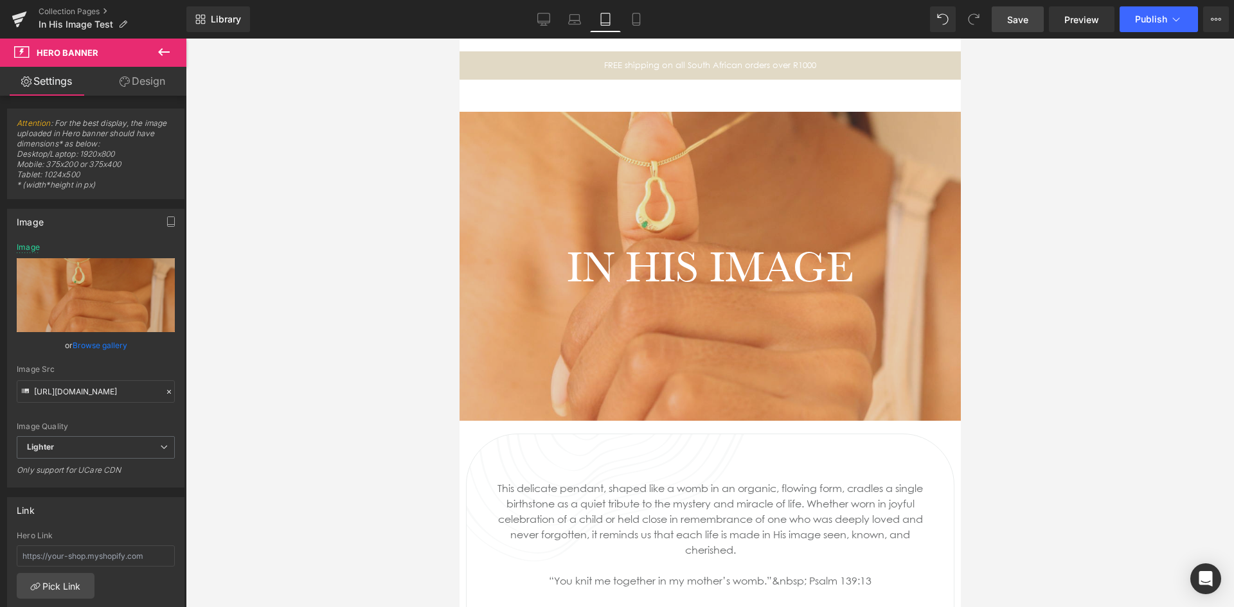
click at [999, 24] on link "Save" at bounding box center [1018, 19] width 52 height 26
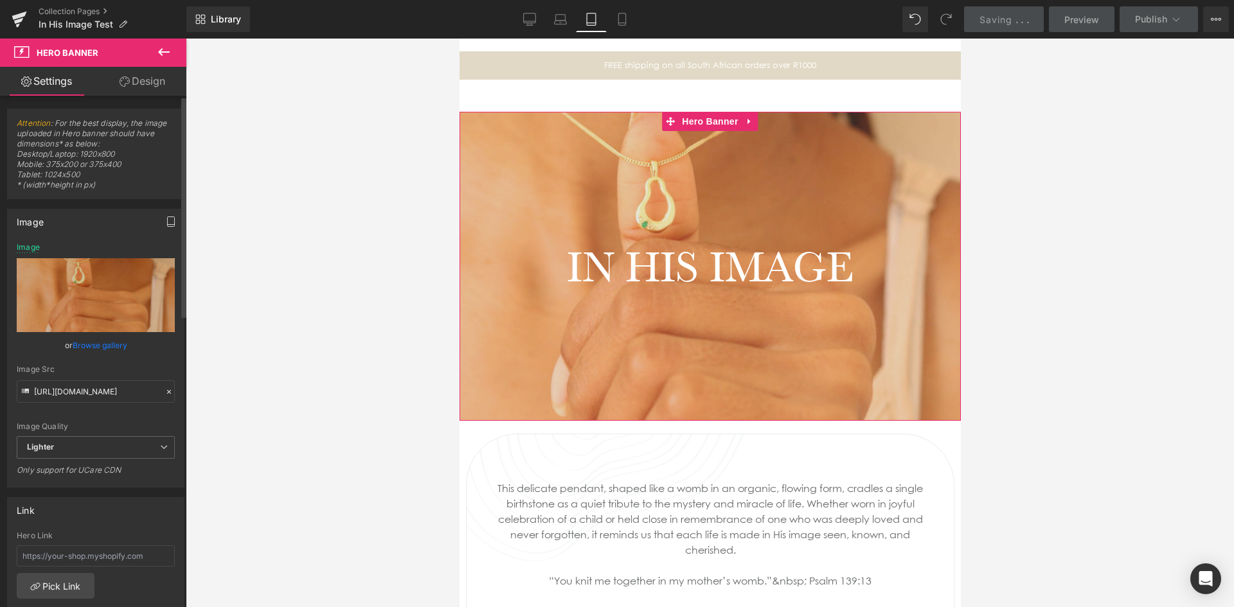
click at [166, 217] on icon "button" at bounding box center [171, 222] width 10 height 10
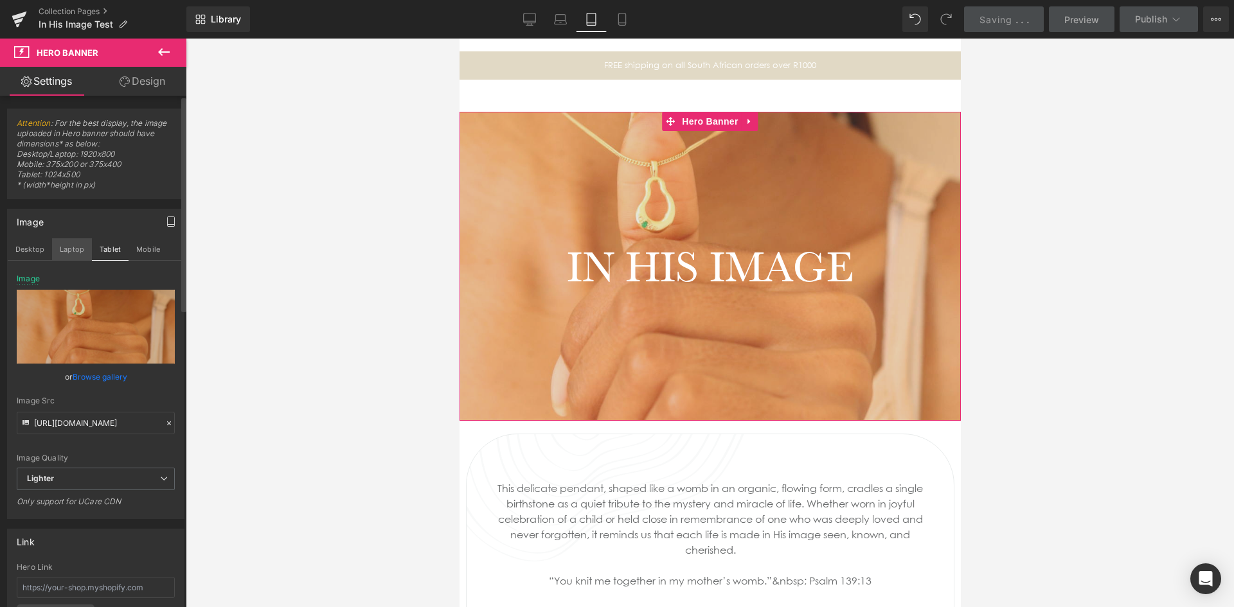
click at [75, 251] on button "Laptop" at bounding box center [72, 249] width 40 height 22
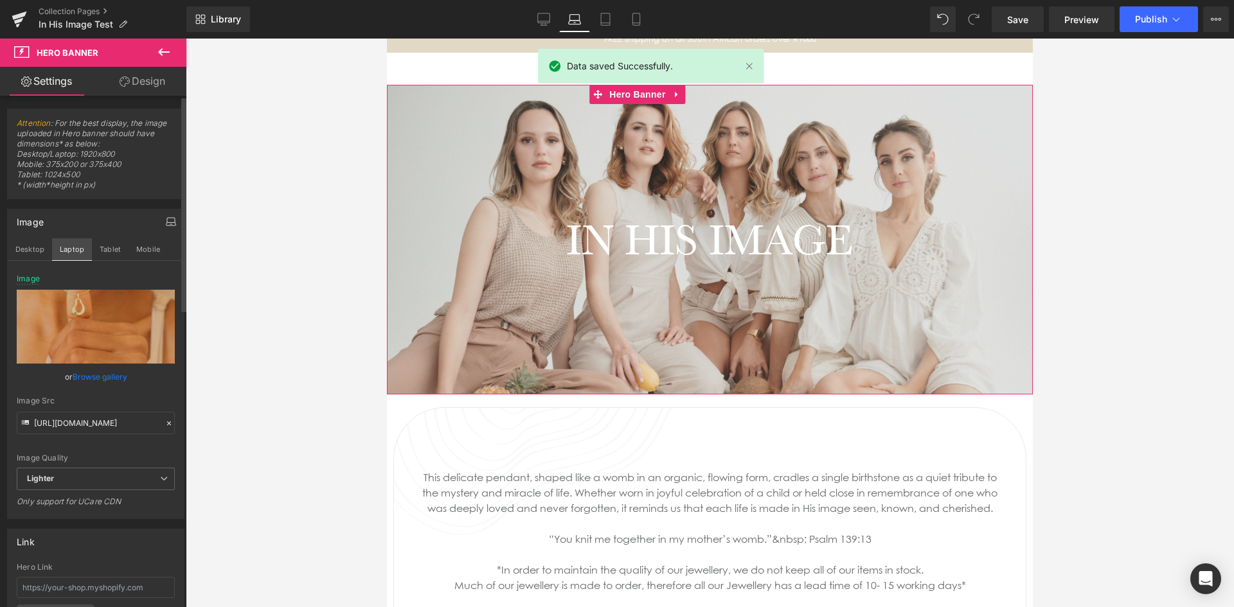
type input "[URL][DOMAIN_NAME]"
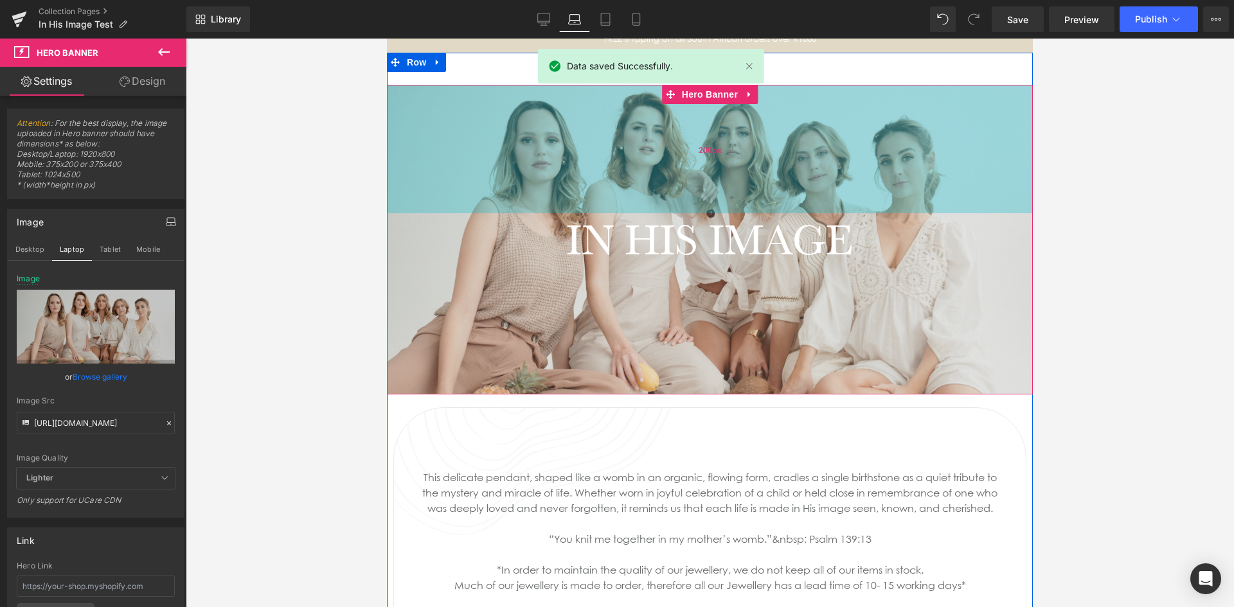
click at [537, 213] on div "200px" at bounding box center [710, 149] width 646 height 129
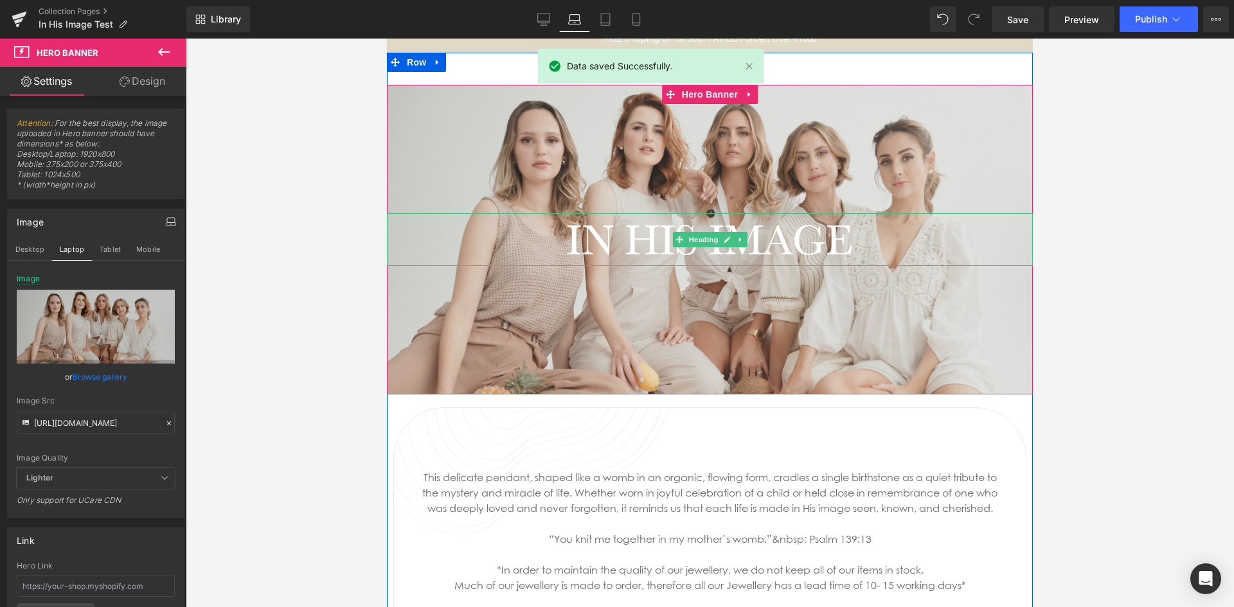
click at [484, 266] on h1 "IN HIS IMAGE" at bounding box center [710, 239] width 646 height 53
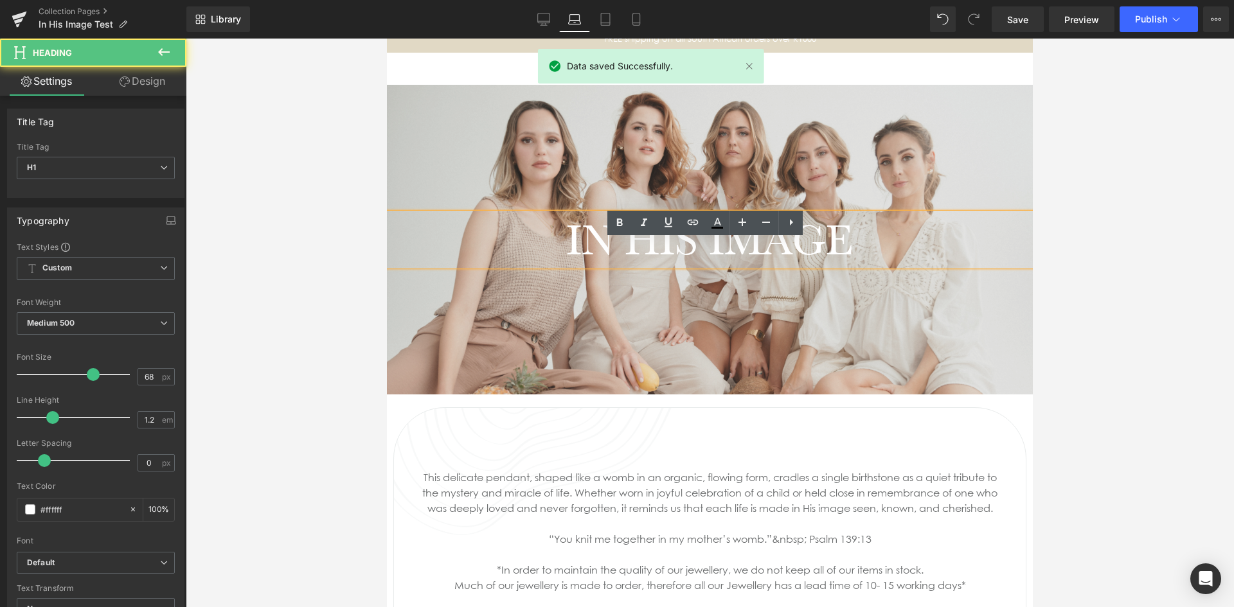
click at [449, 157] on div at bounding box center [710, 240] width 646 height 310
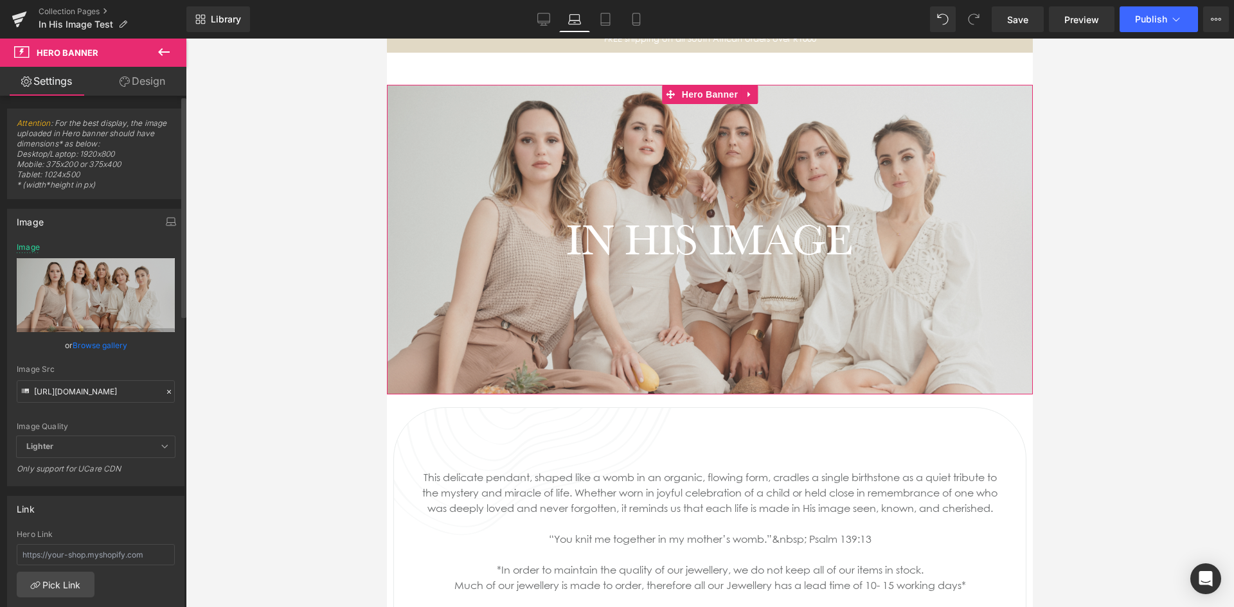
click at [90, 344] on link "Browse gallery" at bounding box center [100, 345] width 55 height 22
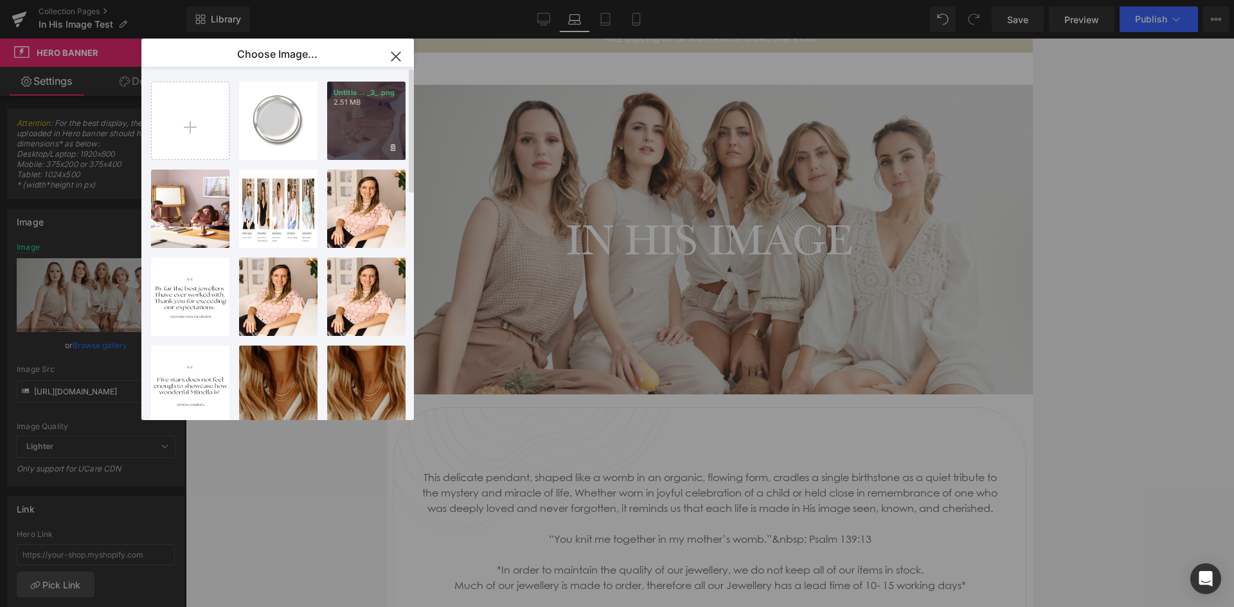
click at [350, 114] on div "Untitle... _3_.png 2.51 MB" at bounding box center [366, 121] width 78 height 78
type input "[URL][DOMAIN_NAME]"
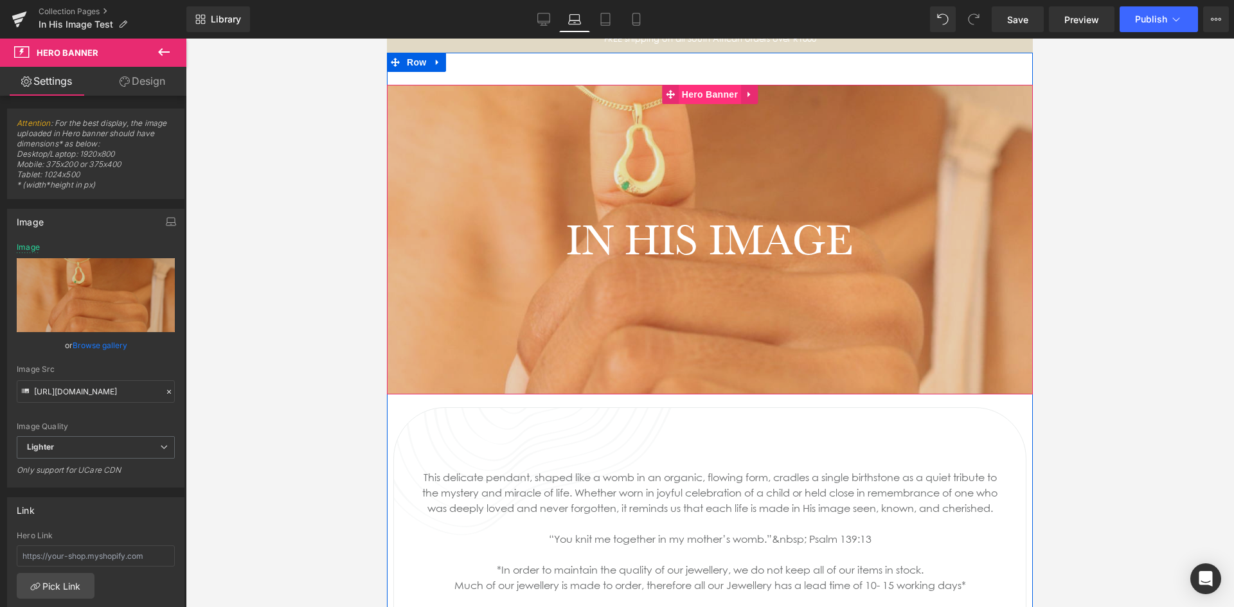
click at [713, 104] on span "Hero Banner" at bounding box center [710, 94] width 62 height 19
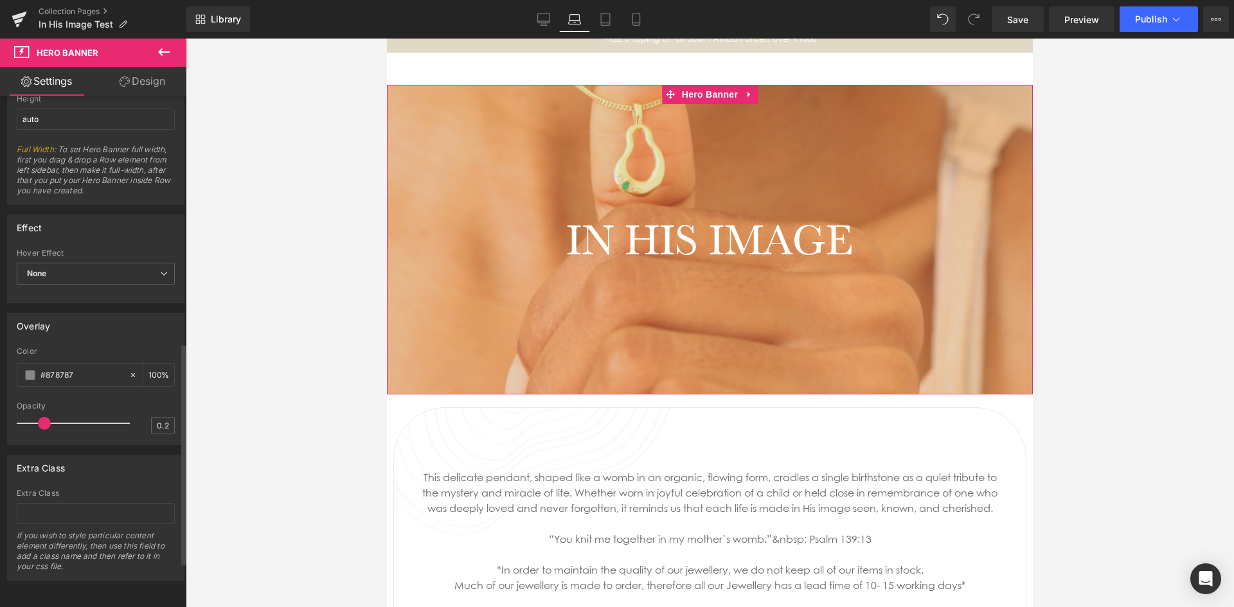
scroll to position [675, 0]
click at [80, 263] on span "None" at bounding box center [96, 274] width 158 height 22
click at [71, 306] on li "Zoom" at bounding box center [93, 315] width 153 height 19
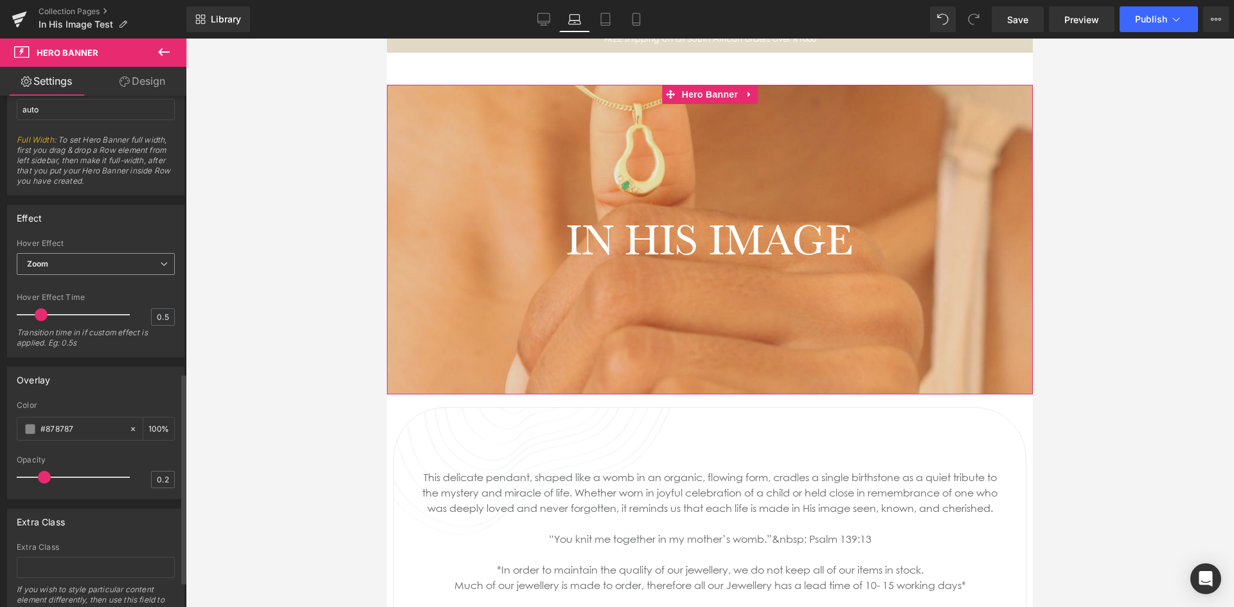
click at [53, 258] on span "Zoom" at bounding box center [96, 264] width 158 height 22
click at [52, 280] on li "None" at bounding box center [93, 286] width 153 height 19
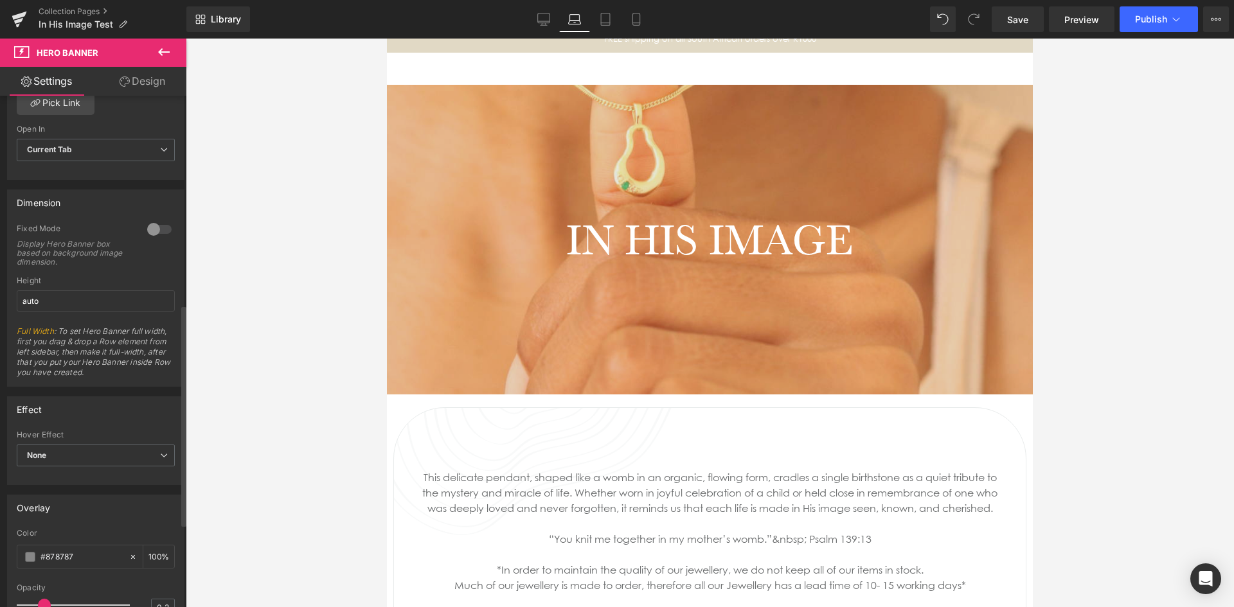
scroll to position [483, 0]
click at [59, 299] on input "auto" at bounding box center [96, 302] width 158 height 21
click at [32, 308] on input "auto" at bounding box center [96, 302] width 158 height 21
click at [24, 328] on link "Full Width" at bounding box center [35, 333] width 37 height 10
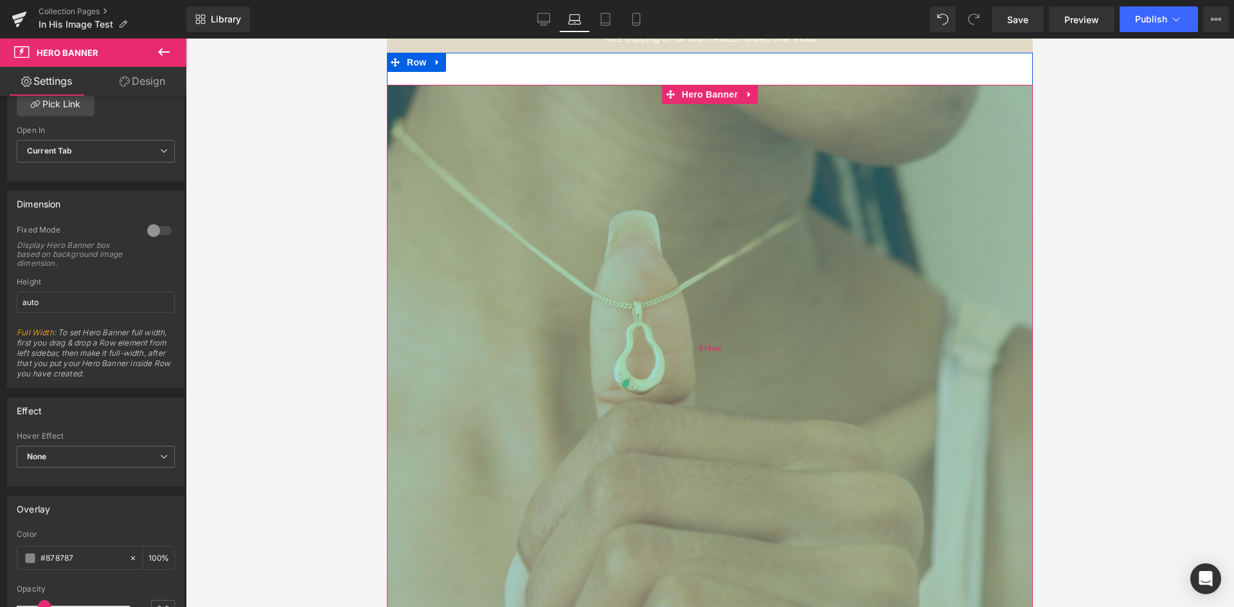
drag, startPoint x: 1022, startPoint y: 209, endPoint x: 862, endPoint y: 427, distance: 270.4
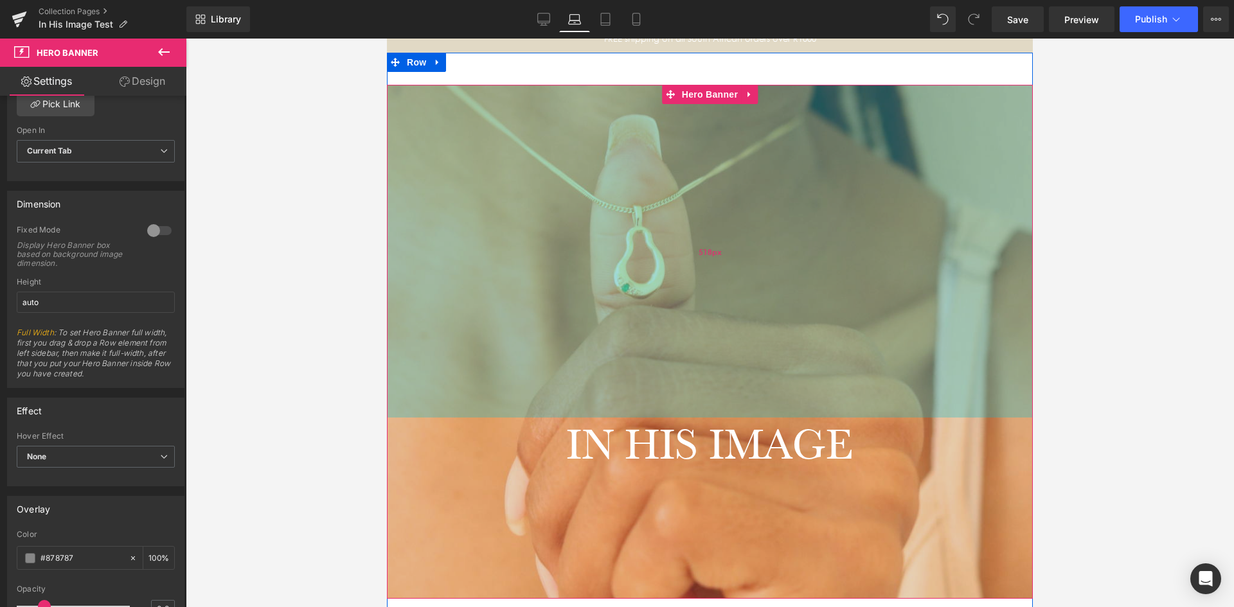
click at [799, 413] on div "518px" at bounding box center [710, 251] width 646 height 333
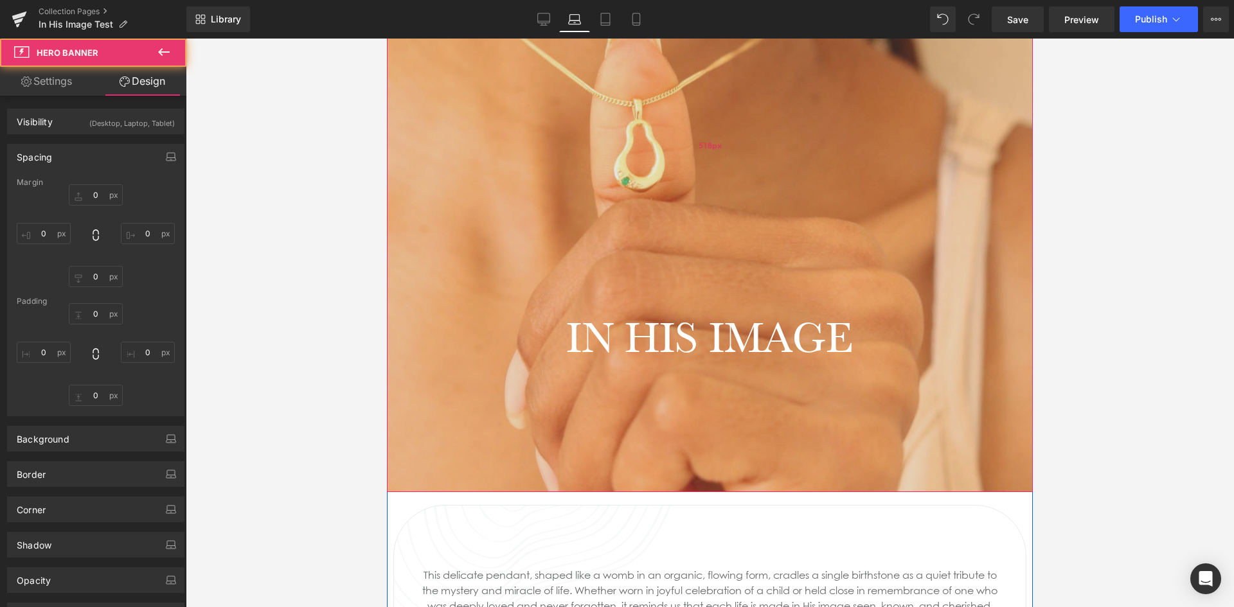
type input "0"
type input "518"
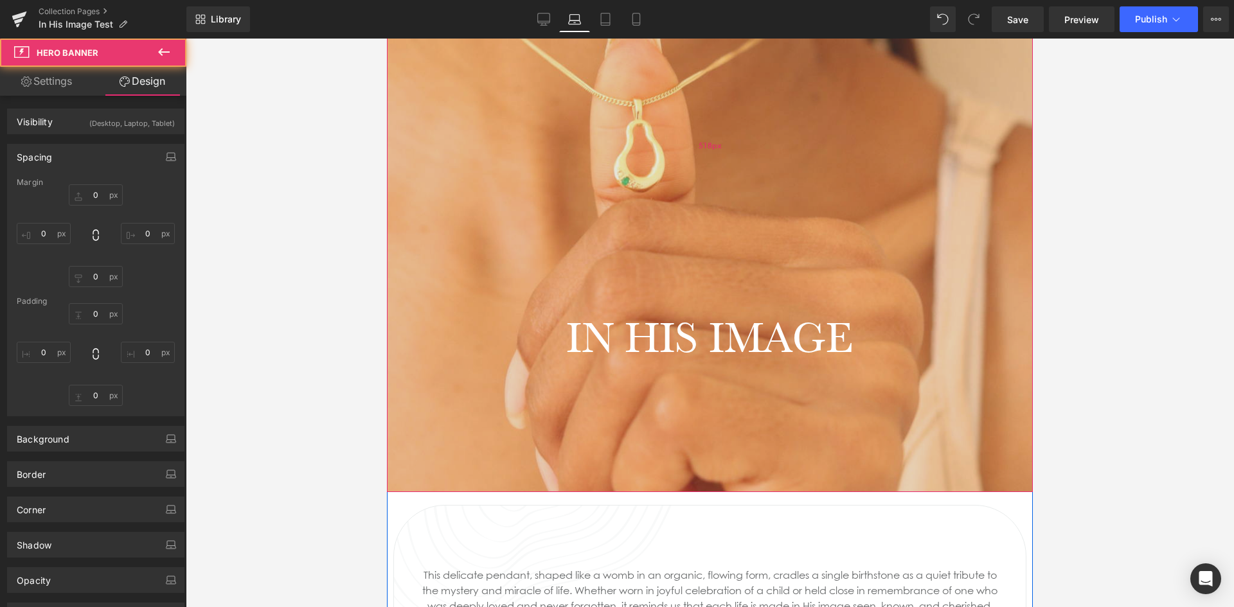
type input "0"
type input "200"
type input "0"
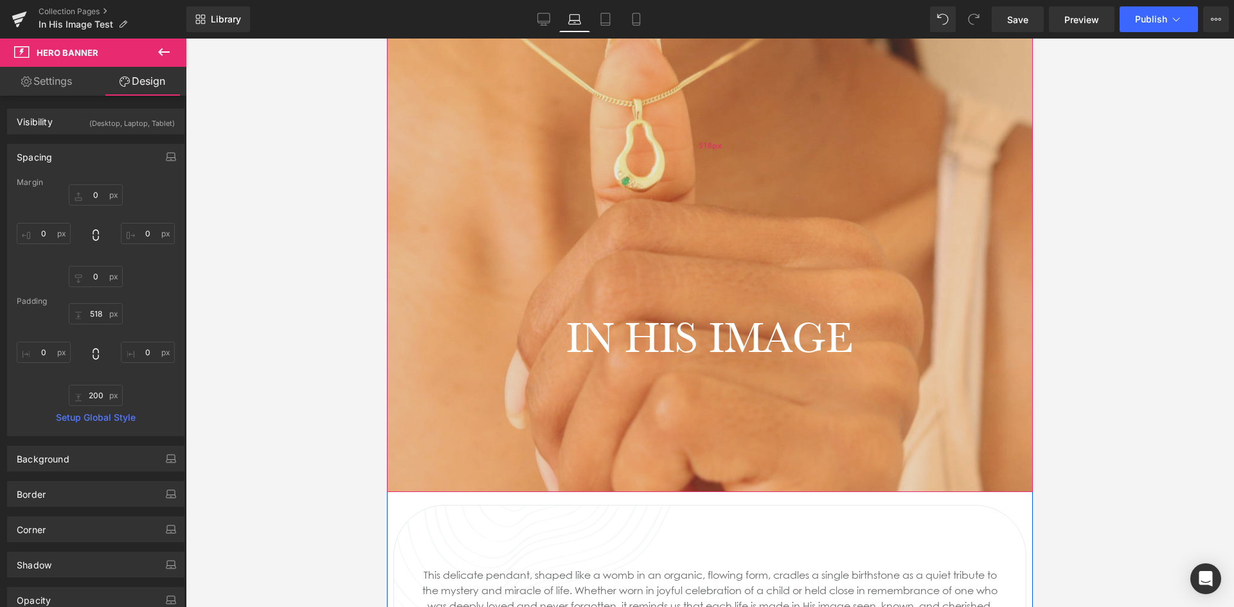
scroll to position [386, 0]
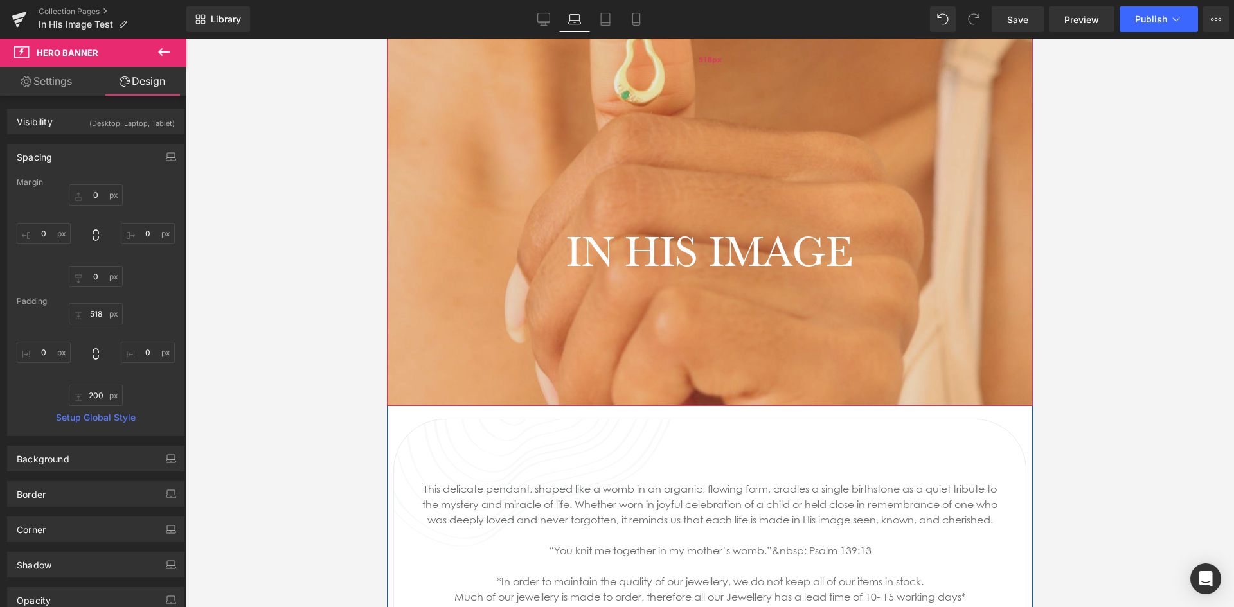
click at [779, 150] on div "518px" at bounding box center [710, 58] width 646 height 333
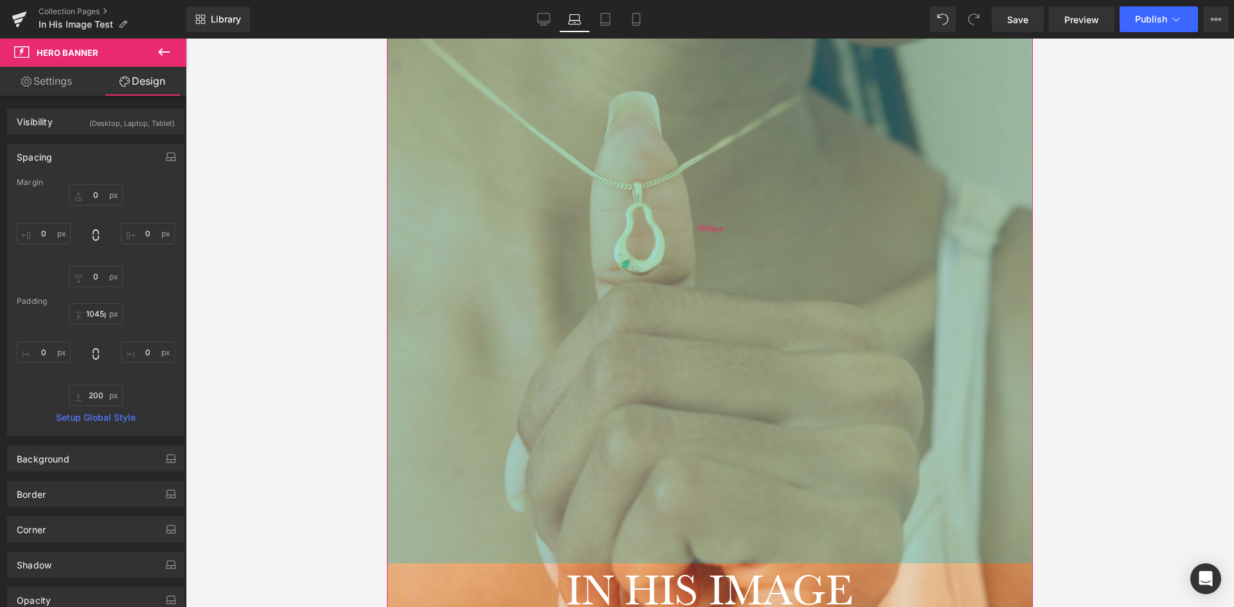
drag, startPoint x: 779, startPoint y: 150, endPoint x: 773, endPoint y: 489, distance: 338.7
click at [773, 489] on div "1045px" at bounding box center [710, 228] width 646 height 672
click at [734, 326] on div "1045px" at bounding box center [710, 228] width 646 height 672
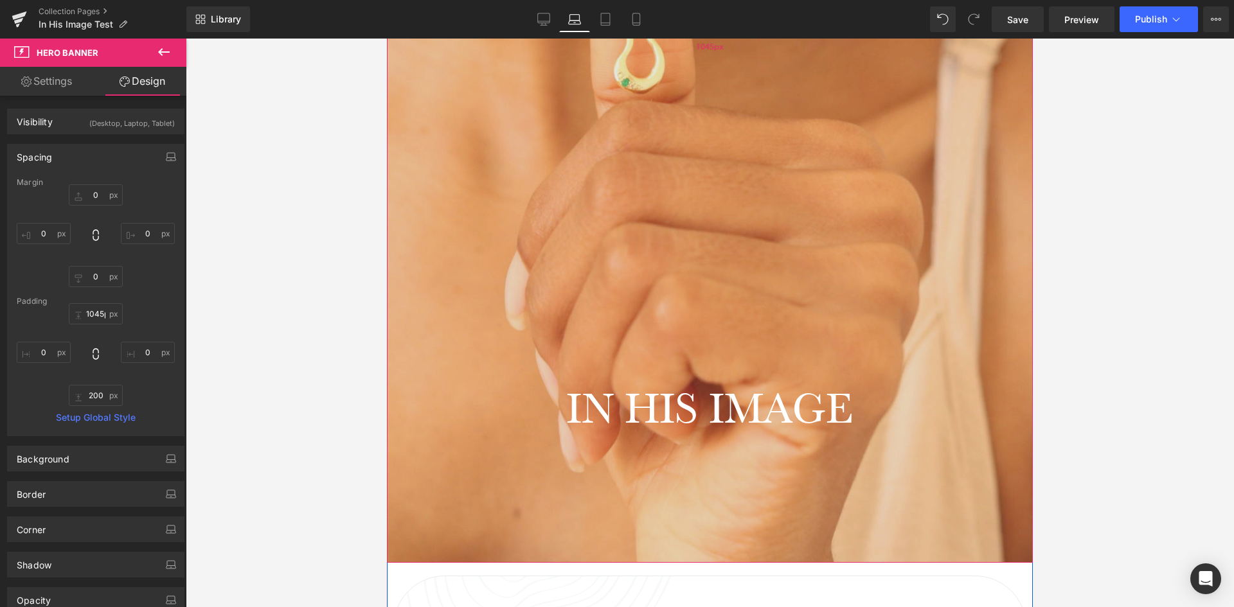
scroll to position [578, 0]
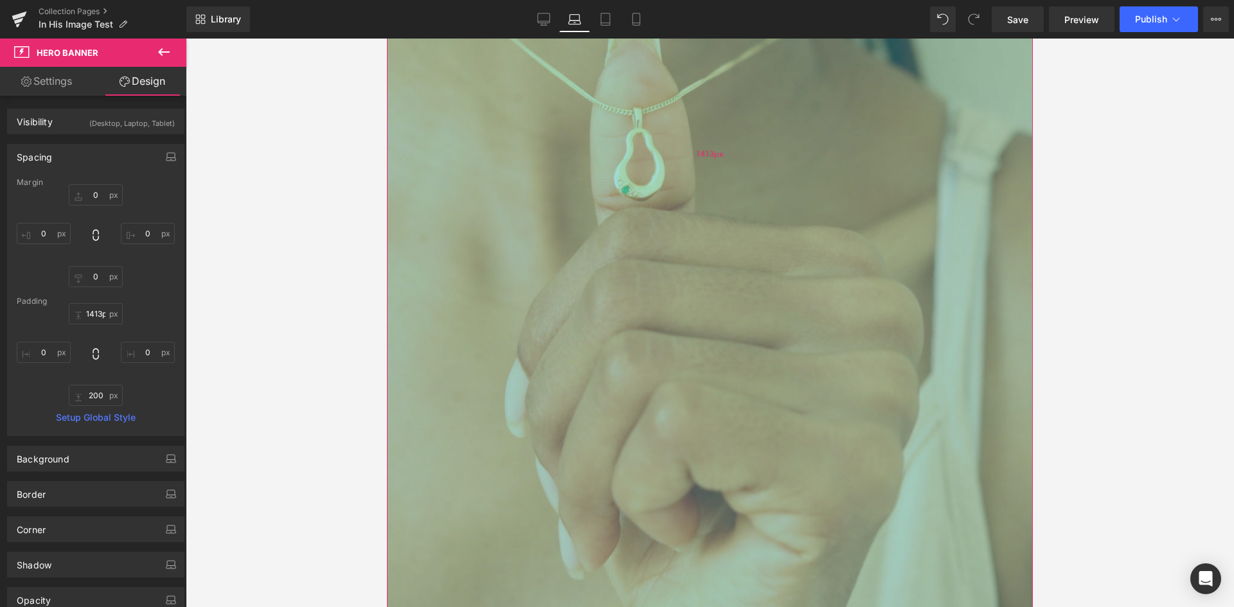
drag, startPoint x: 743, startPoint y: 267, endPoint x: 758, endPoint y: 504, distance: 237.0
click at [758, 504] on div "1413px" at bounding box center [710, 153] width 646 height 908
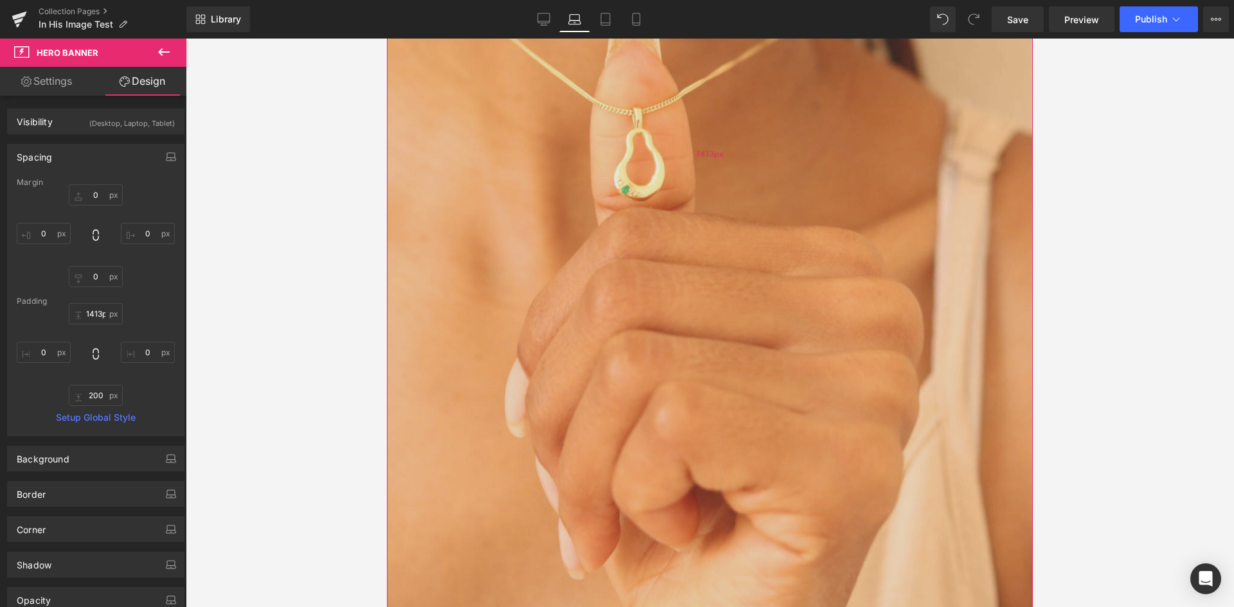
click at [754, 376] on div "1413px" at bounding box center [710, 153] width 646 height 908
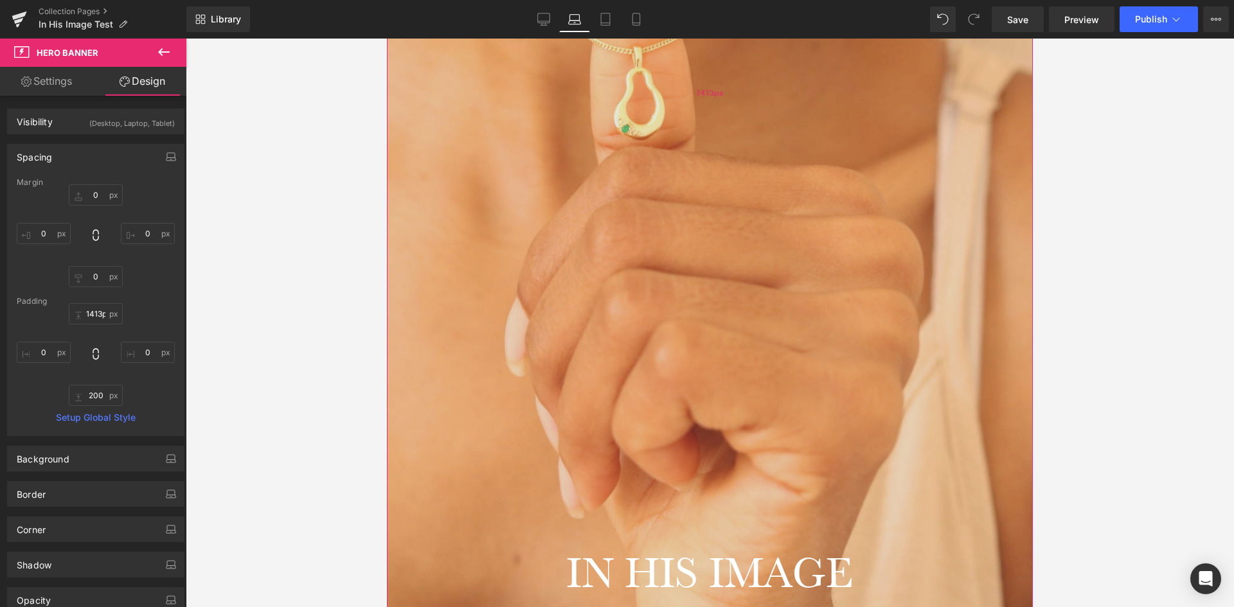
scroll to position [771, 0]
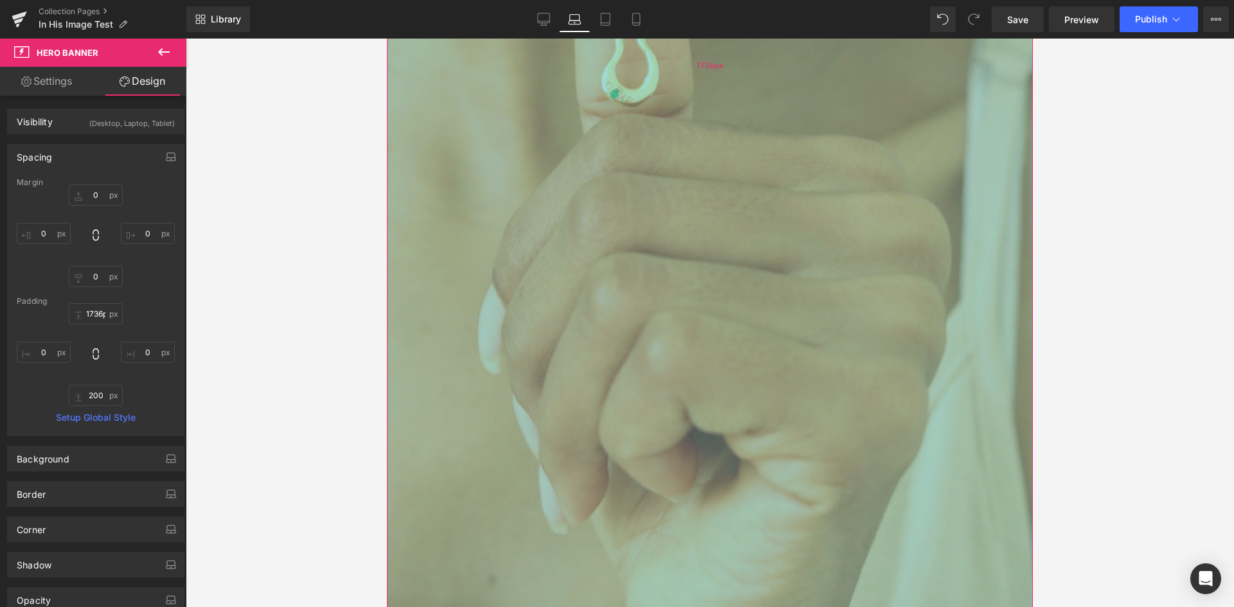
drag, startPoint x: 747, startPoint y: 323, endPoint x: 747, endPoint y: 530, distance: 207.6
click at [747, 530] on div "1736px" at bounding box center [710, 64] width 646 height 1116
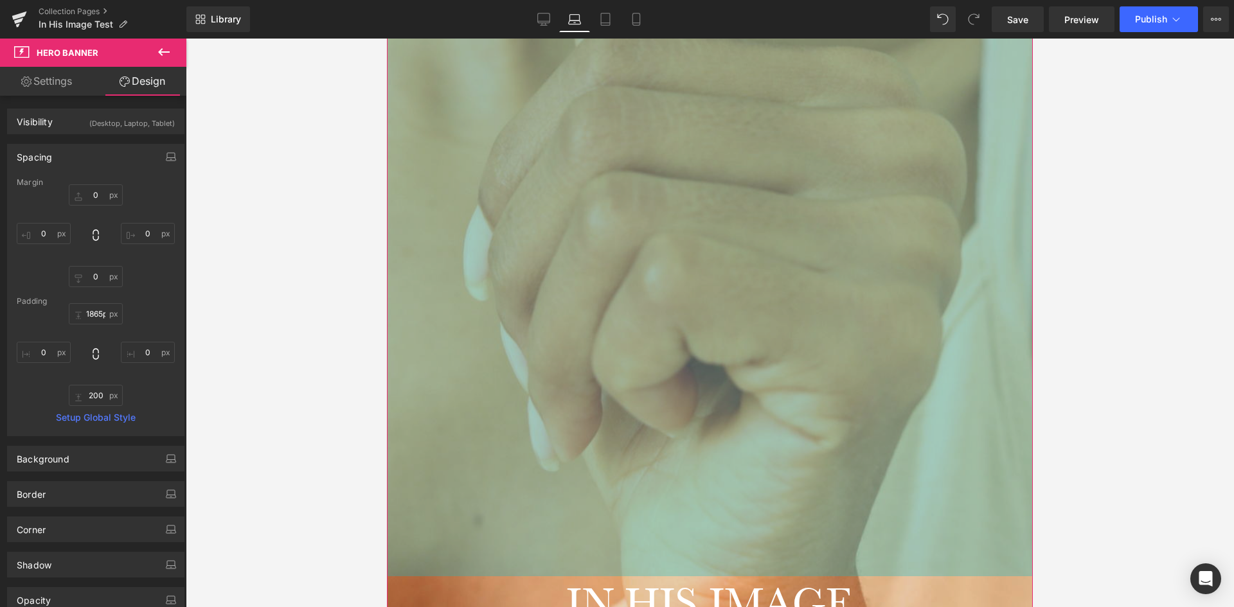
type input "1795px"
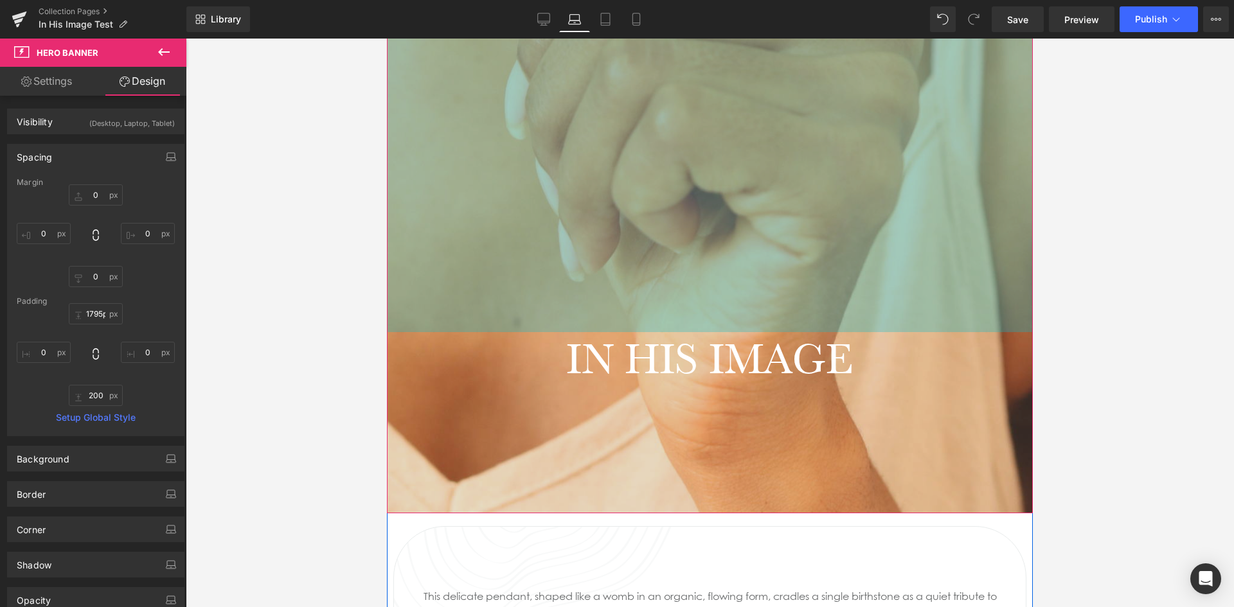
drag, startPoint x: 790, startPoint y: 321, endPoint x: 774, endPoint y: 160, distance: 162.2
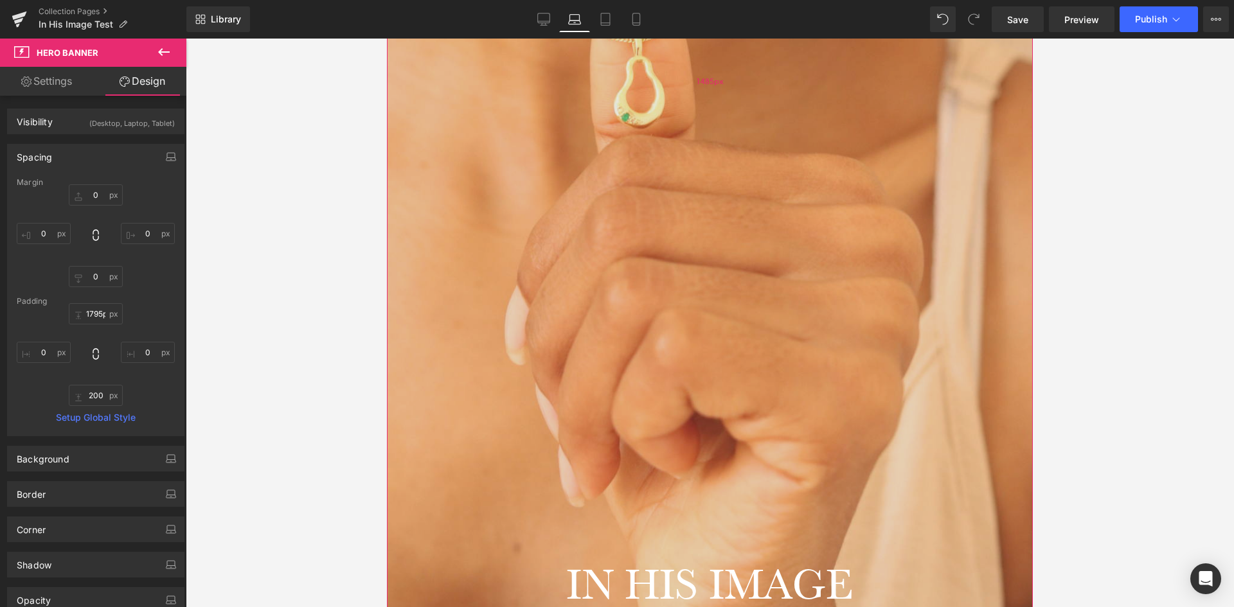
scroll to position [771, 0]
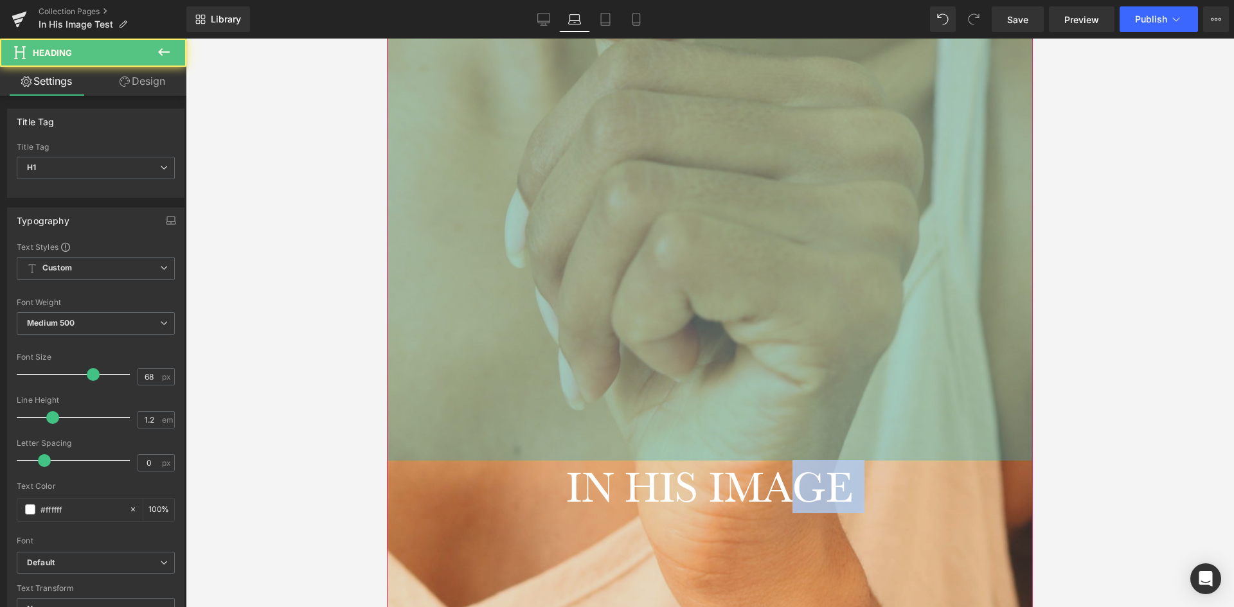
drag, startPoint x: 774, startPoint y: 515, endPoint x: 767, endPoint y: 446, distance: 69.8
click at [767, 446] on div "IN HIS IMAGE Heading Hero Banner 1485px 200px" at bounding box center [710, 73] width 646 height 1135
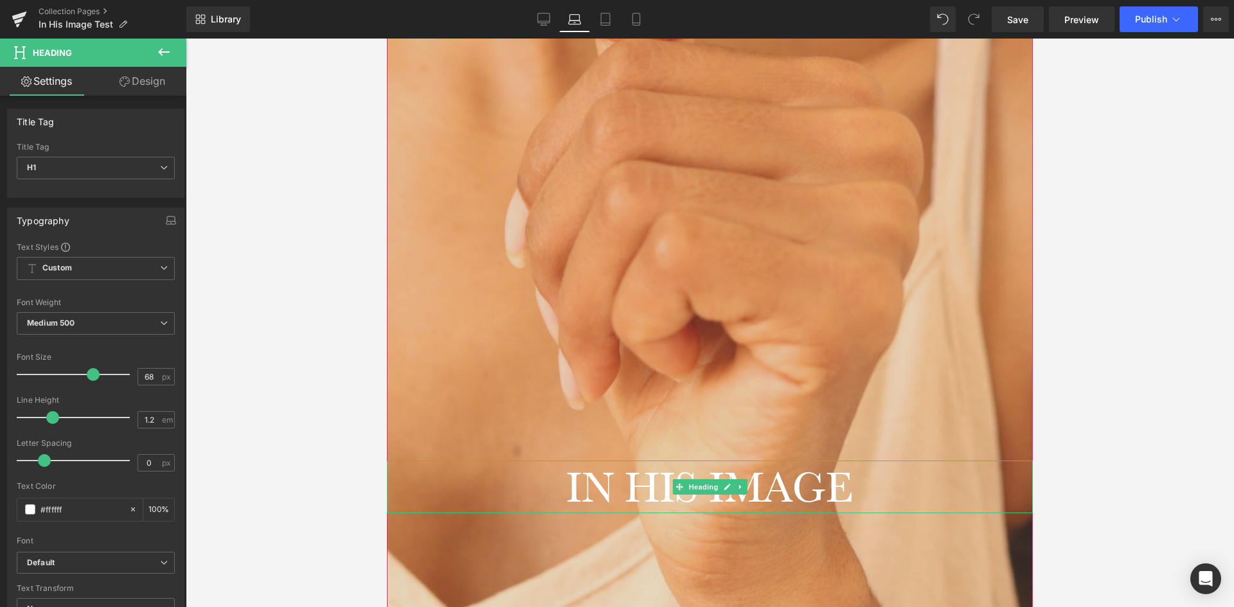
click at [712, 513] on h1 "IN HIS IMAGE" at bounding box center [710, 487] width 646 height 53
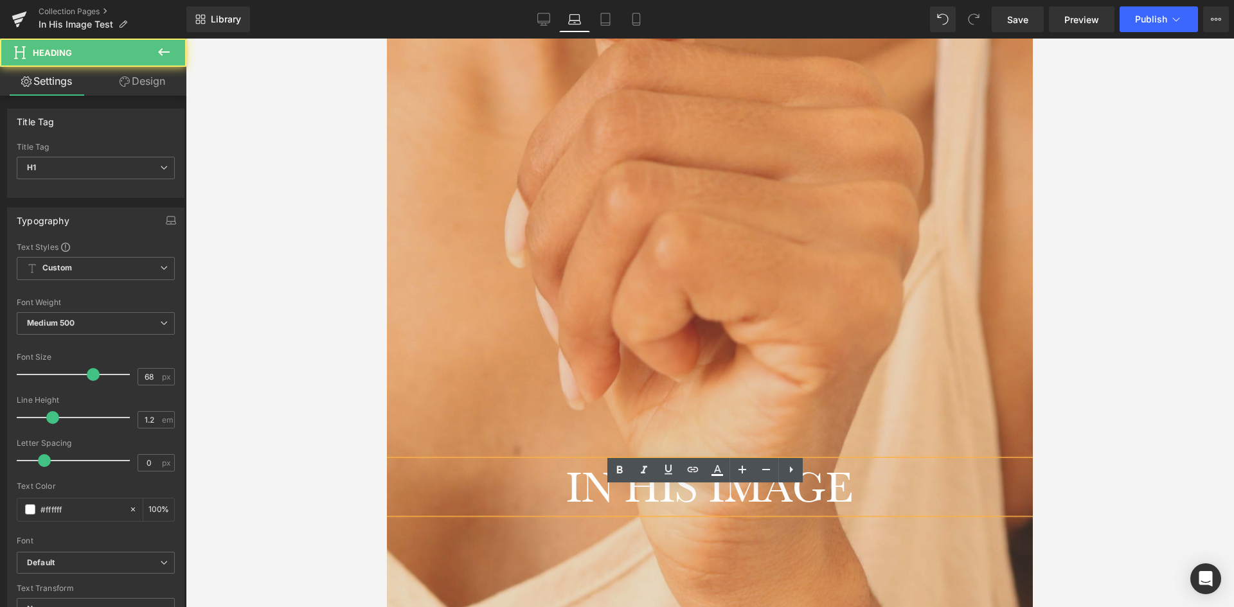
click at [920, 513] on h1 "IN HIS IMAGE" at bounding box center [710, 487] width 646 height 53
drag, startPoint x: 920, startPoint y: 513, endPoint x: 916, endPoint y: 459, distance: 54.1
click at [916, 459] on div "IN HIS IMAGE Heading Hero Banner 1485px 200px" at bounding box center [710, 73] width 646 height 1135
click at [1092, 415] on div at bounding box center [710, 323] width 1048 height 569
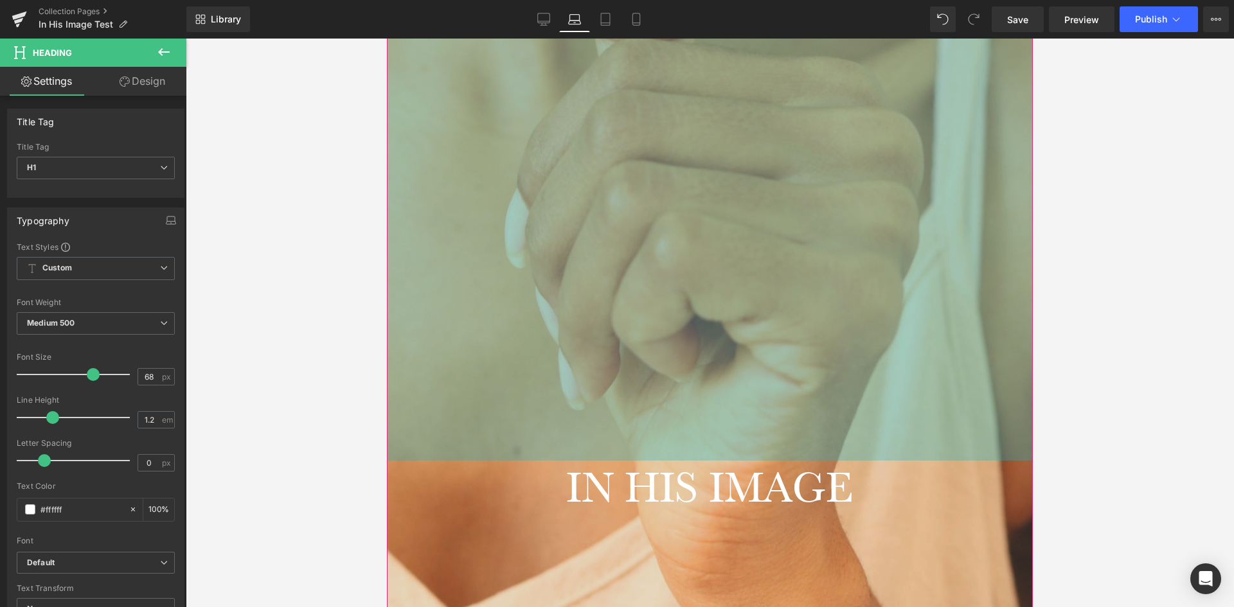
drag, startPoint x: 880, startPoint y: 498, endPoint x: 873, endPoint y: 447, distance: 51.2
click at [873, 447] on div "IN HIS IMAGE Heading Hero Banner 1485px 200px" at bounding box center [710, 73] width 646 height 1135
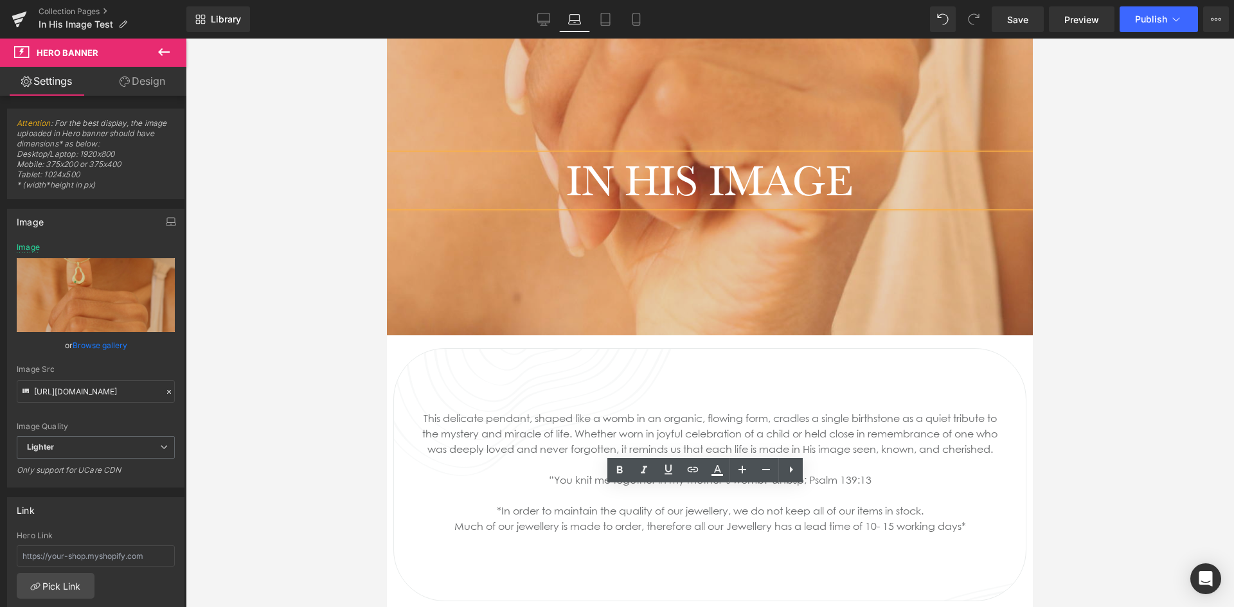
drag, startPoint x: 874, startPoint y: 482, endPoint x: 814, endPoint y: 175, distance: 312.4
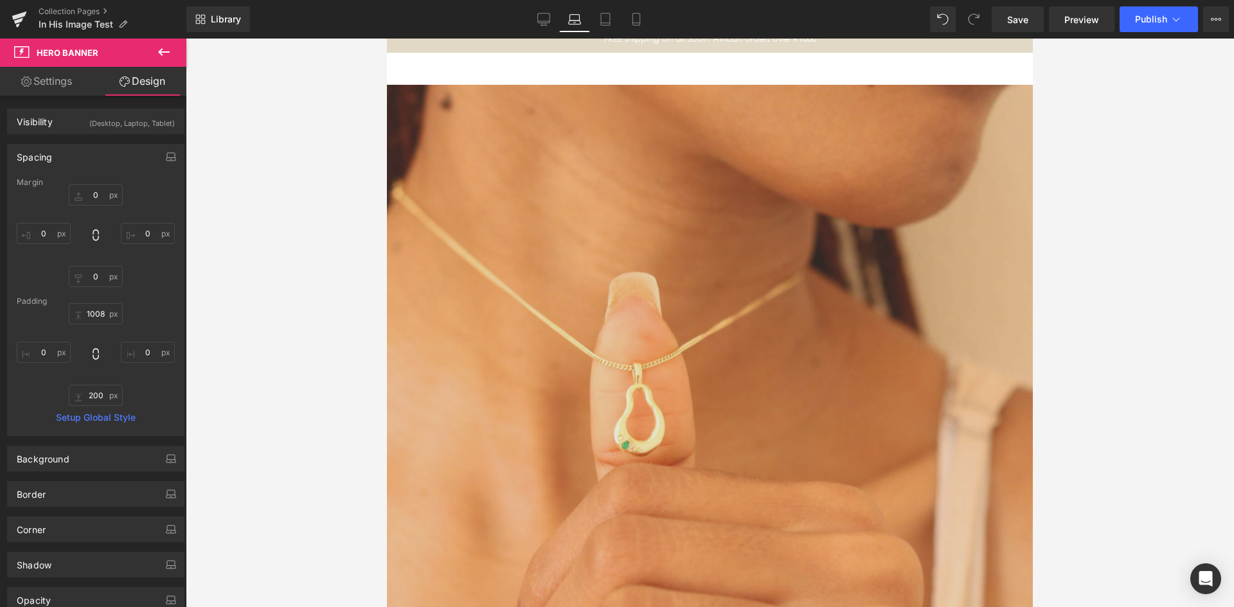
scroll to position [450, 0]
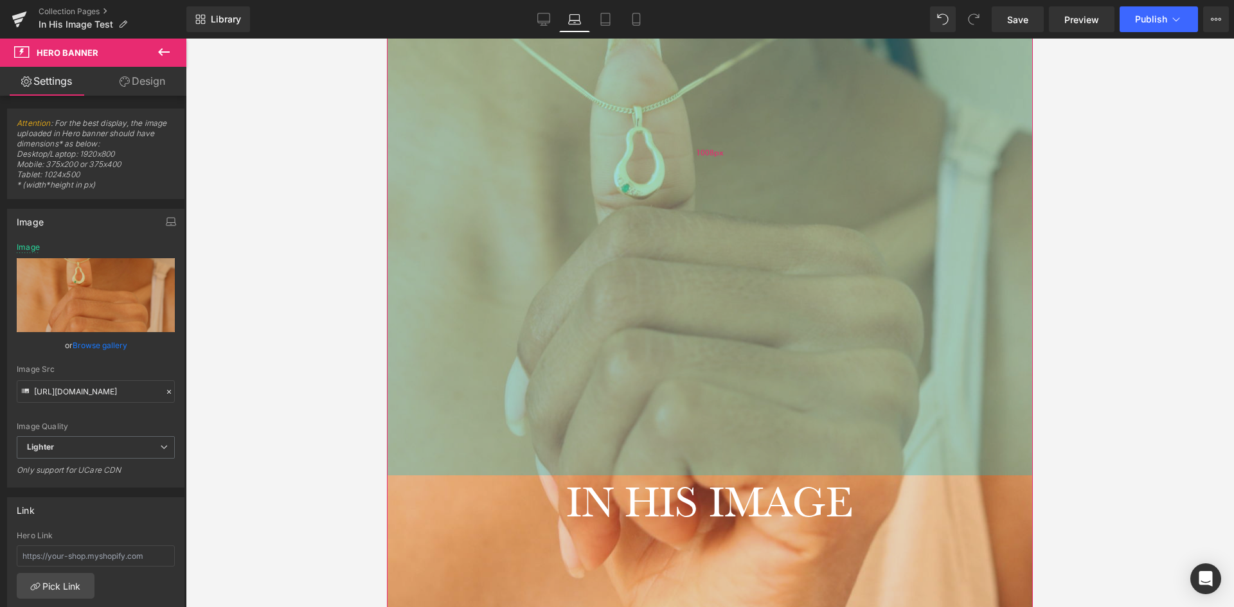
drag, startPoint x: 783, startPoint y: 253, endPoint x: 783, endPoint y: 352, distance: 98.3
click at [783, 352] on div "IN HIS IMAGE Heading Hero Banner 1008px 200px" at bounding box center [710, 242] width 646 height 829
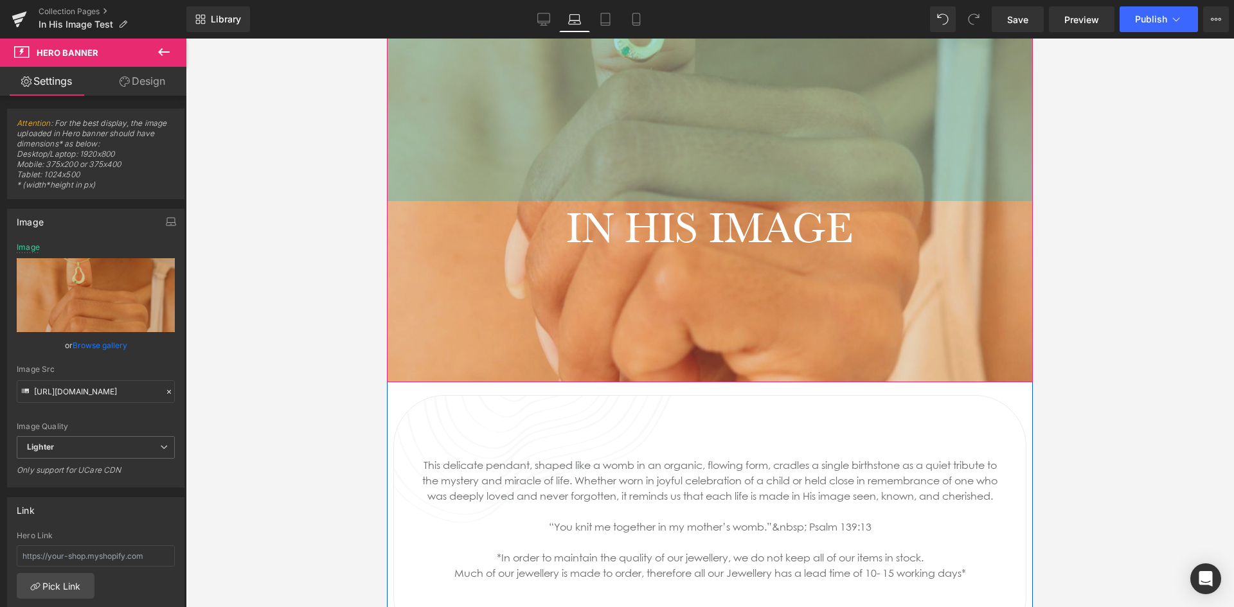
drag, startPoint x: 921, startPoint y: 362, endPoint x: 901, endPoint y: 88, distance: 275.2
click at [901, 88] on div "581px" at bounding box center [710, 14] width 646 height 373
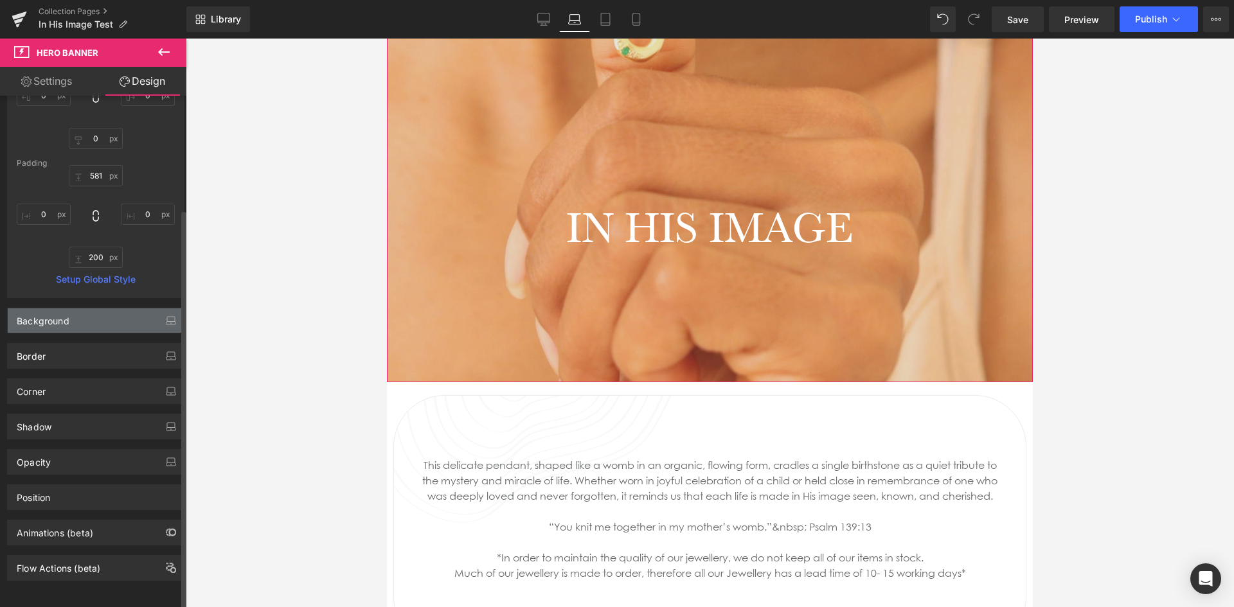
scroll to position [148, 0]
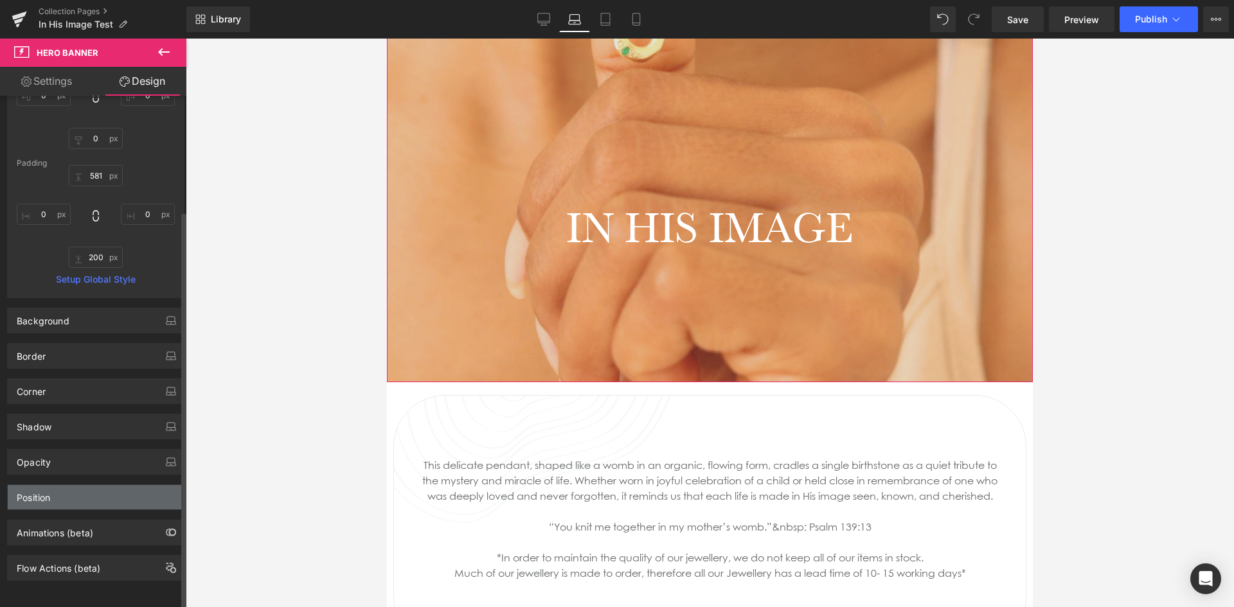
click at [79, 485] on div "Position" at bounding box center [96, 497] width 176 height 24
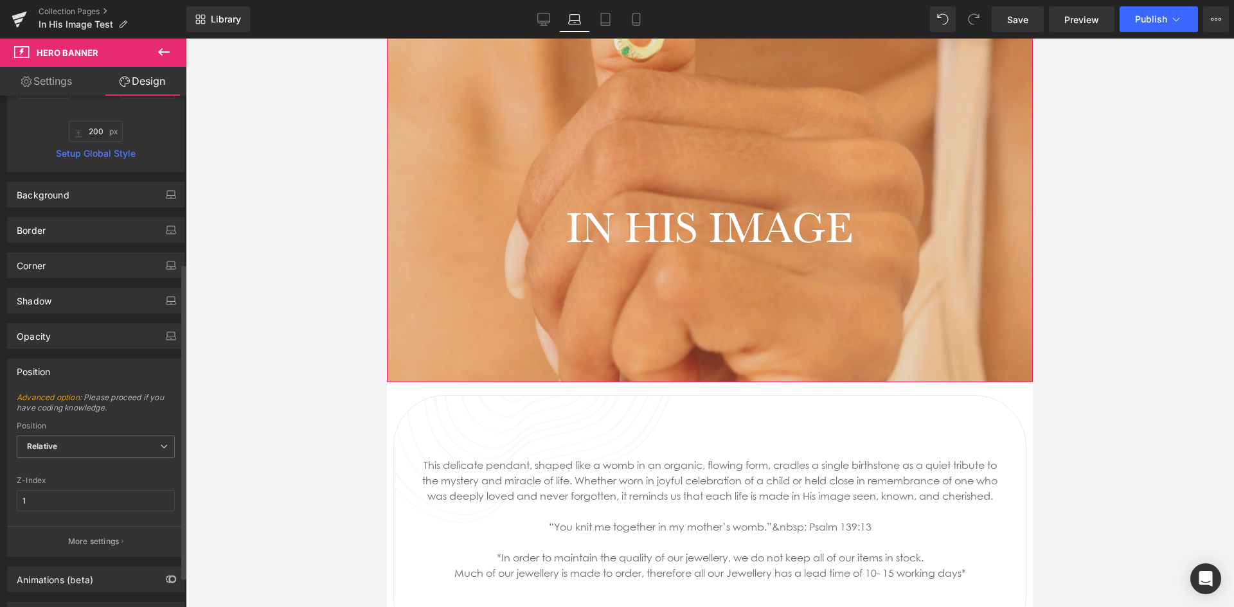
scroll to position [276, 0]
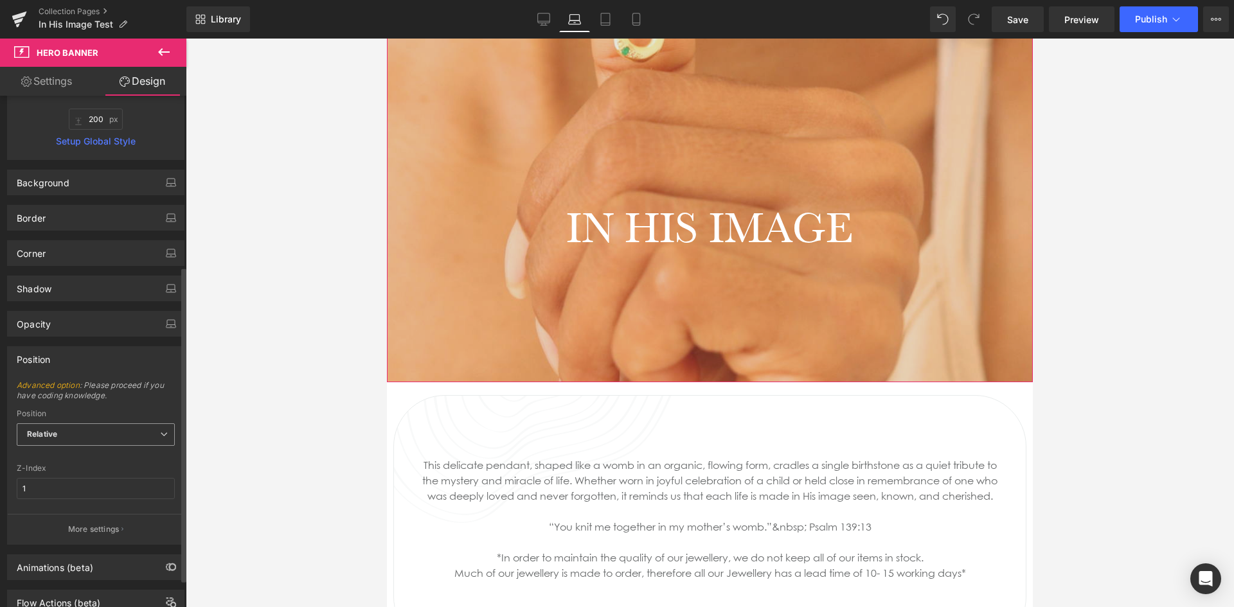
click at [87, 440] on span "Relative" at bounding box center [96, 434] width 158 height 22
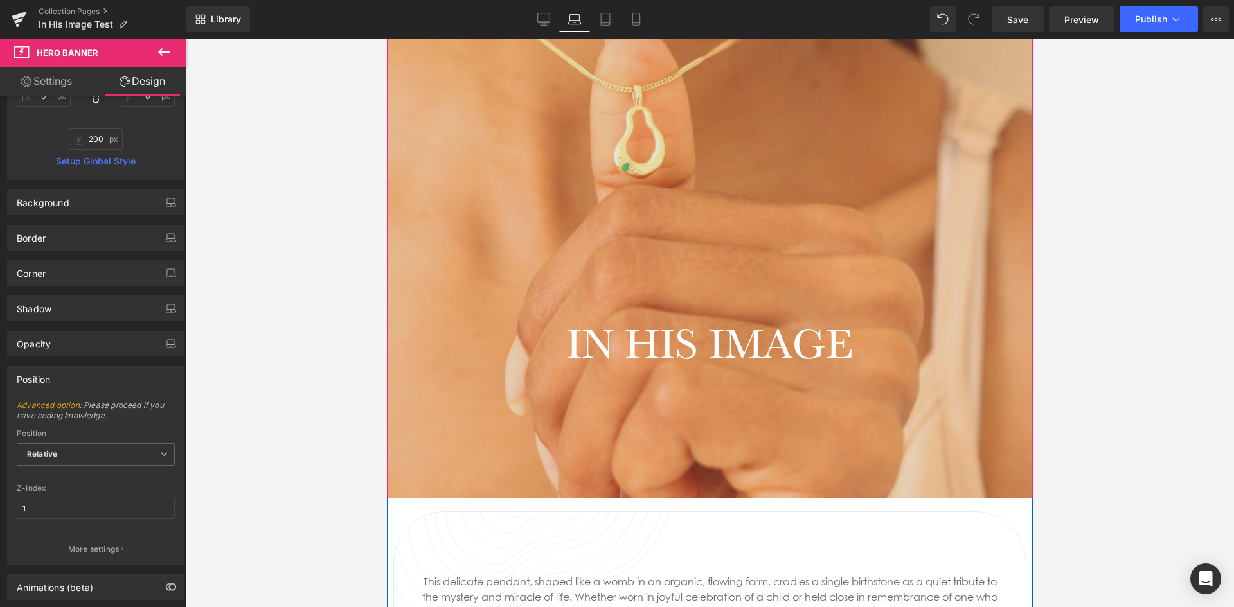
scroll to position [129, 0]
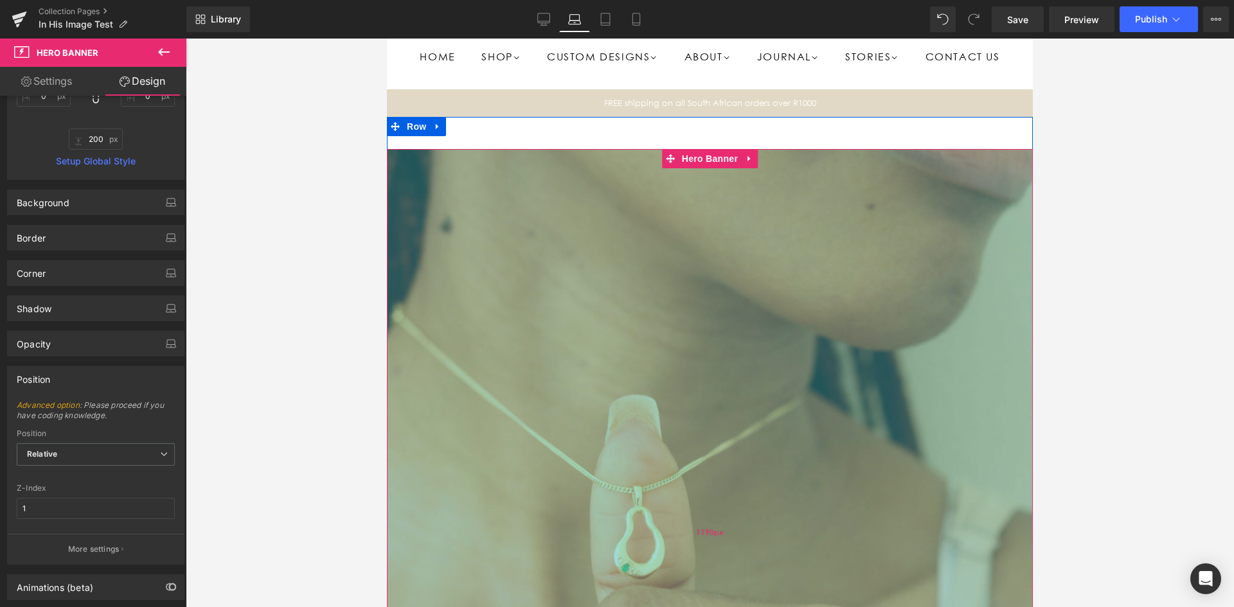
drag, startPoint x: 637, startPoint y: 211, endPoint x: 535, endPoint y: 378, distance: 195.0
click at [558, 585] on div "1190px" at bounding box center [710, 531] width 646 height 765
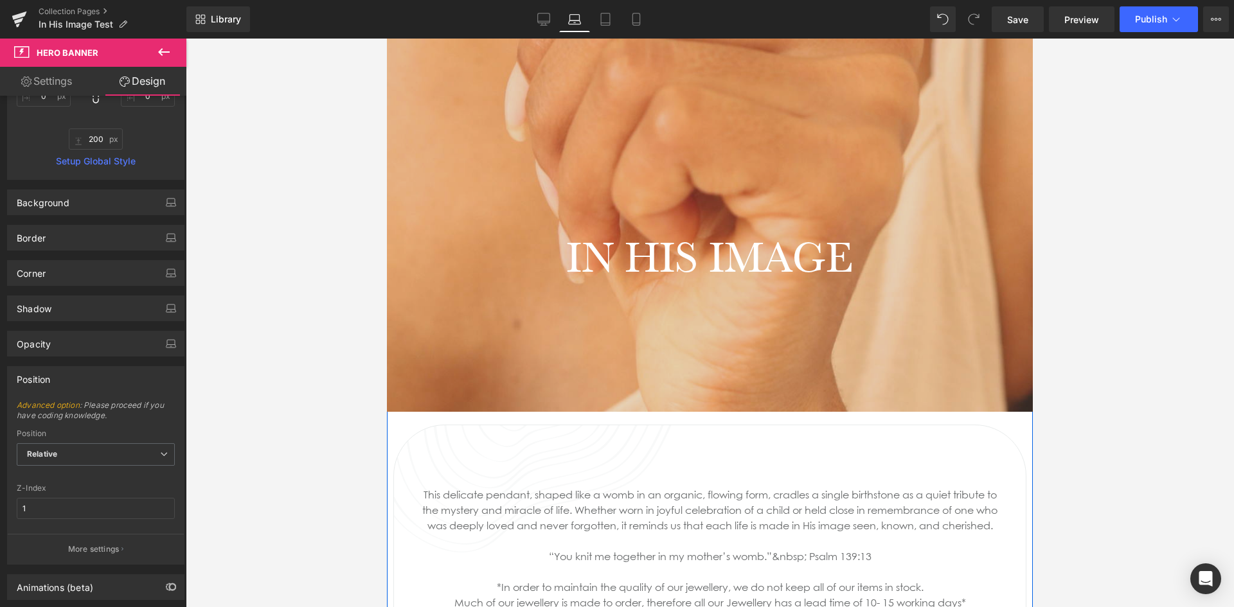
scroll to position [771, 0]
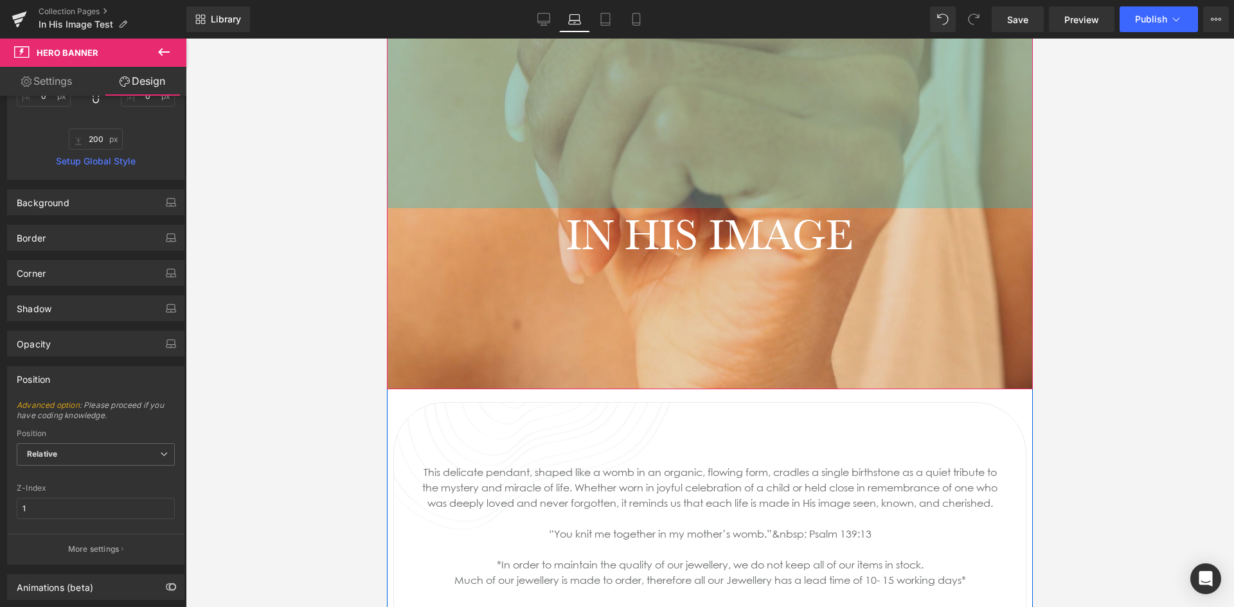
drag, startPoint x: 644, startPoint y: 245, endPoint x: 639, endPoint y: 199, distance: 46.5
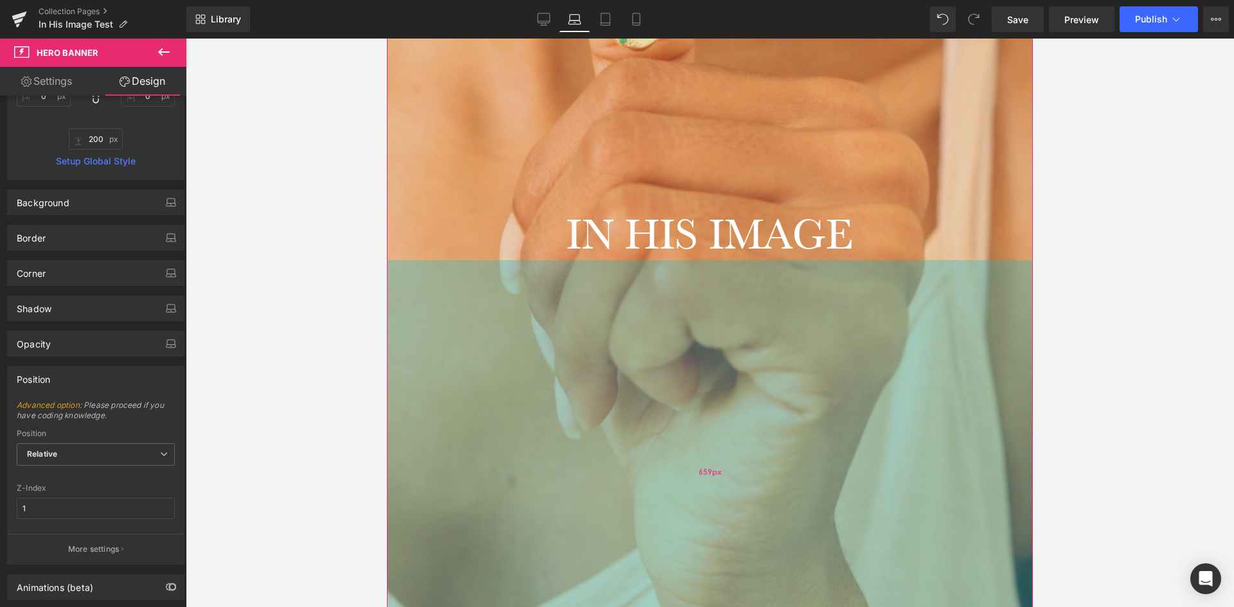
drag, startPoint x: 650, startPoint y: 312, endPoint x: 533, endPoint y: 488, distance: 211.4
drag, startPoint x: 563, startPoint y: 522, endPoint x: 541, endPoint y: 633, distance: 112.7
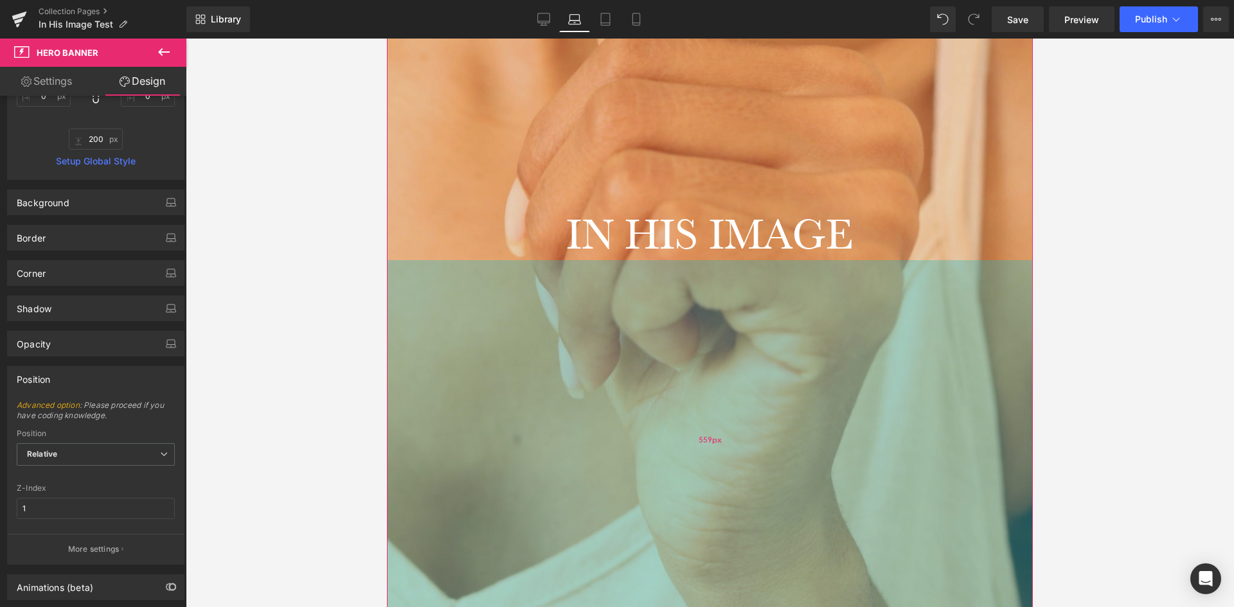
click at [540, 542] on div "559px" at bounding box center [710, 439] width 646 height 359
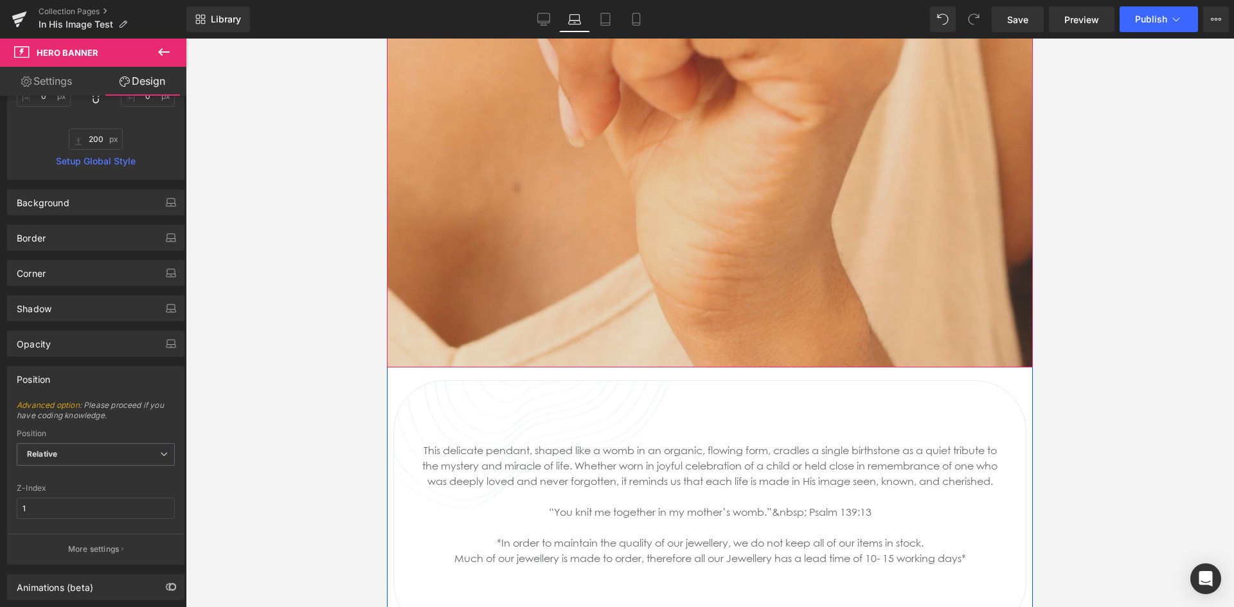
scroll to position [1028, 0]
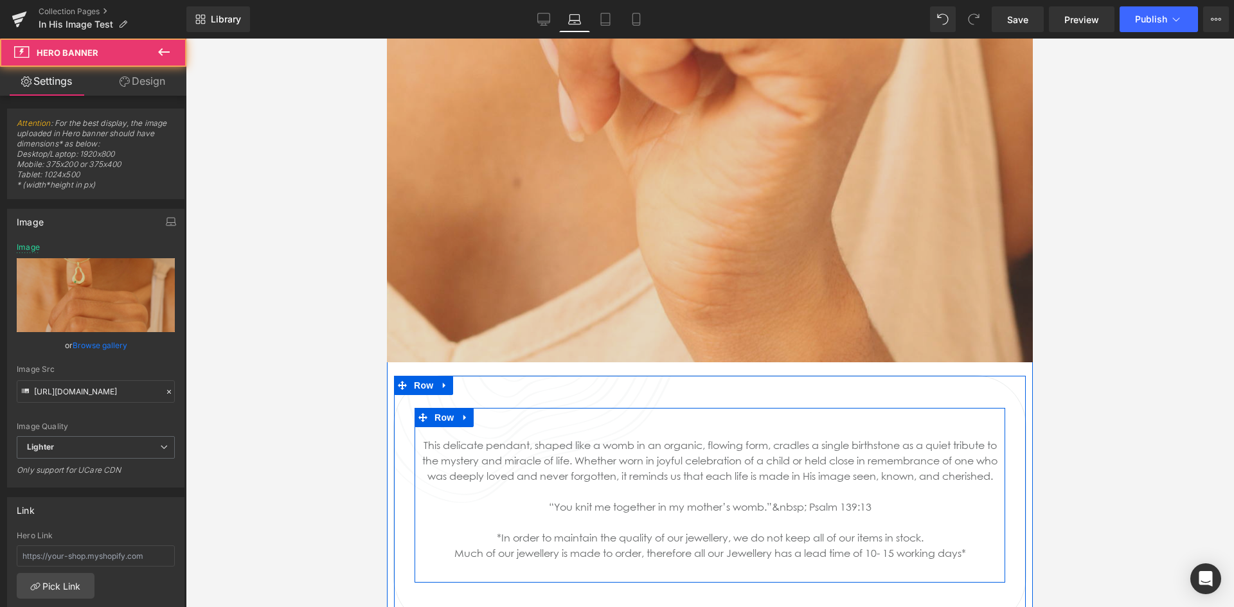
drag, startPoint x: 610, startPoint y: 334, endPoint x: 589, endPoint y: 458, distance: 125.1
click at [589, 458] on div "IN HIS IMAGE Heading Hero Banner 1091px 559px IN HIS IMAGE Heading Hero Banner …" at bounding box center [710, 615] width 646 height 2732
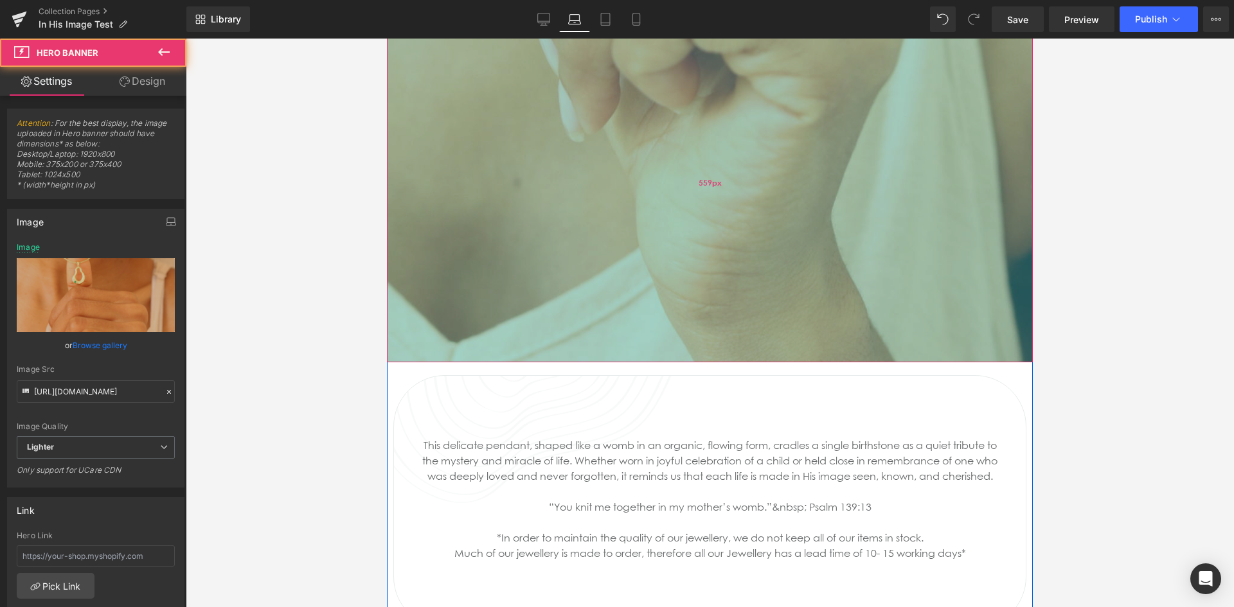
click at [616, 217] on div "559px" at bounding box center [710, 182] width 646 height 359
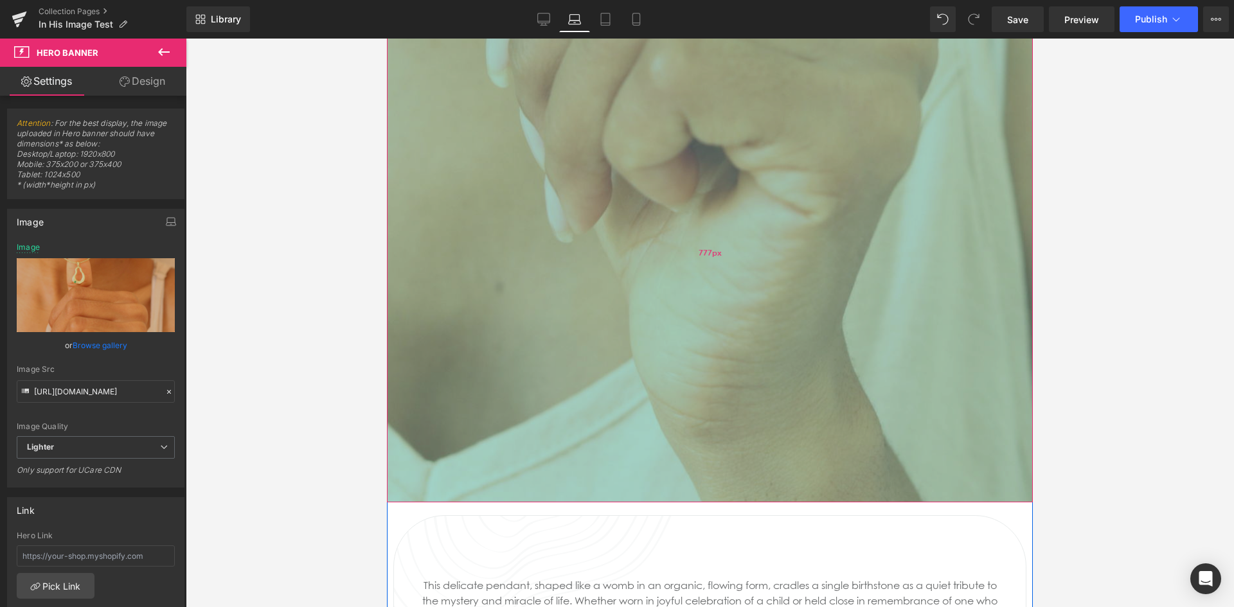
drag, startPoint x: 620, startPoint y: 217, endPoint x: 611, endPoint y: 356, distance: 139.1
click at [611, 356] on div "777px" at bounding box center [710, 252] width 646 height 499
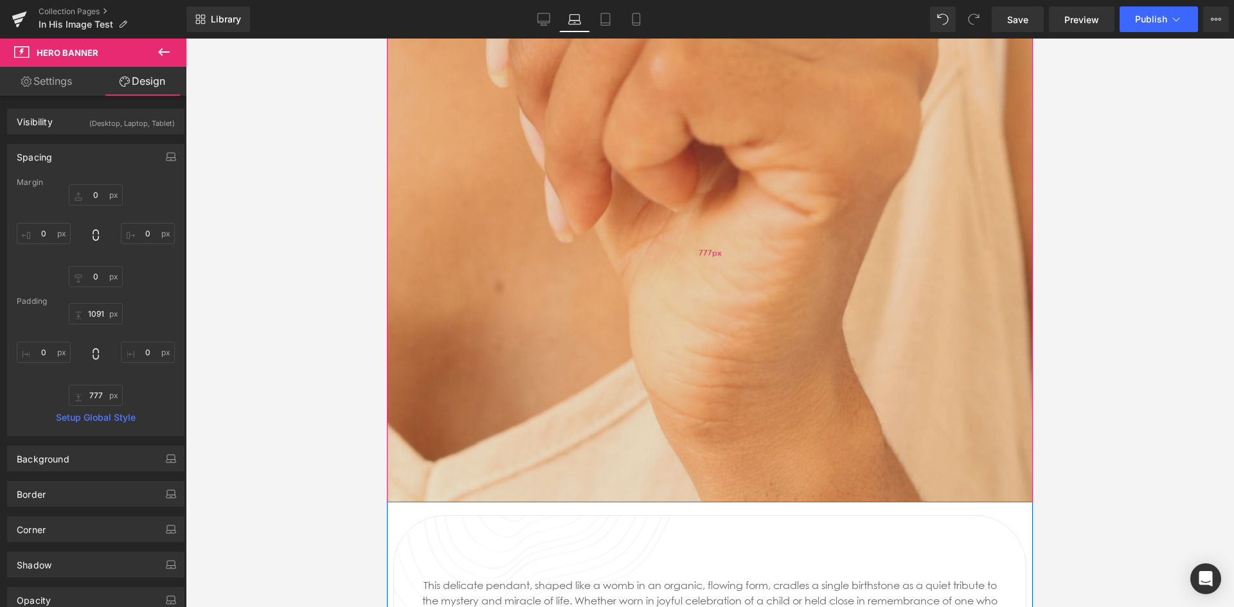
click at [631, 283] on div "777px" at bounding box center [710, 252] width 646 height 499
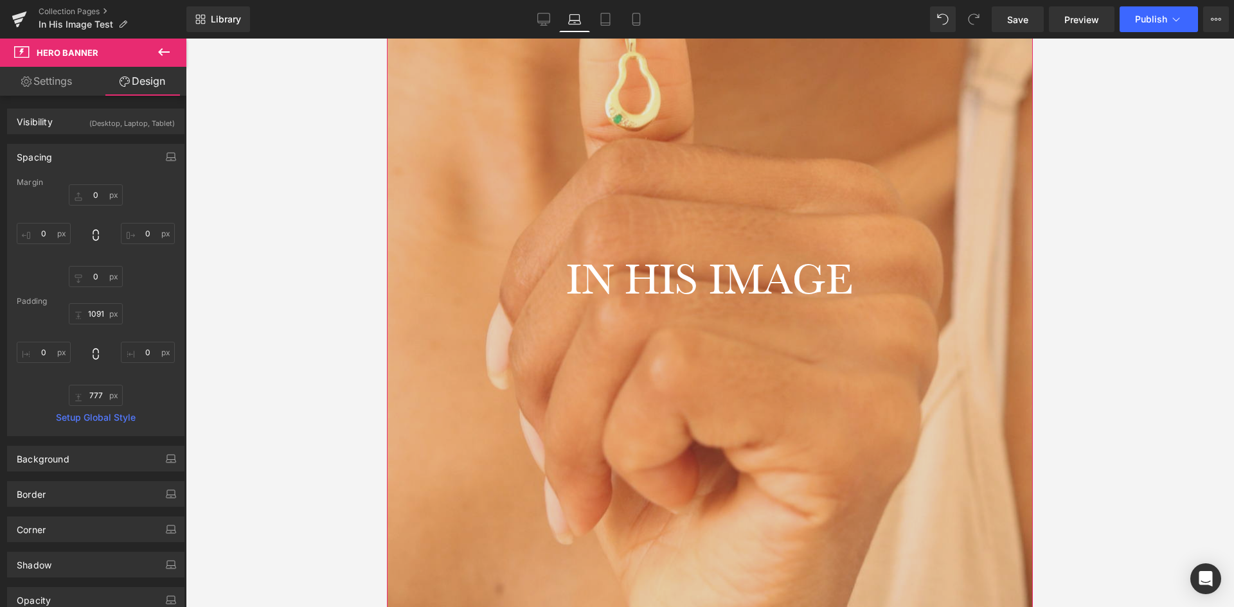
scroll to position [707, 0]
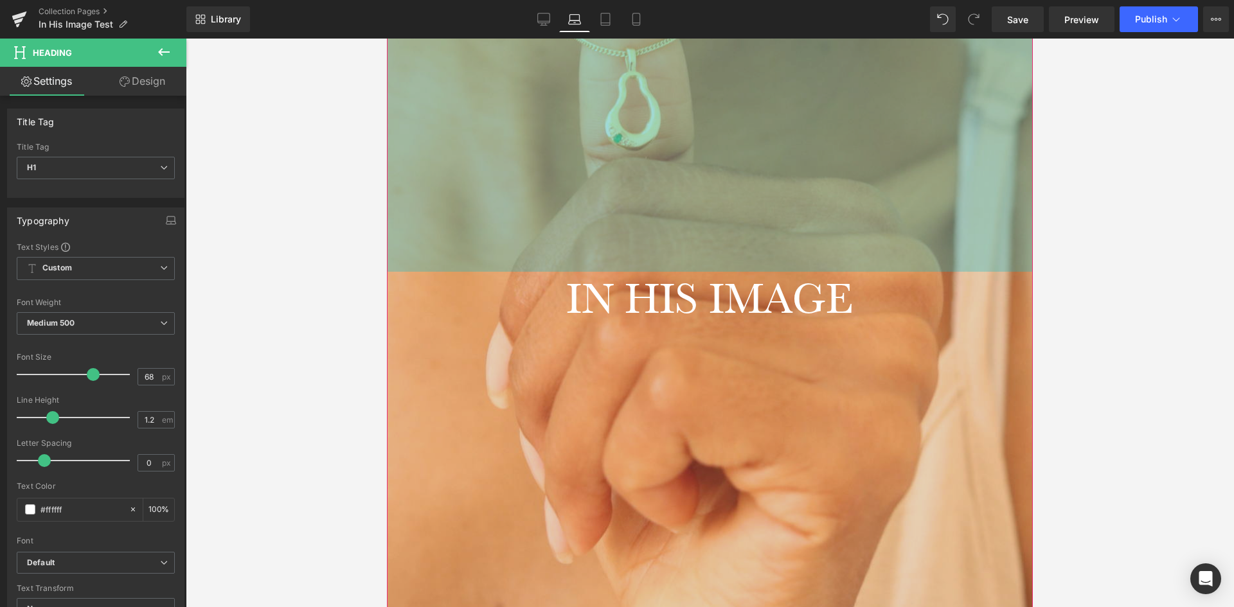
drag, startPoint x: 652, startPoint y: 319, endPoint x: 654, endPoint y: 232, distance: 86.8
click at [654, 232] on div "IN HIS IMAGE Heading Hero Banner 1091px 777px" at bounding box center [710, 197] width 646 height 1253
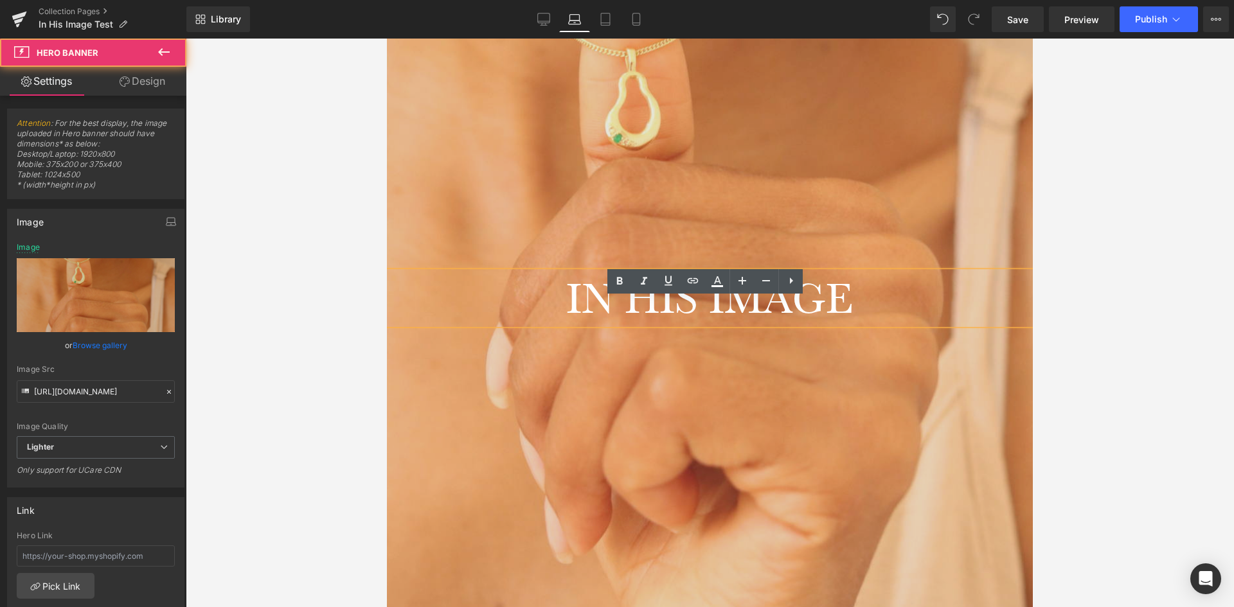
drag, startPoint x: 681, startPoint y: 221, endPoint x: 683, endPoint y: 199, distance: 22.0
click at [683, 199] on div at bounding box center [710, 197] width 646 height 1253
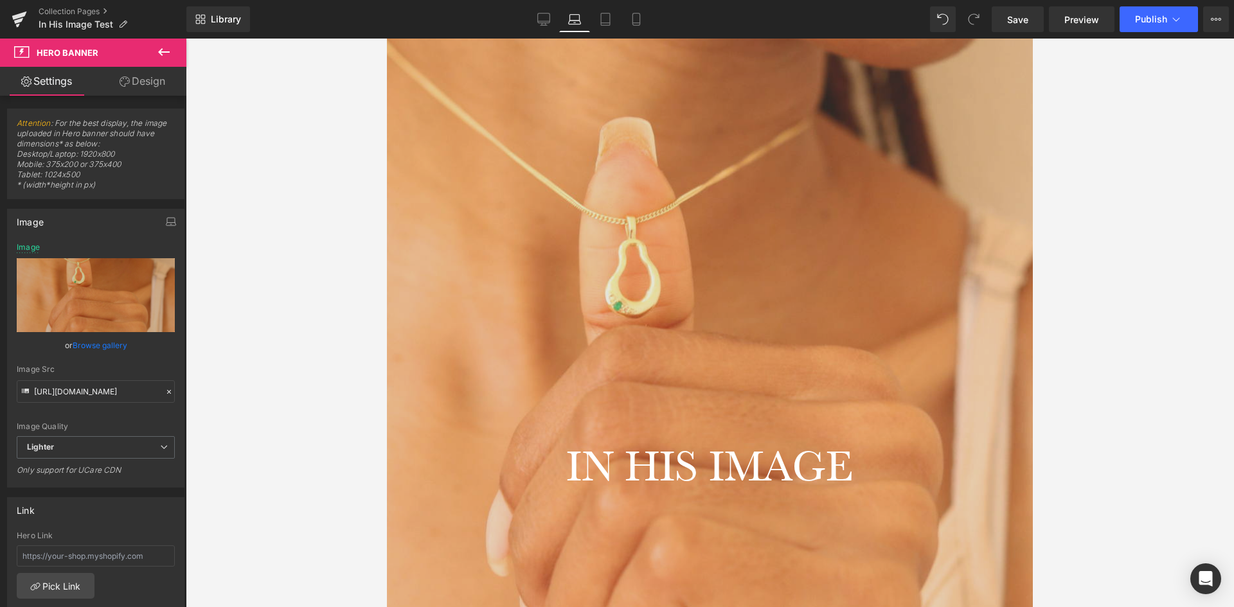
scroll to position [771, 0]
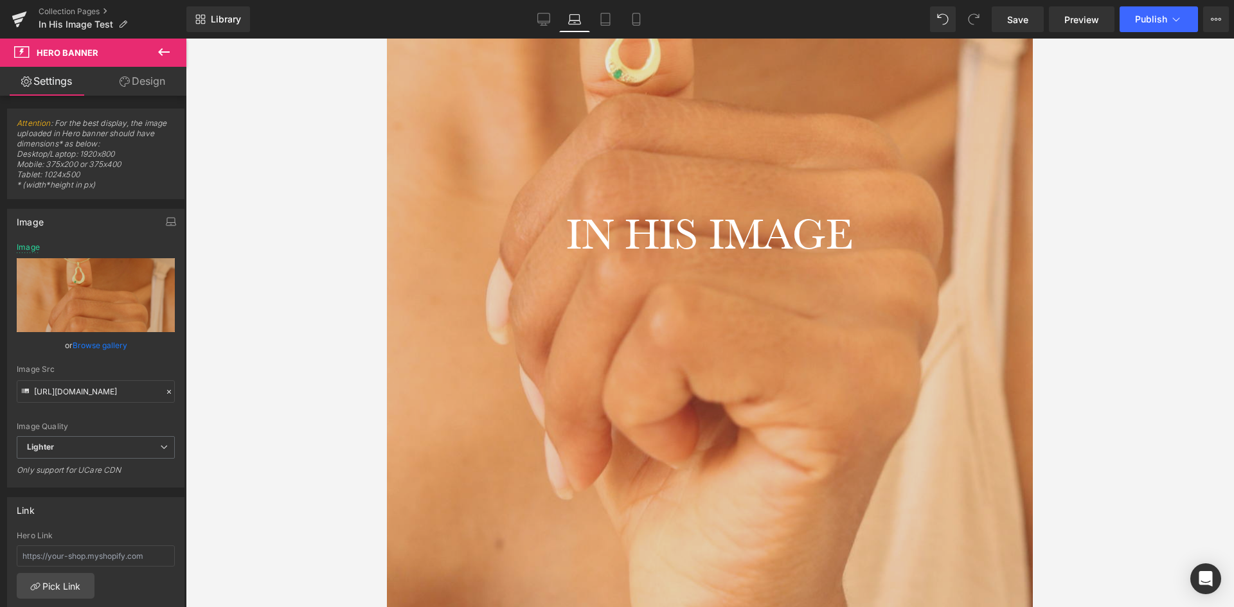
click at [1152, 307] on div at bounding box center [710, 323] width 1048 height 569
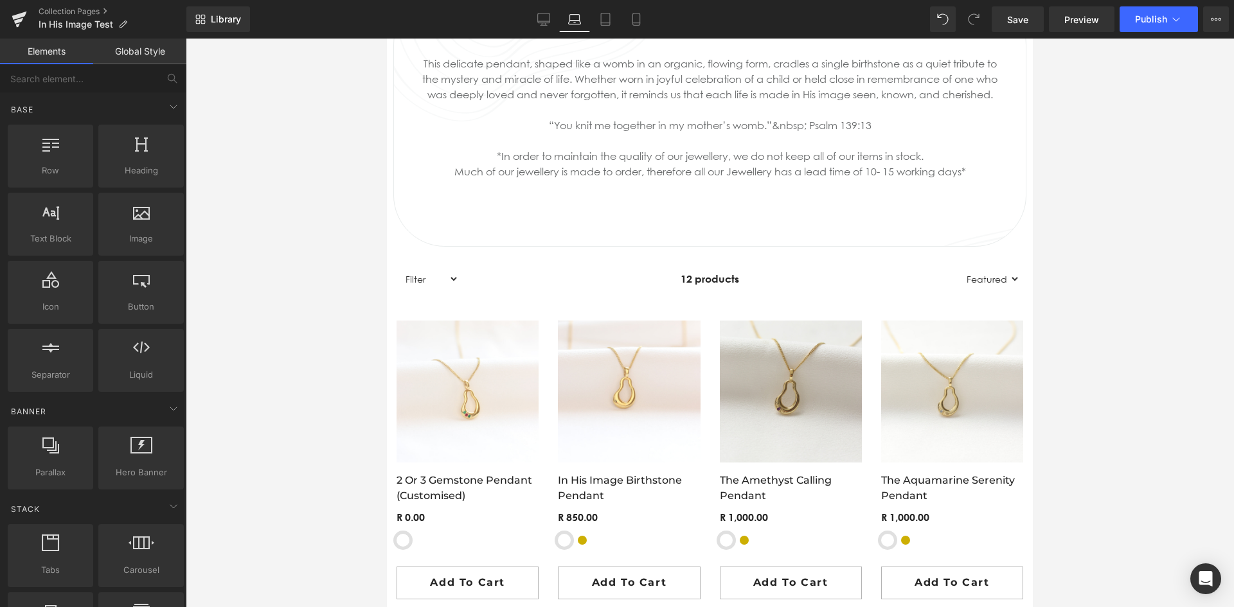
scroll to position [1735, 0]
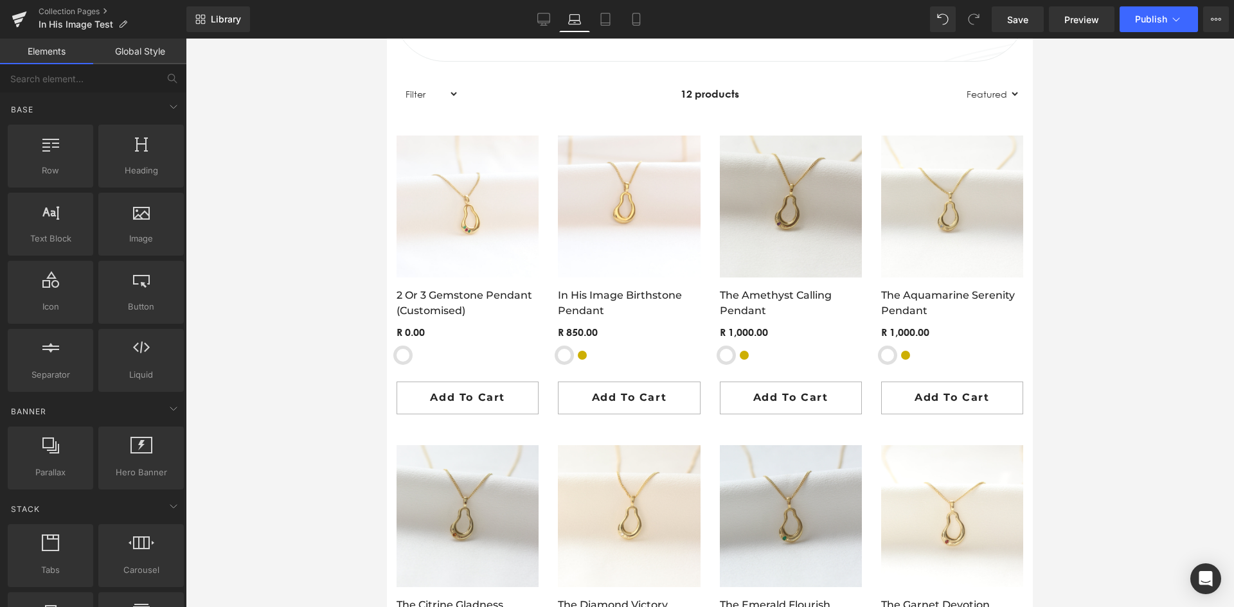
click at [303, 263] on div at bounding box center [710, 323] width 1048 height 569
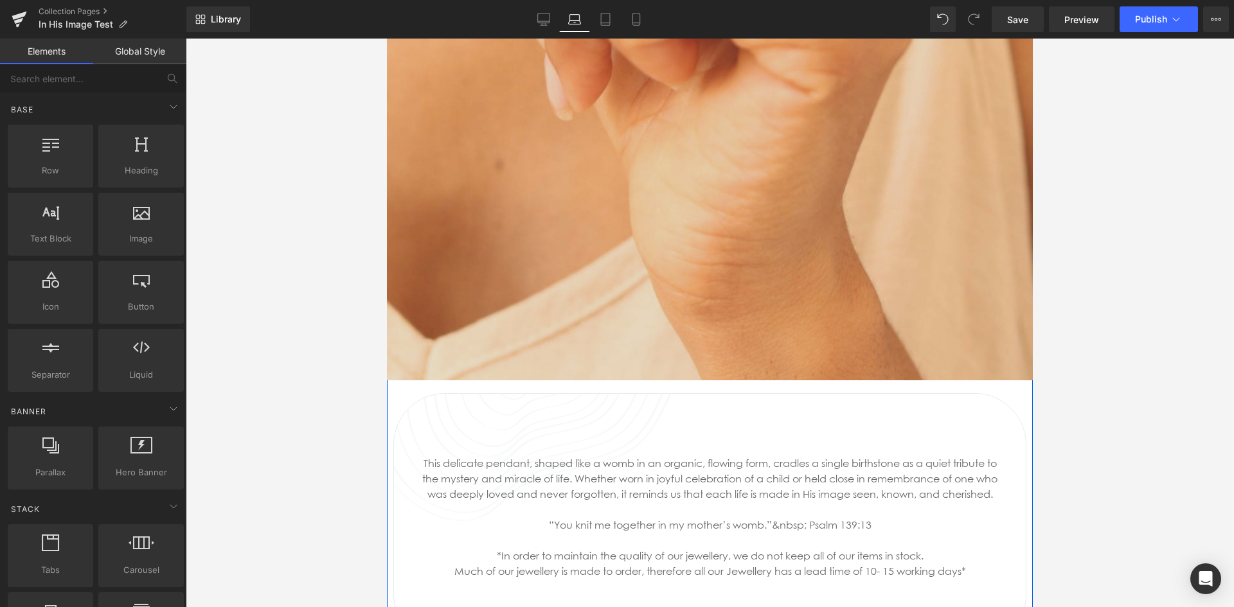
scroll to position [1092, 0]
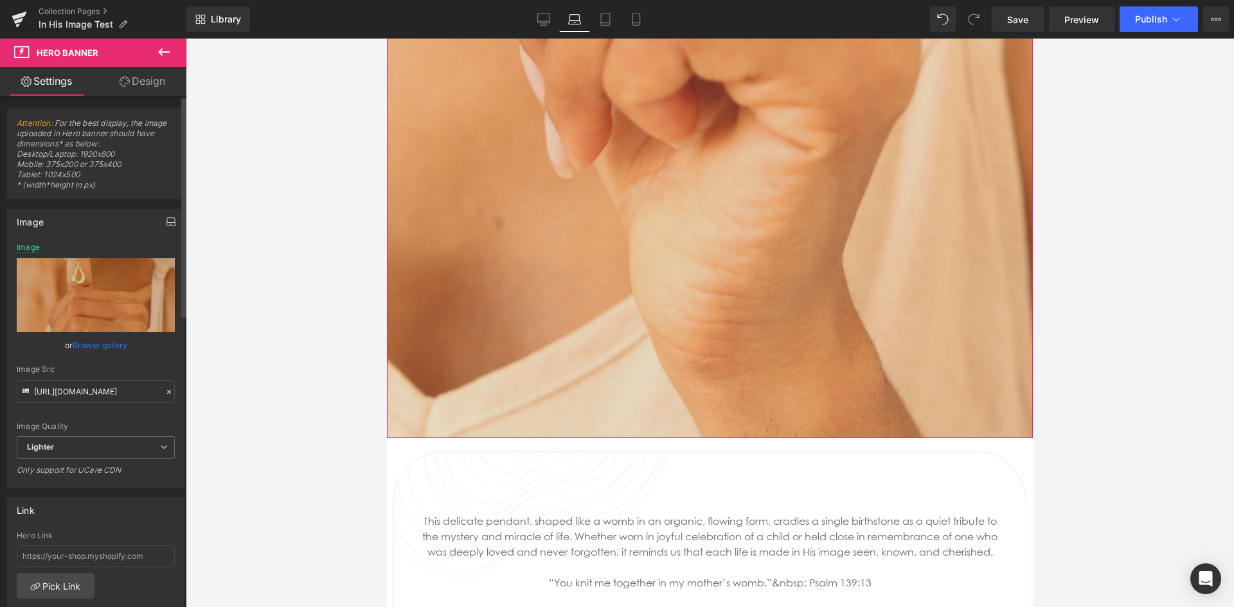
click at [166, 223] on icon "button" at bounding box center [171, 224] width 10 height 3
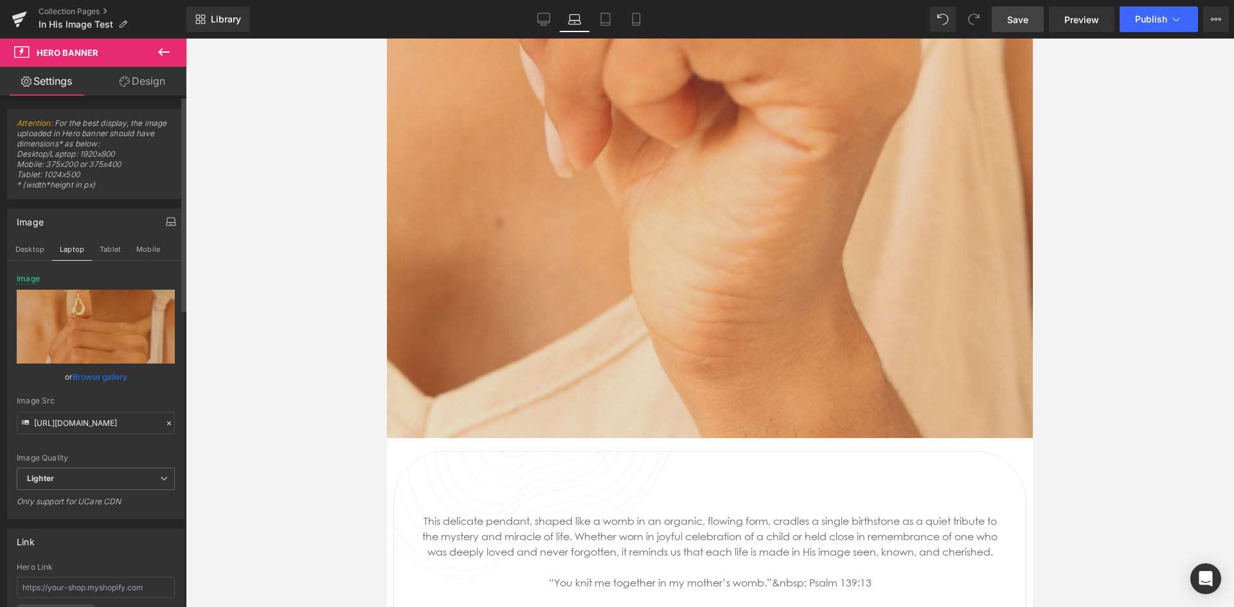
click at [1020, 17] on span "Save" at bounding box center [1017, 19] width 21 height 13
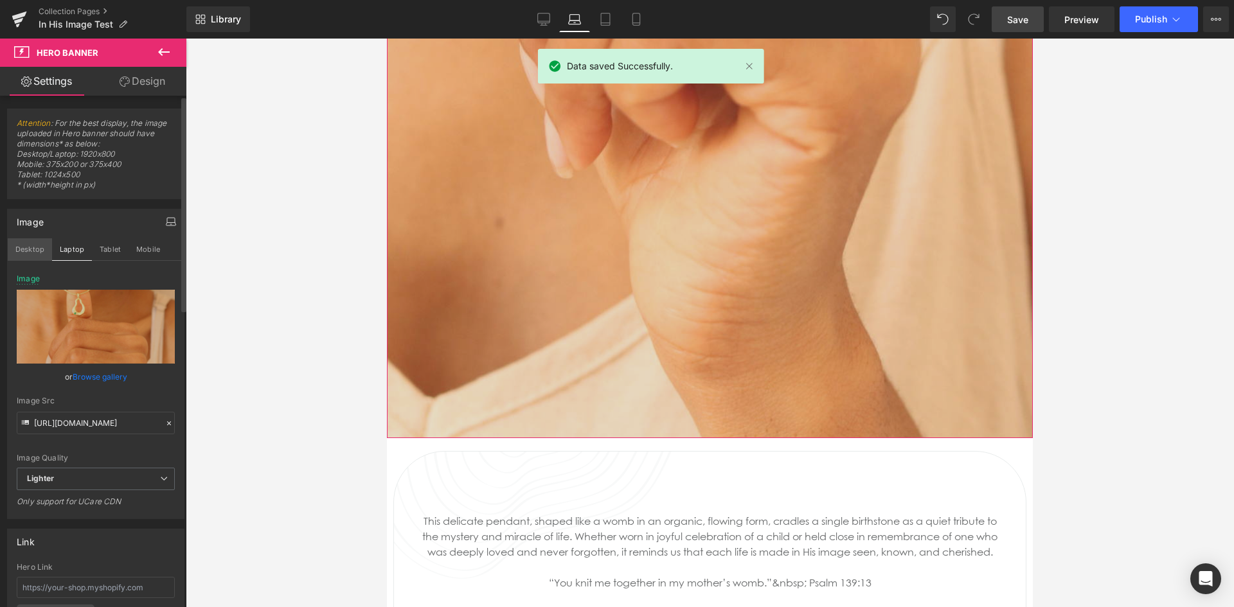
click at [29, 249] on button "Desktop" at bounding box center [30, 249] width 44 height 22
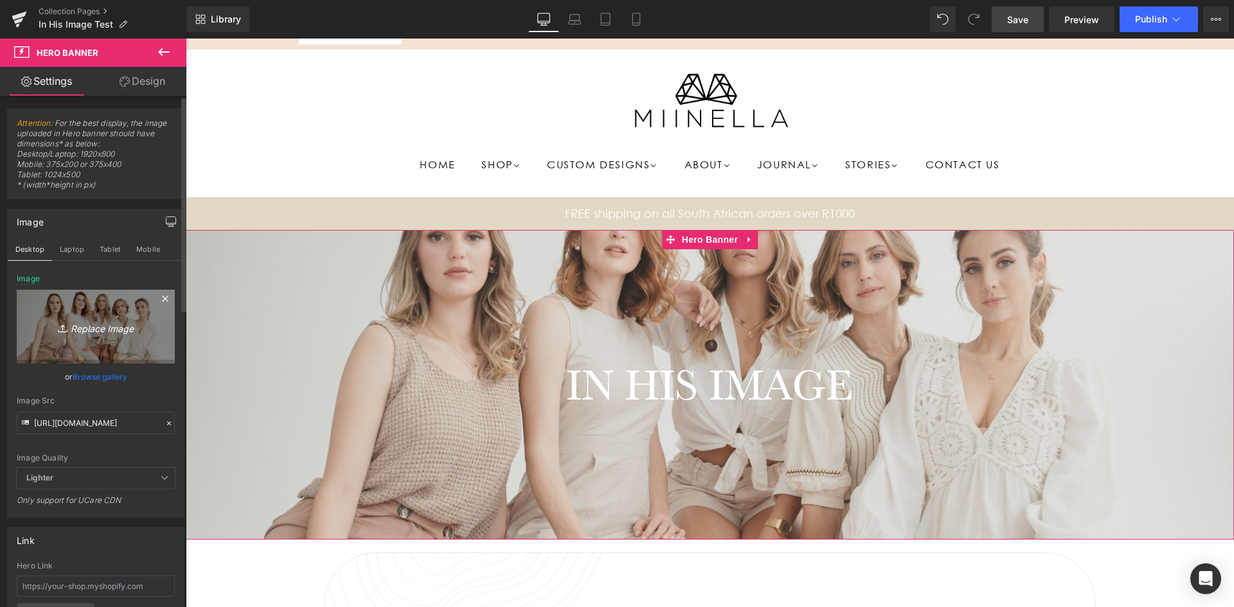
click at [102, 324] on icon "Replace Image" at bounding box center [95, 327] width 103 height 16
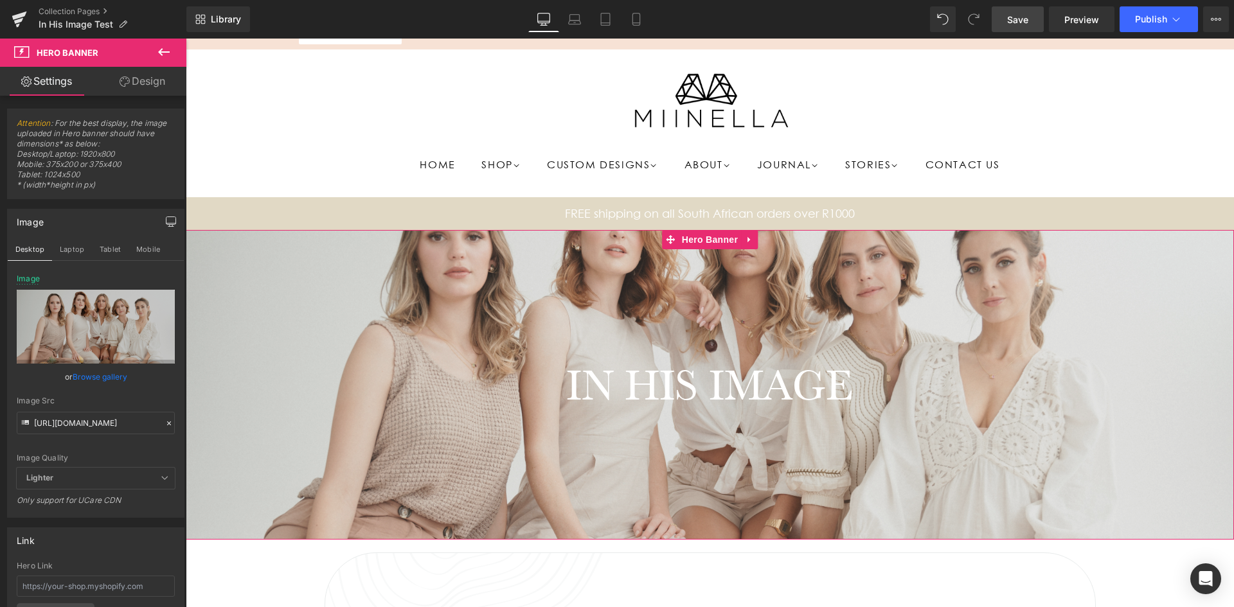
drag, startPoint x: 112, startPoint y: 376, endPoint x: 107, endPoint y: 361, distance: 15.6
click at [111, 377] on link "Browse gallery" at bounding box center [100, 377] width 55 height 22
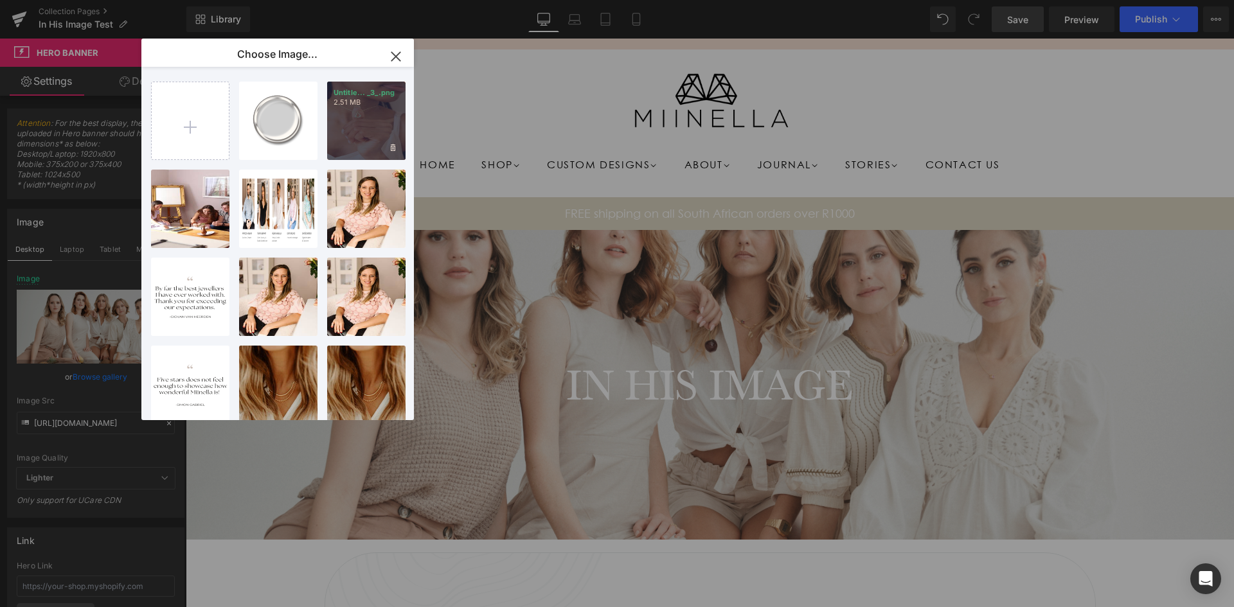
click at [348, 125] on div "Untitle... _3_.png 2.51 MB" at bounding box center [366, 121] width 78 height 78
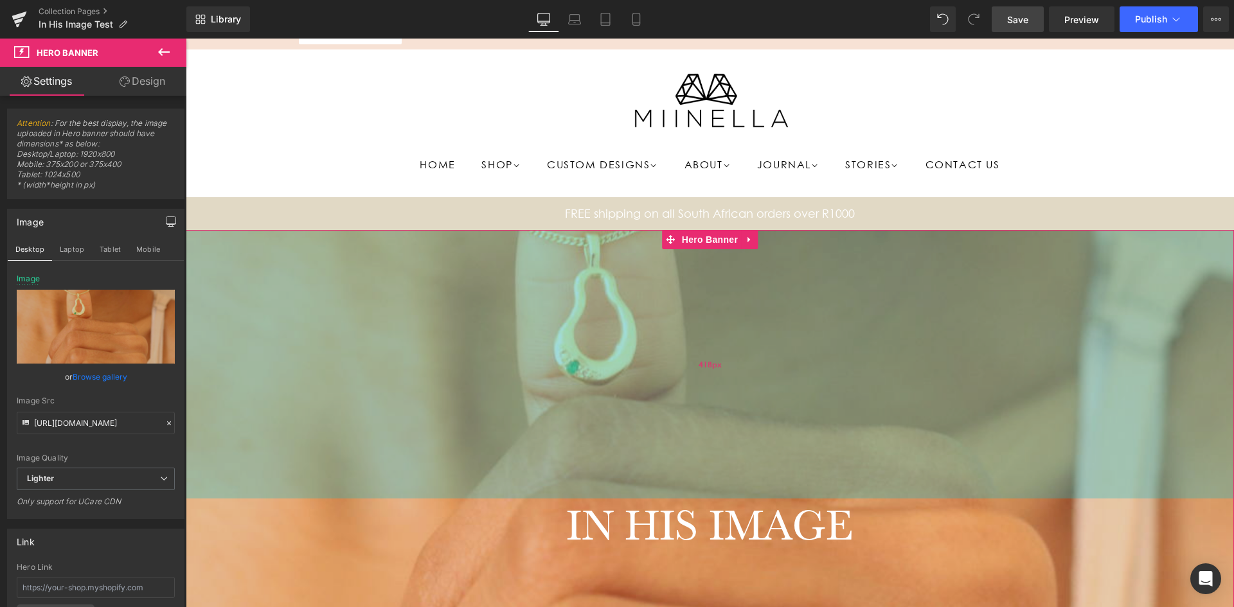
drag, startPoint x: 767, startPoint y: 281, endPoint x: 758, endPoint y: 422, distance: 140.4
click at [758, 422] on div "418px" at bounding box center [710, 364] width 1048 height 269
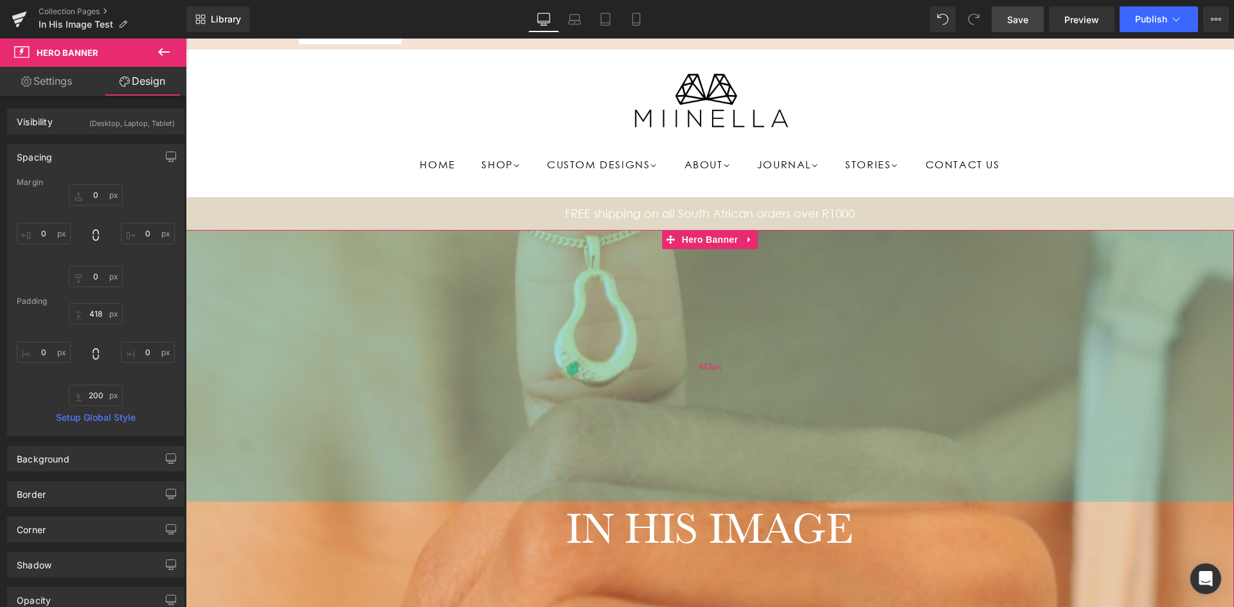
drag, startPoint x: 1123, startPoint y: 343, endPoint x: 950, endPoint y: 346, distance: 172.9
click at [950, 346] on div "423px" at bounding box center [710, 366] width 1048 height 272
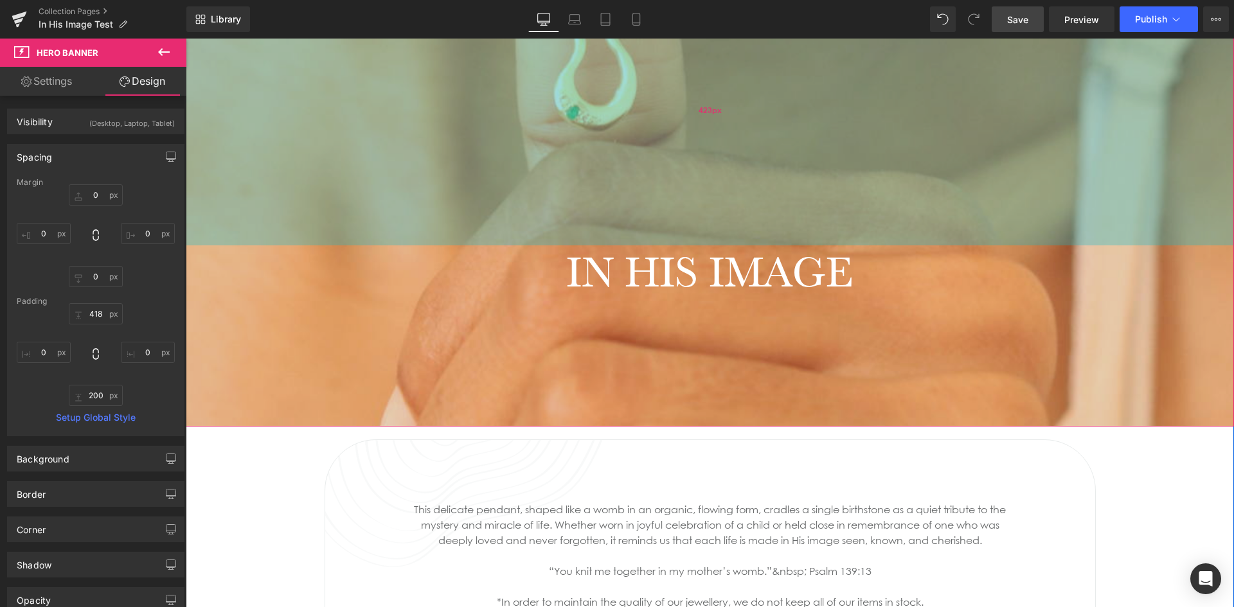
scroll to position [278, 0]
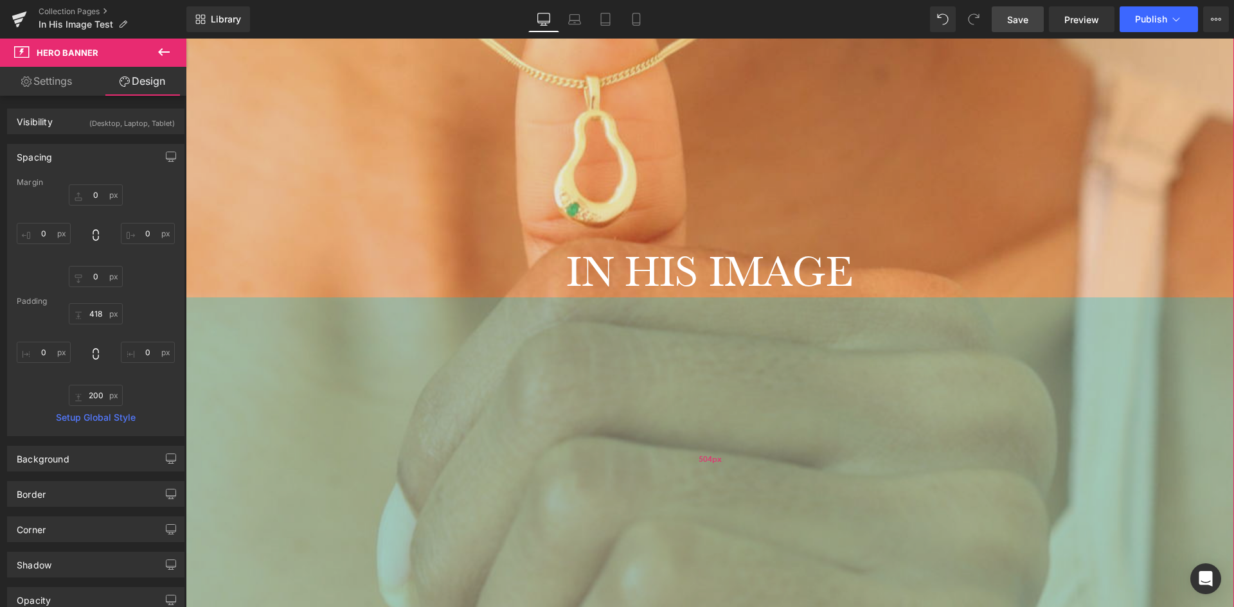
drag, startPoint x: 650, startPoint y: 357, endPoint x: 832, endPoint y: 589, distance: 293.9
click at [646, 553] on div "504px" at bounding box center [710, 460] width 1048 height 324
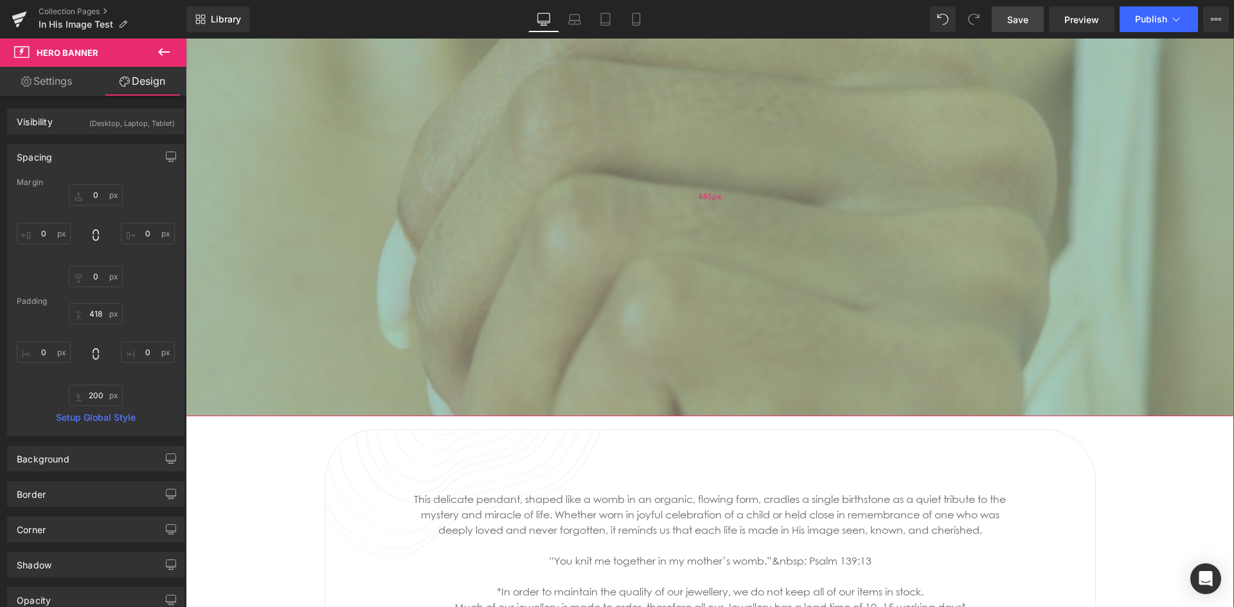
drag, startPoint x: 663, startPoint y: 205, endPoint x: 743, endPoint y: 321, distance: 141.0
click at [743, 321] on div "685px" at bounding box center [710, 196] width 1048 height 440
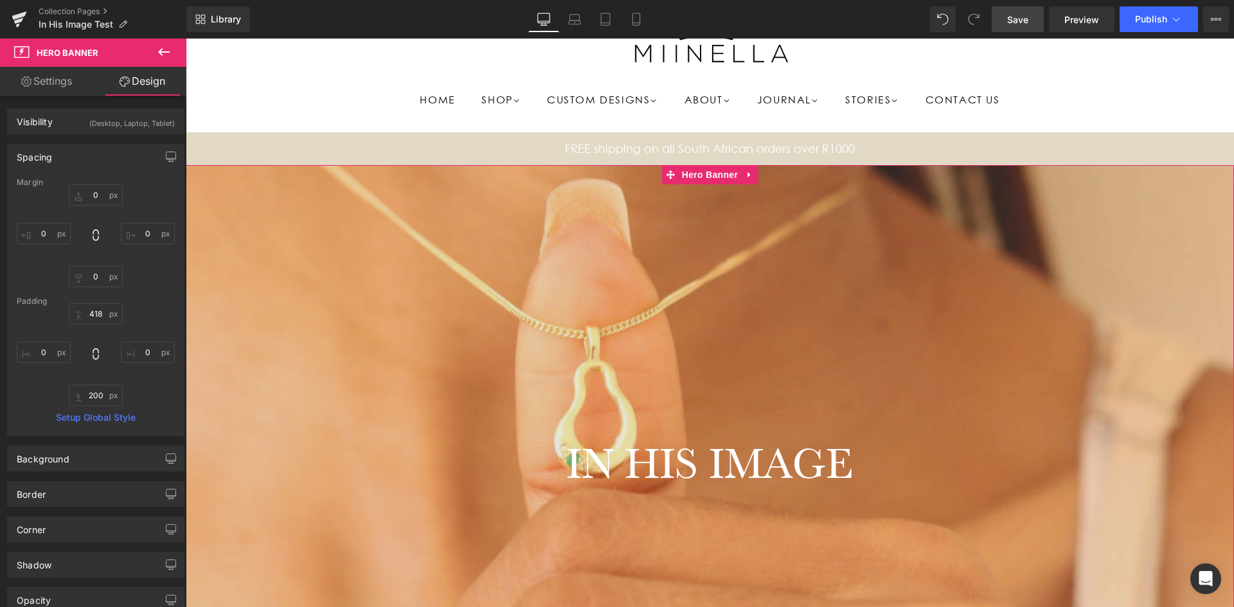
scroll to position [85, 0]
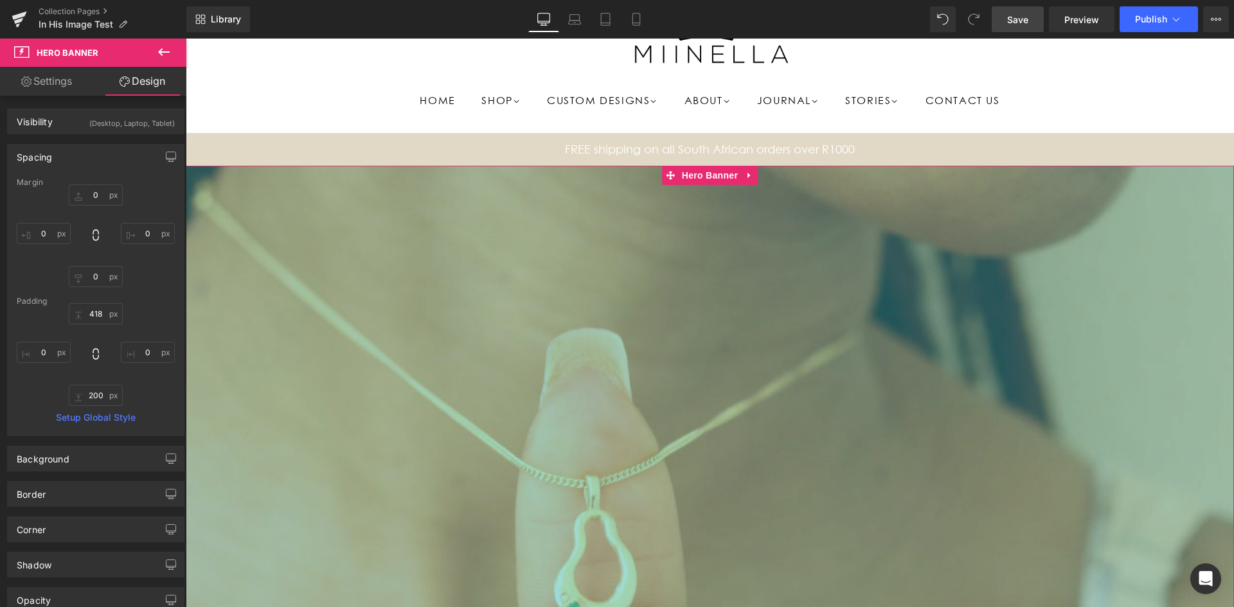
drag, startPoint x: 733, startPoint y: 296, endPoint x: 716, endPoint y: 637, distance: 341.7
click at [716, 594] on div "886px" at bounding box center [710, 450] width 1048 height 569
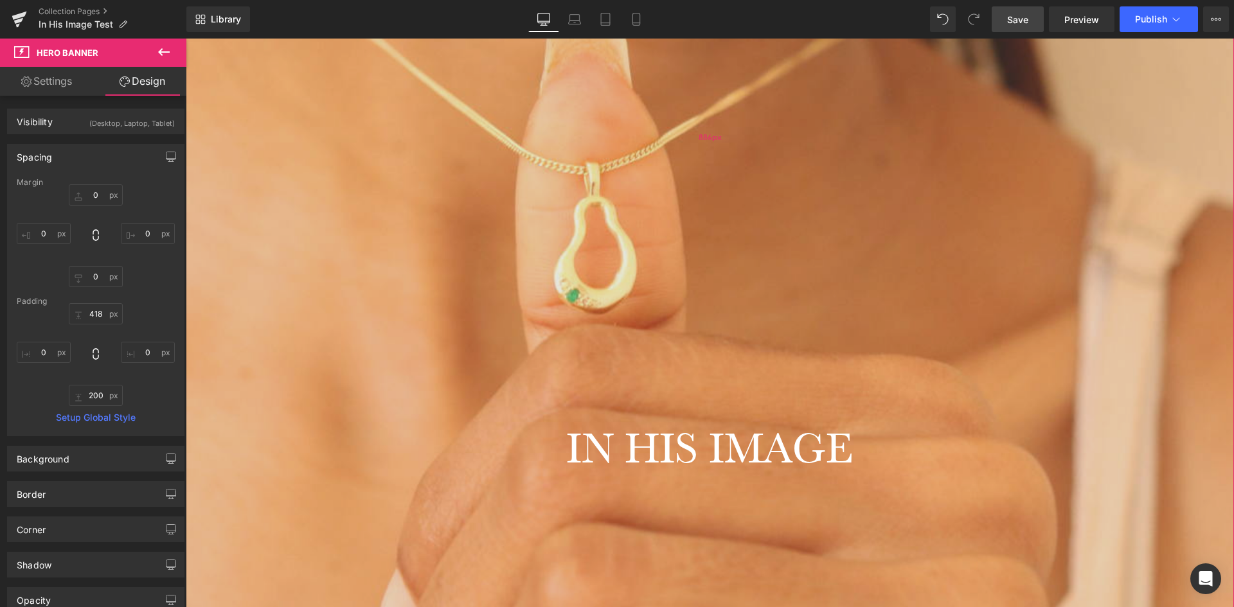
scroll to position [406, 0]
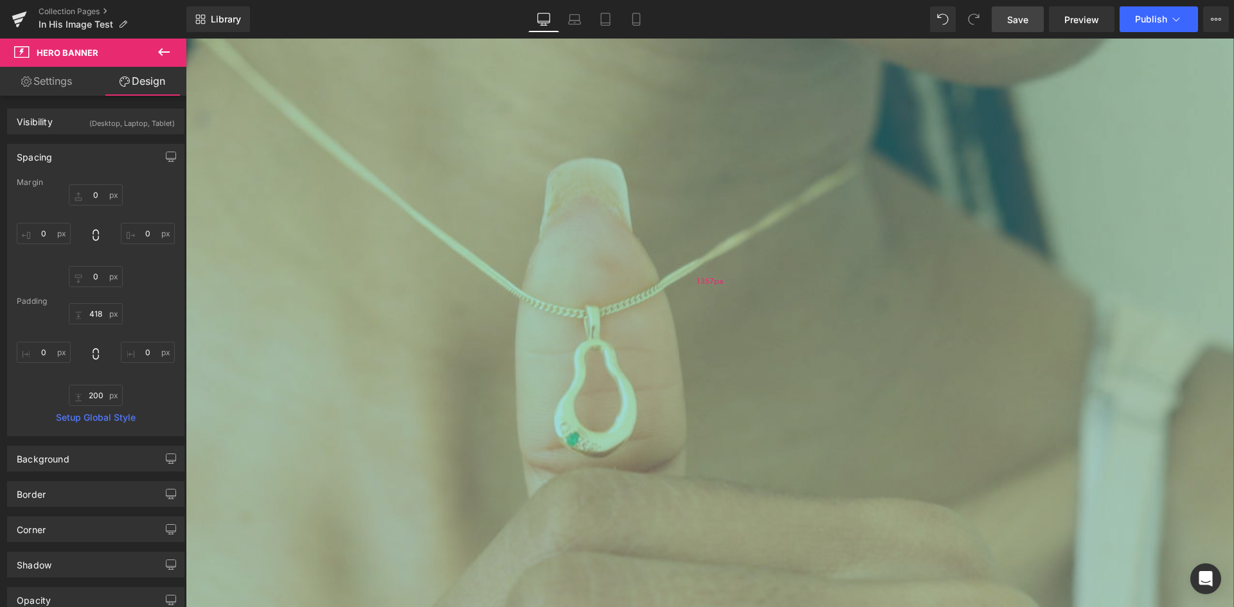
drag, startPoint x: 759, startPoint y: 269, endPoint x: 743, endPoint y: 572, distance: 303.1
click at [743, 572] on div "1357px" at bounding box center [710, 280] width 1048 height 872
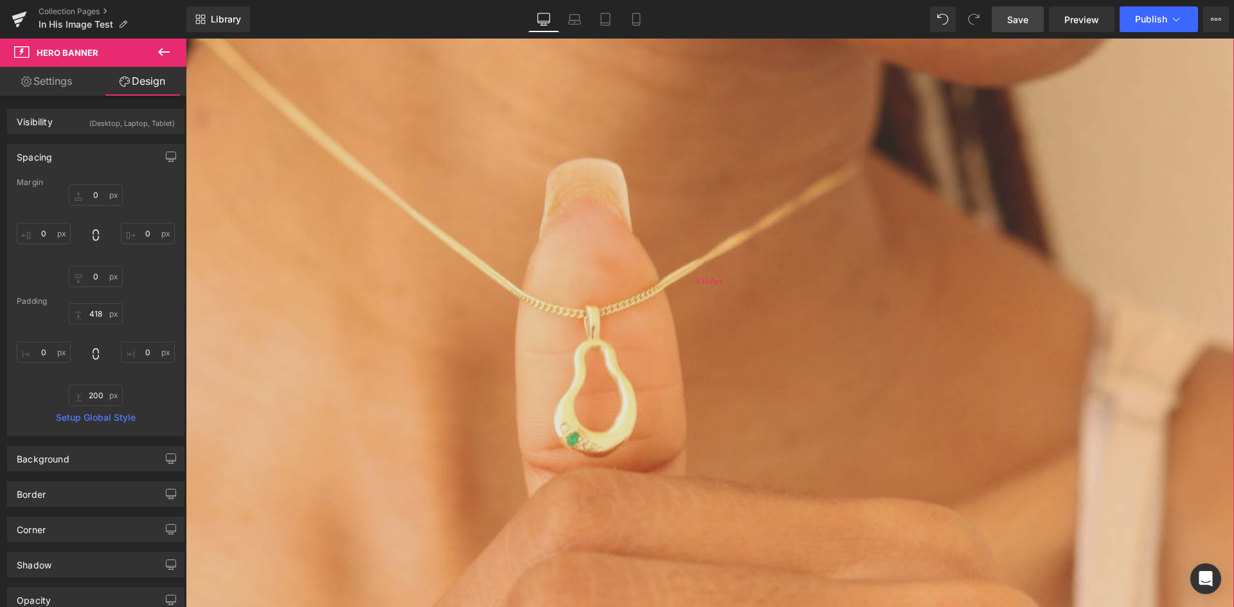
click at [763, 447] on div "1357px" at bounding box center [710, 280] width 1048 height 872
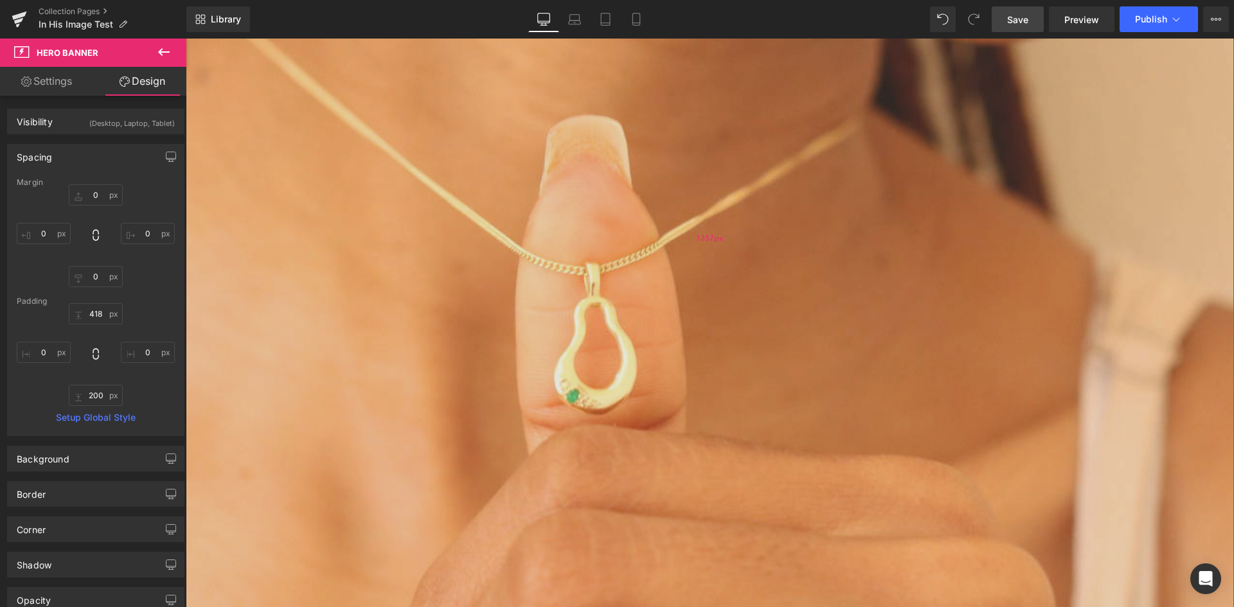
scroll to position [727, 0]
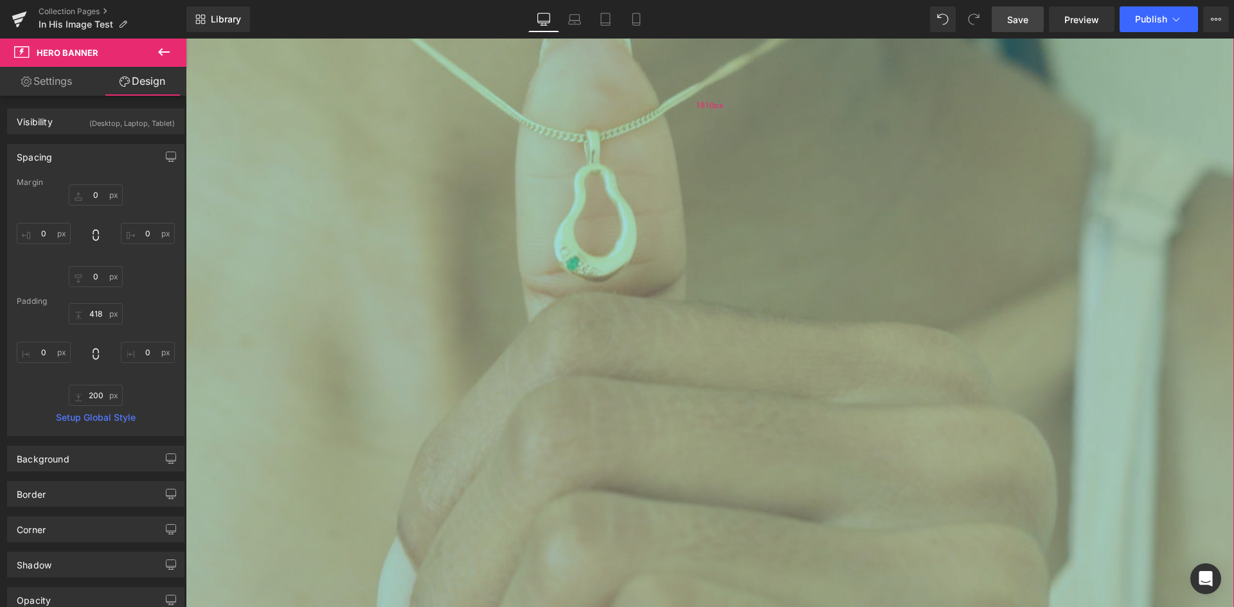
drag, startPoint x: 762, startPoint y: 305, endPoint x: 701, endPoint y: 575, distance: 276.7
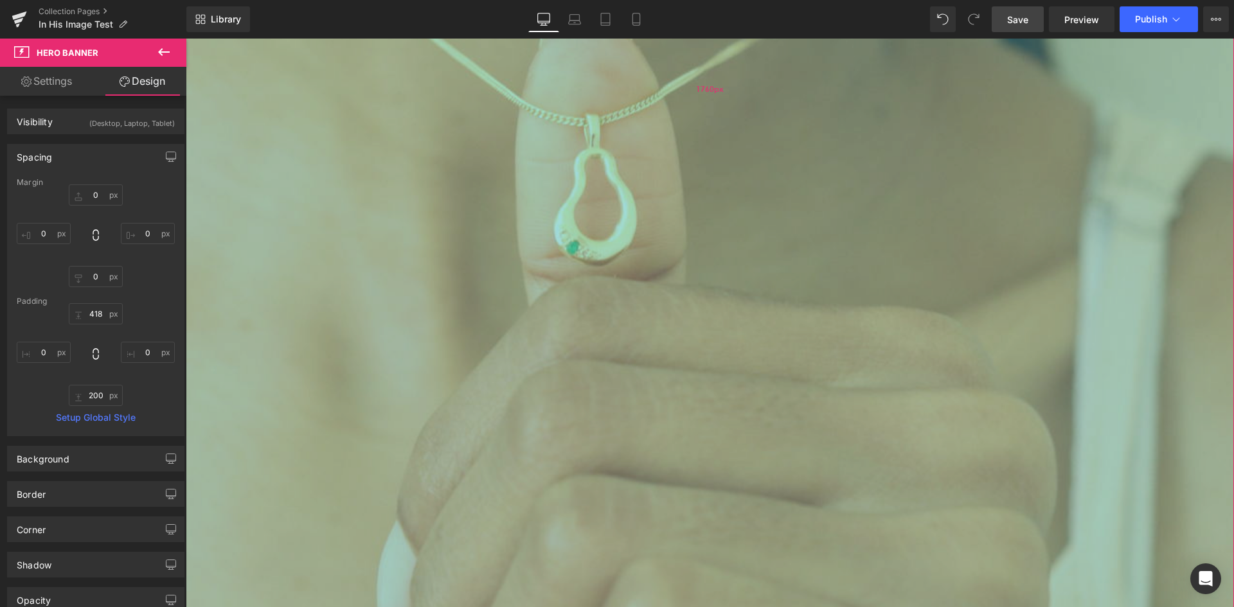
click at [708, 564] on div "1760px" at bounding box center [710, 88] width 1048 height 1131
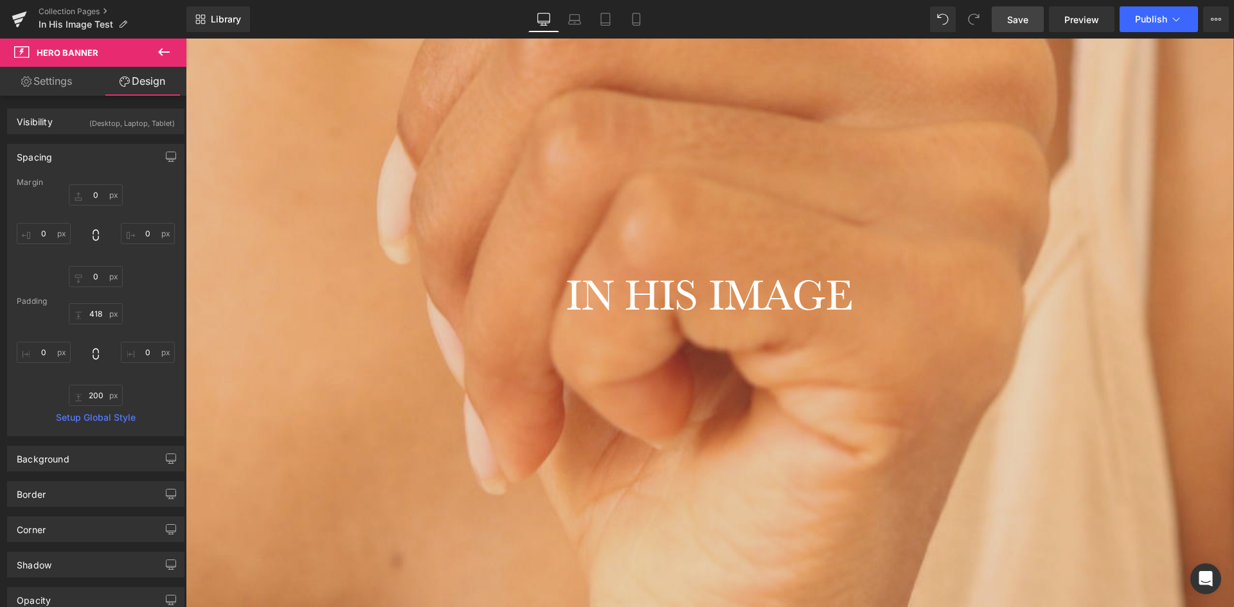
scroll to position [1434, 0]
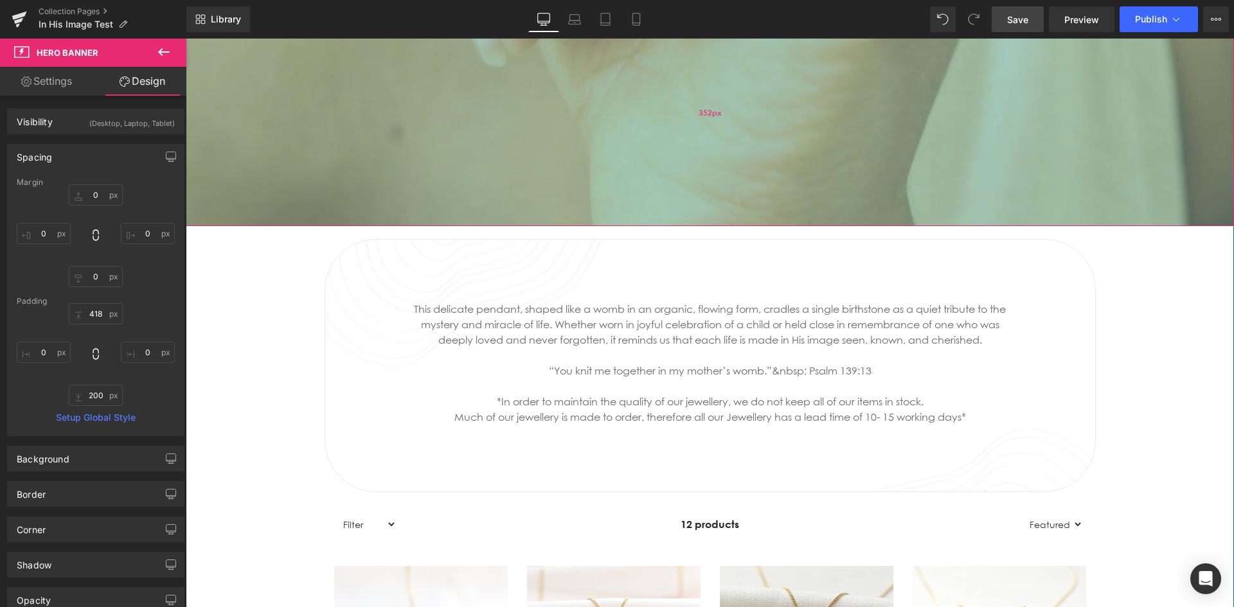
drag, startPoint x: 851, startPoint y: 320, endPoint x: 862, endPoint y: 106, distance: 214.3
click at [862, 106] on div "352px" at bounding box center [710, 113] width 1048 height 226
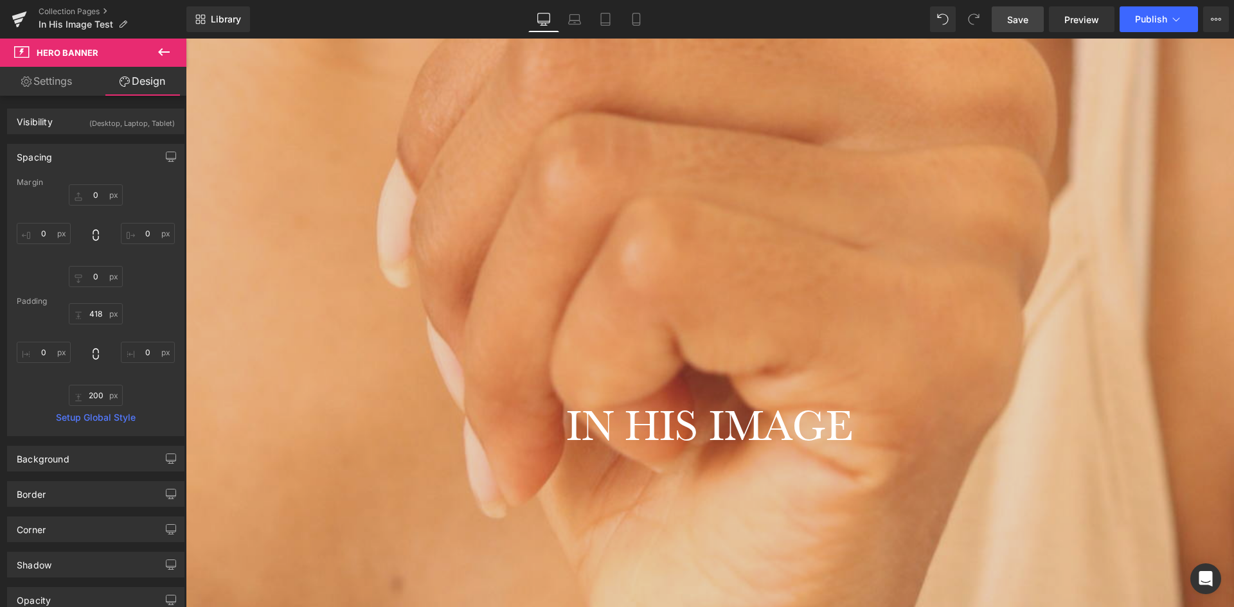
scroll to position [984, 0]
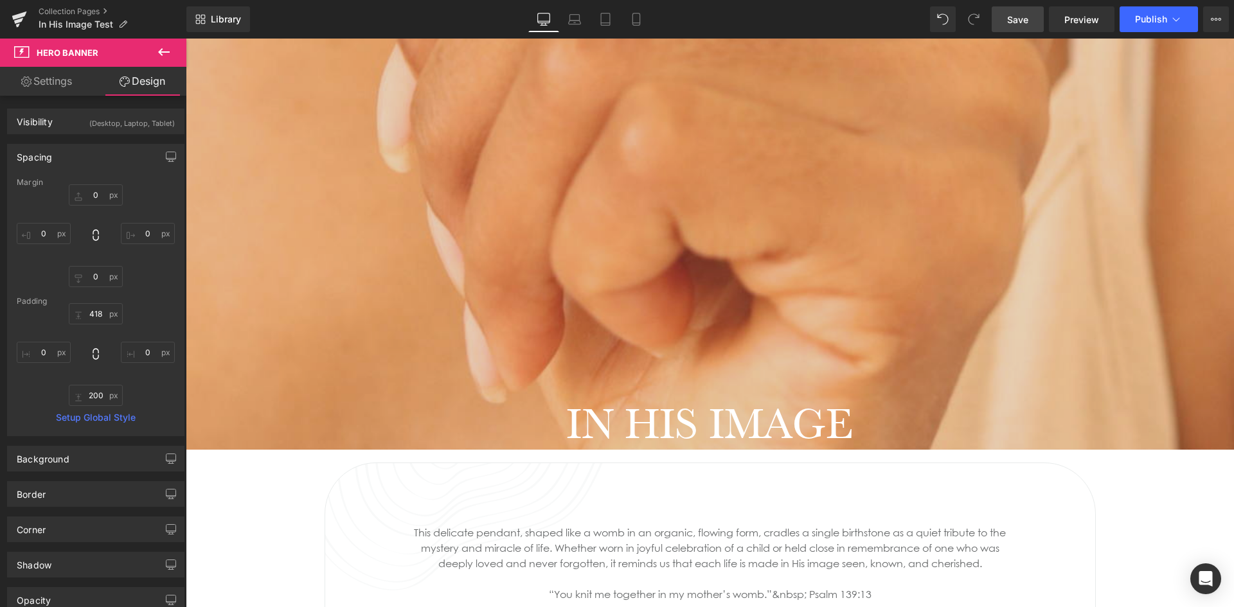
drag, startPoint x: 782, startPoint y: 521, endPoint x: 737, endPoint y: 566, distance: 63.6
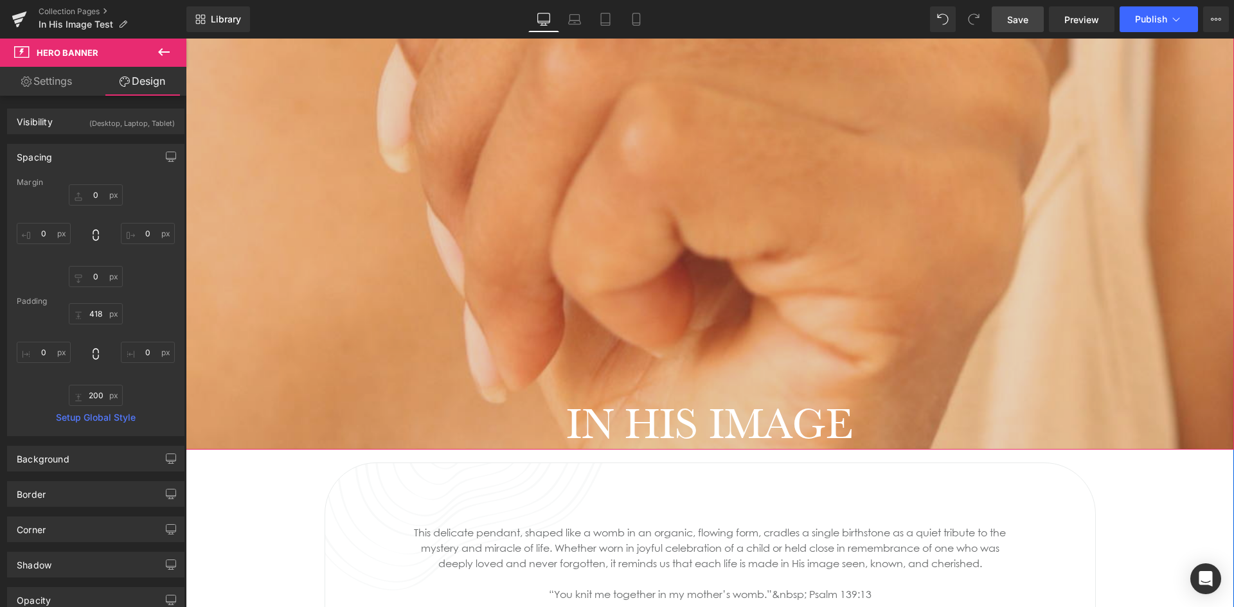
click at [885, 421] on h1 "IN HIS IMAGE" at bounding box center [710, 423] width 1048 height 53
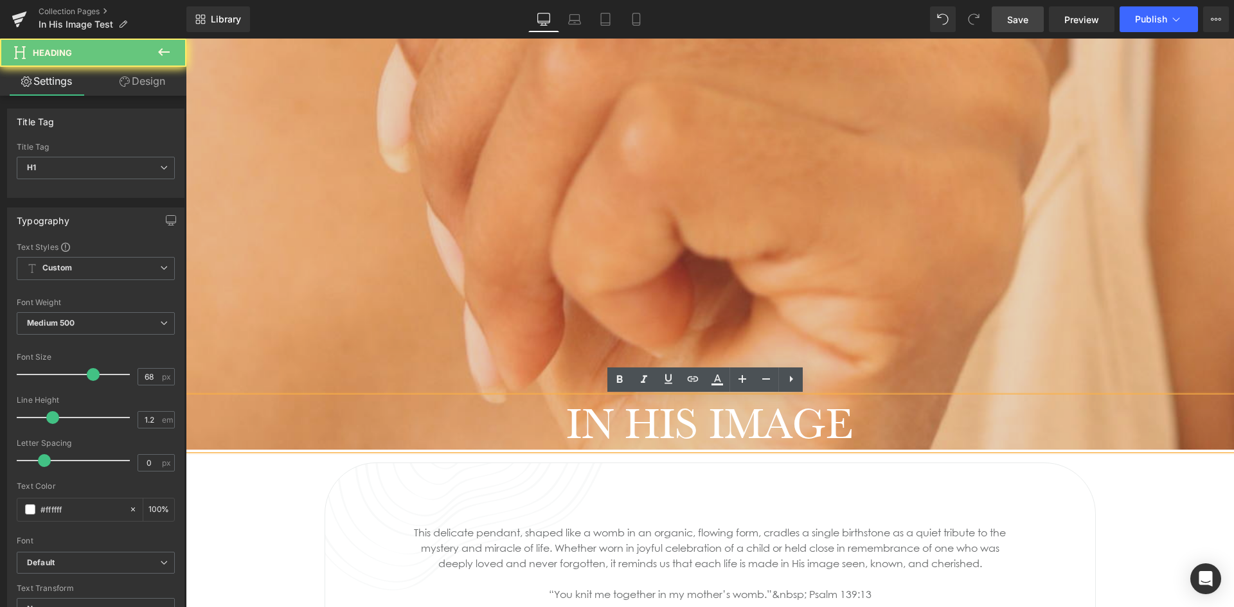
click at [884, 416] on h1 "IN HIS IMAGE" at bounding box center [710, 423] width 1048 height 53
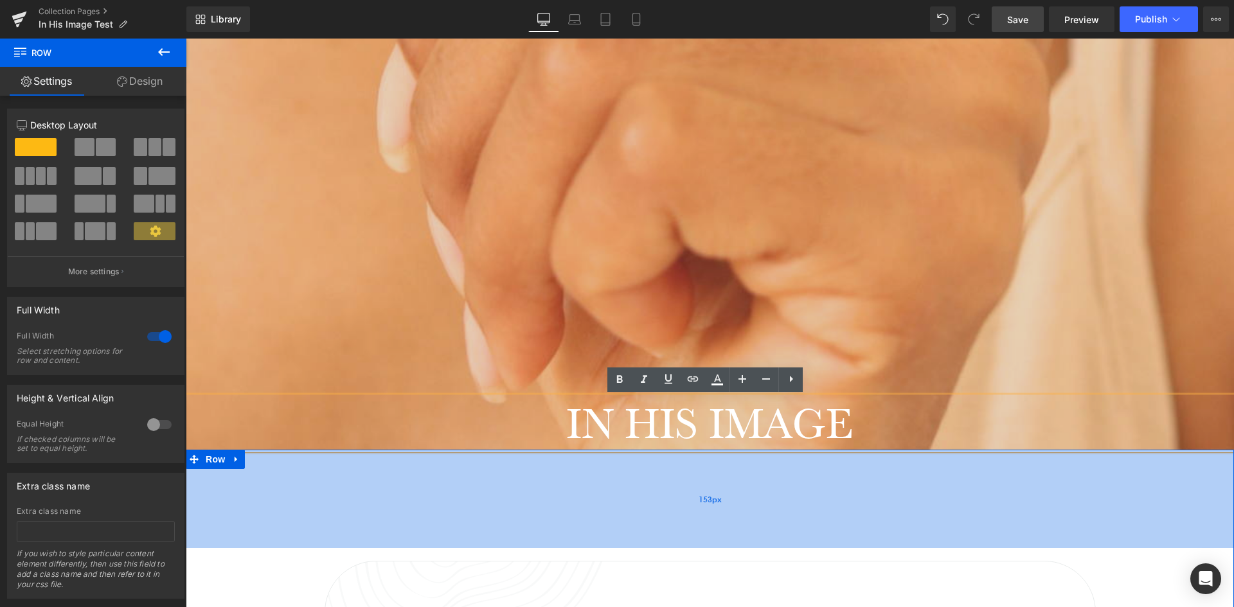
drag, startPoint x: 886, startPoint y: 450, endPoint x: 866, endPoint y: 548, distance: 100.4
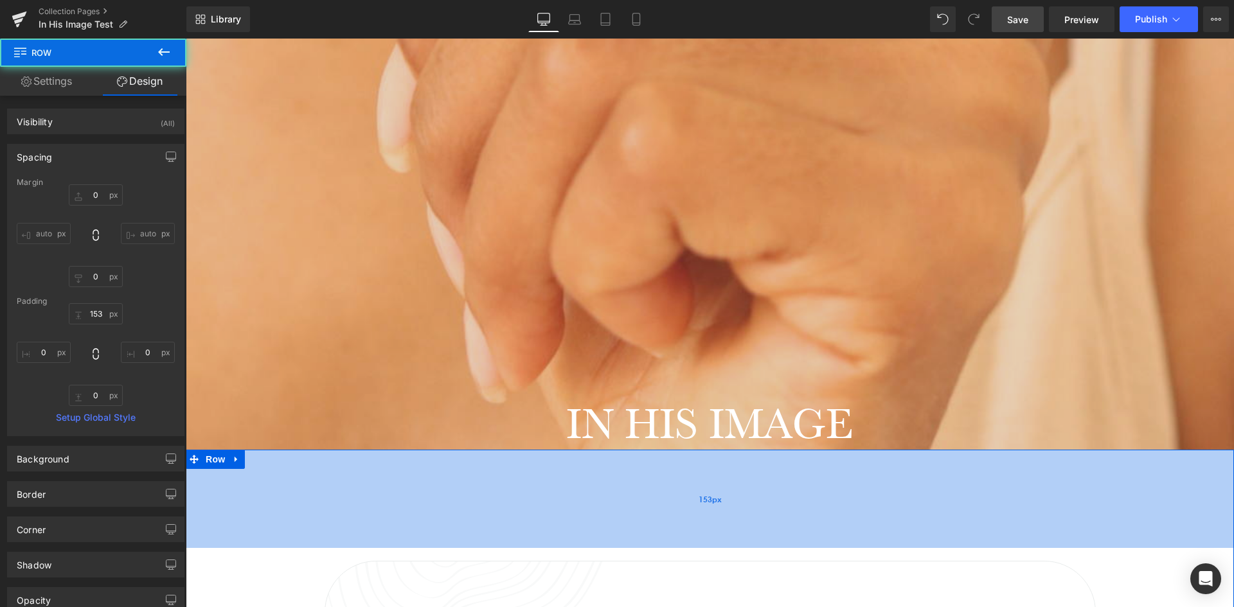
click at [860, 496] on div "153px" at bounding box center [710, 499] width 1048 height 98
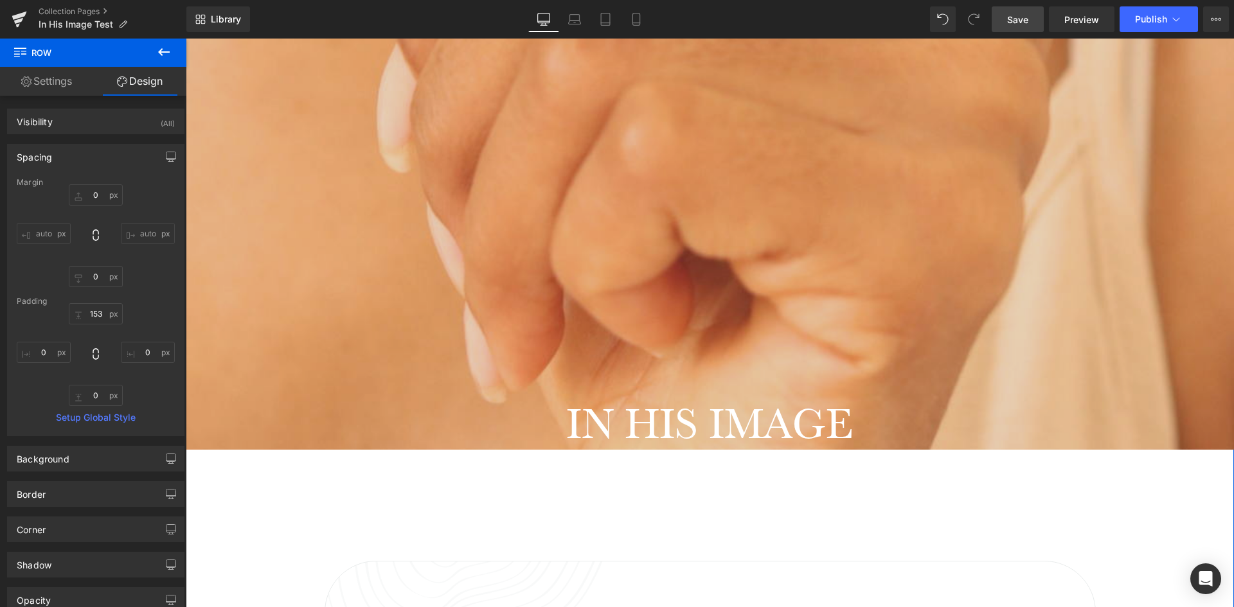
drag, startPoint x: 890, startPoint y: 403, endPoint x: 891, endPoint y: 395, distance: 7.7
click at [890, 402] on h1 "IN HIS IMAGE" at bounding box center [710, 423] width 1048 height 53
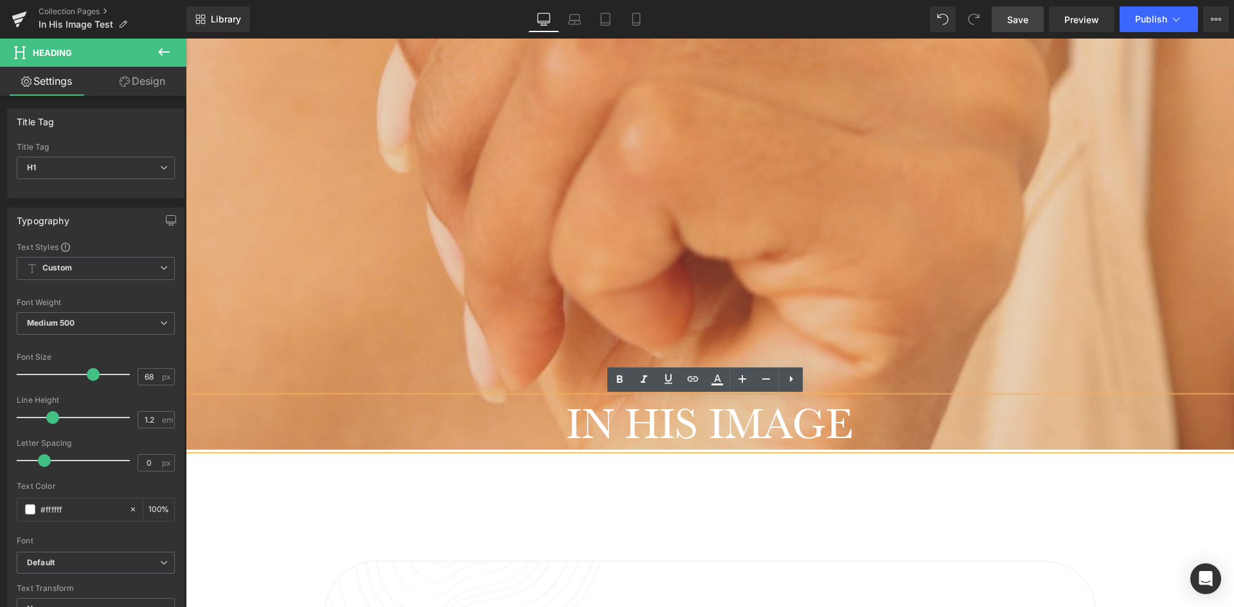
drag, startPoint x: 777, startPoint y: 422, endPoint x: 975, endPoint y: 411, distance: 198.9
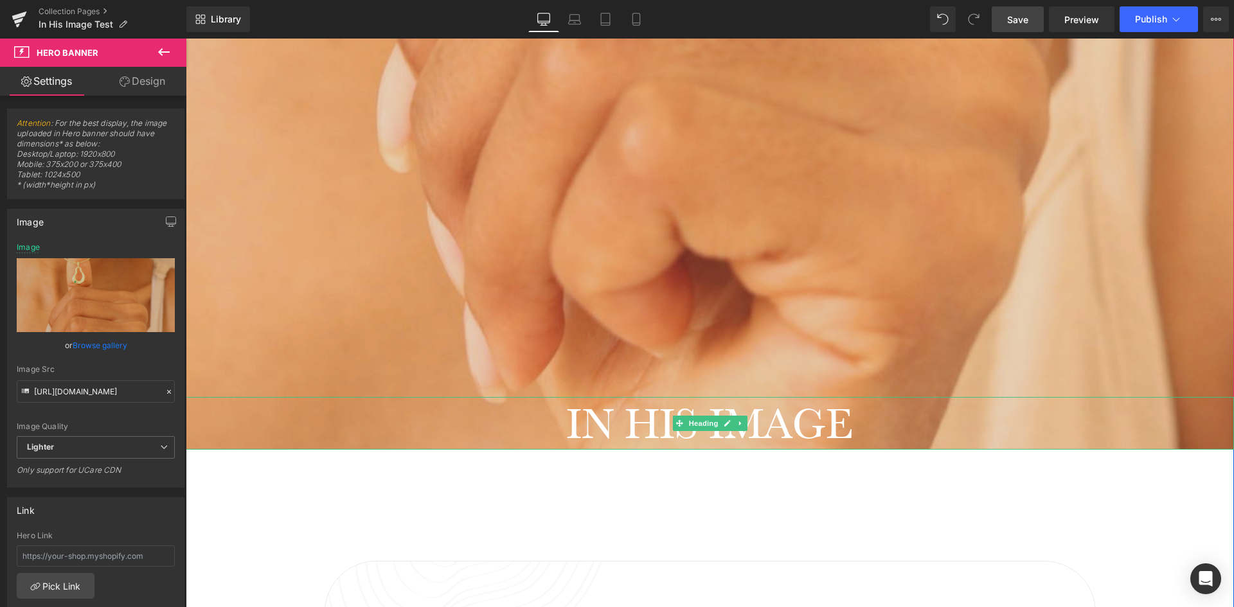
drag, startPoint x: 874, startPoint y: 311, endPoint x: 902, endPoint y: 437, distance: 129.1
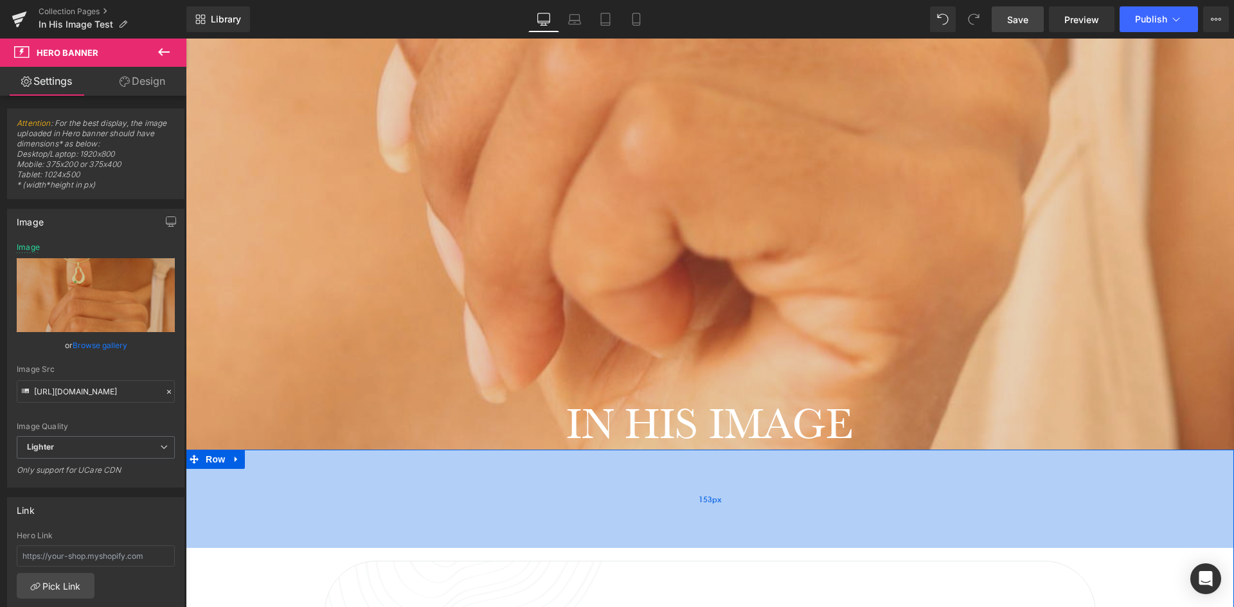
click at [1082, 500] on div "153px" at bounding box center [710, 499] width 1048 height 98
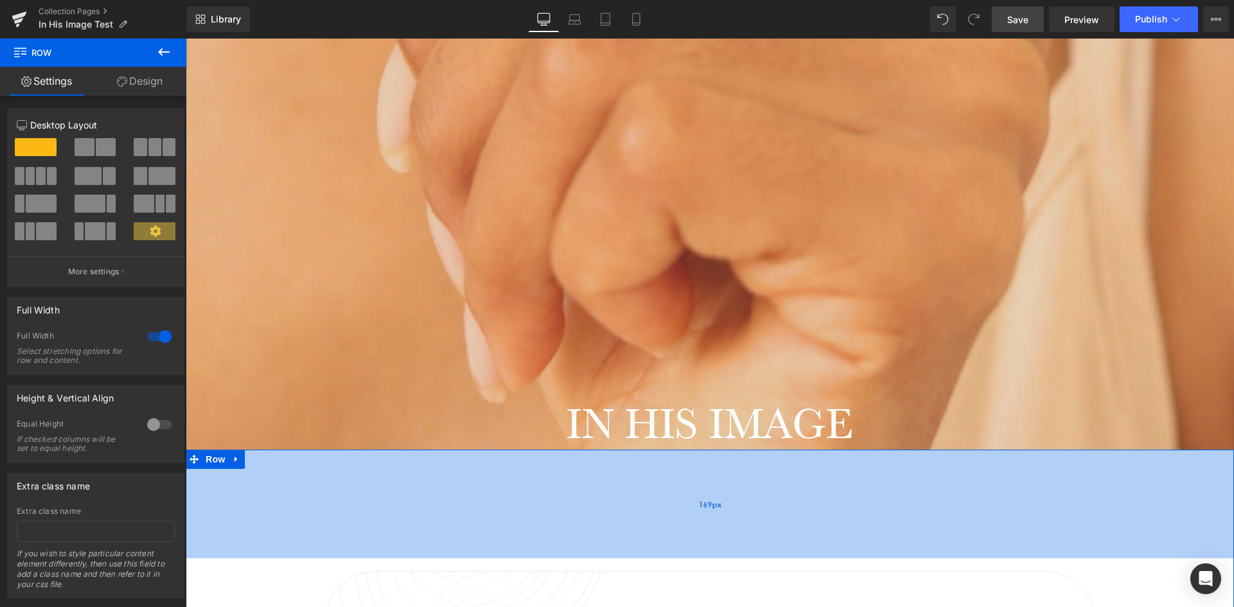
drag, startPoint x: 1079, startPoint y: 494, endPoint x: 1065, endPoint y: 453, distance: 43.3
click at [1073, 501] on div "169px" at bounding box center [710, 504] width 1048 height 109
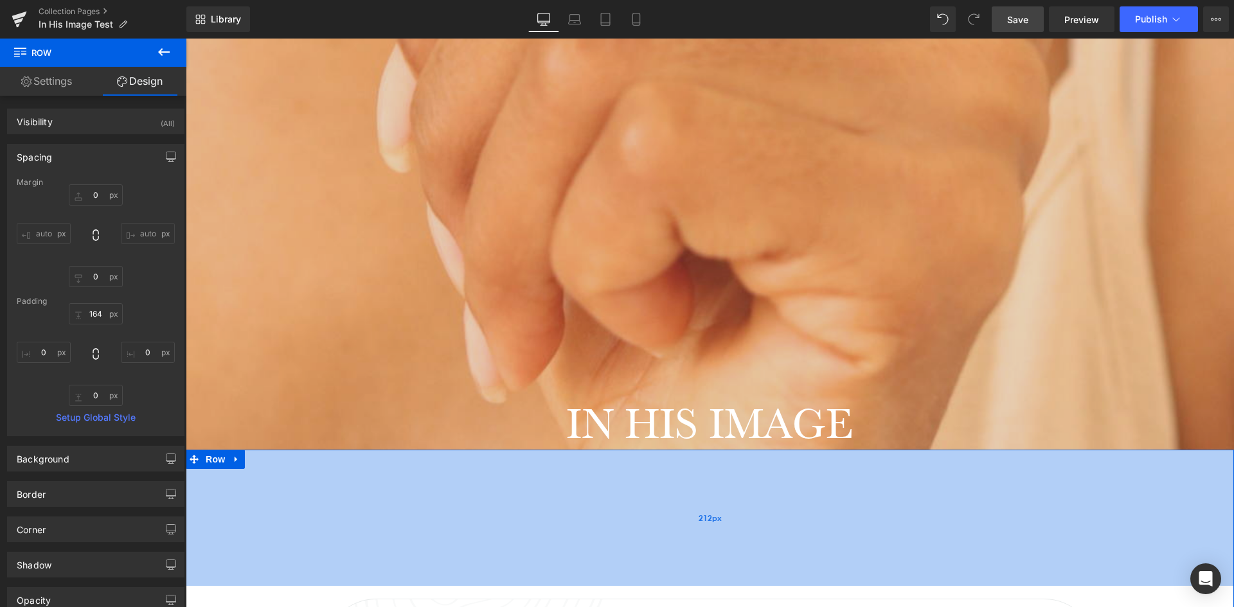
drag, startPoint x: 1065, startPoint y: 452, endPoint x: 1048, endPoint y: 452, distance: 16.7
click at [1054, 465] on div "212px" at bounding box center [710, 518] width 1048 height 136
